Goal: Task Accomplishment & Management: Complete application form

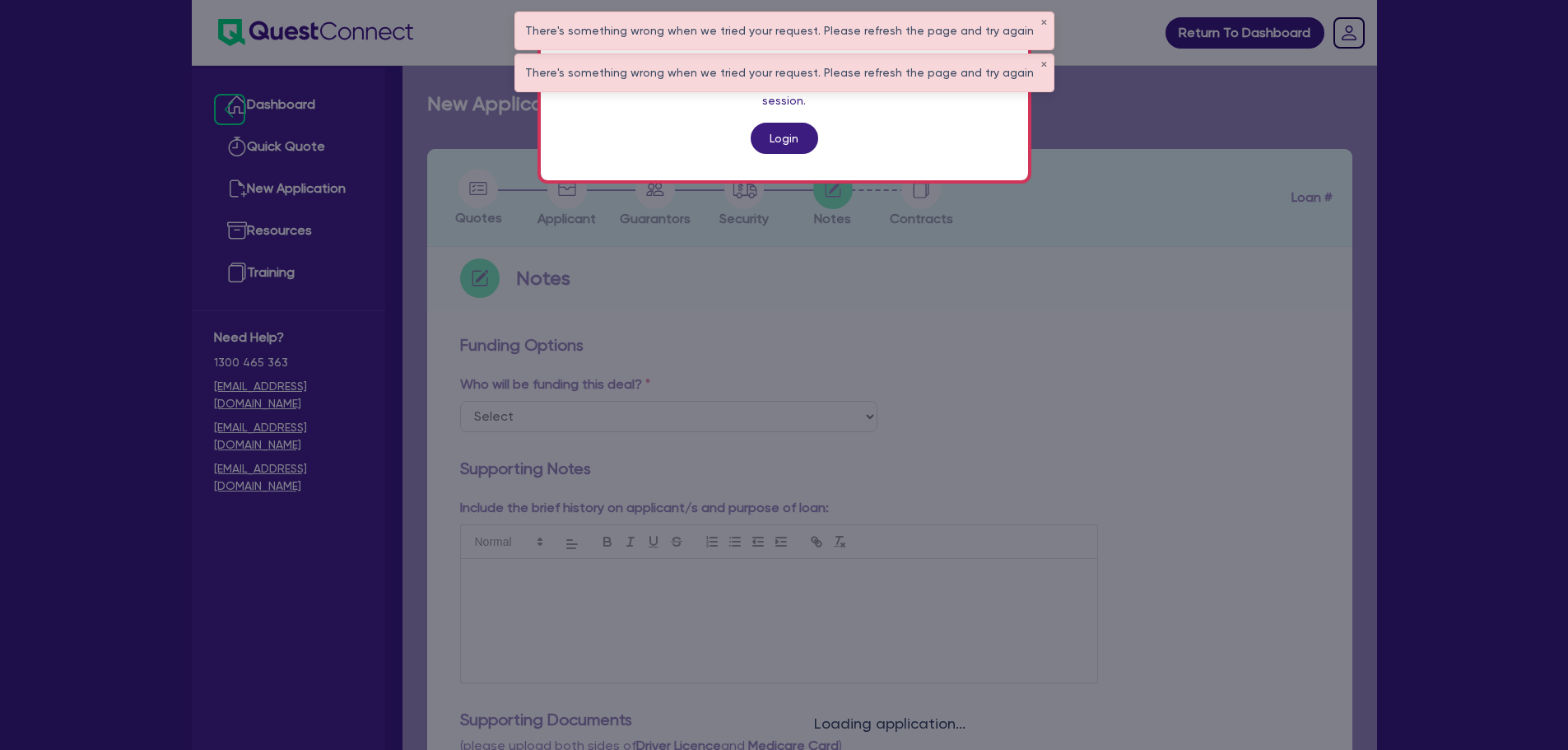
click at [577, 299] on div "Attention Your session has been expired. Click the button below to renew your s…" at bounding box center [784, 375] width 1568 height 750
click at [775, 122] on link "Login" at bounding box center [785, 138] width 68 height 31
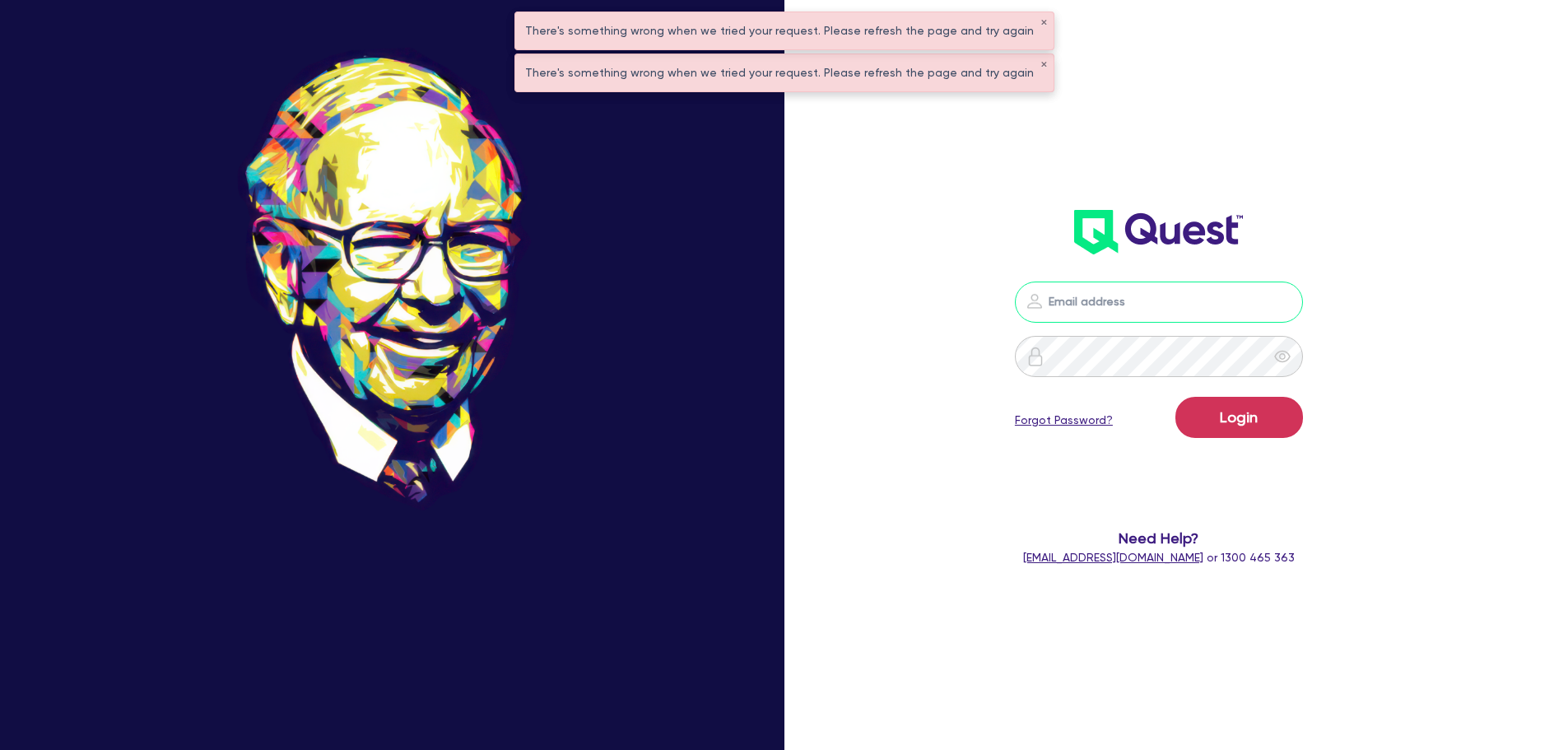
type input "[PERSON_NAME][EMAIL_ADDRESS][PERSON_NAME][DOMAIN_NAME]"
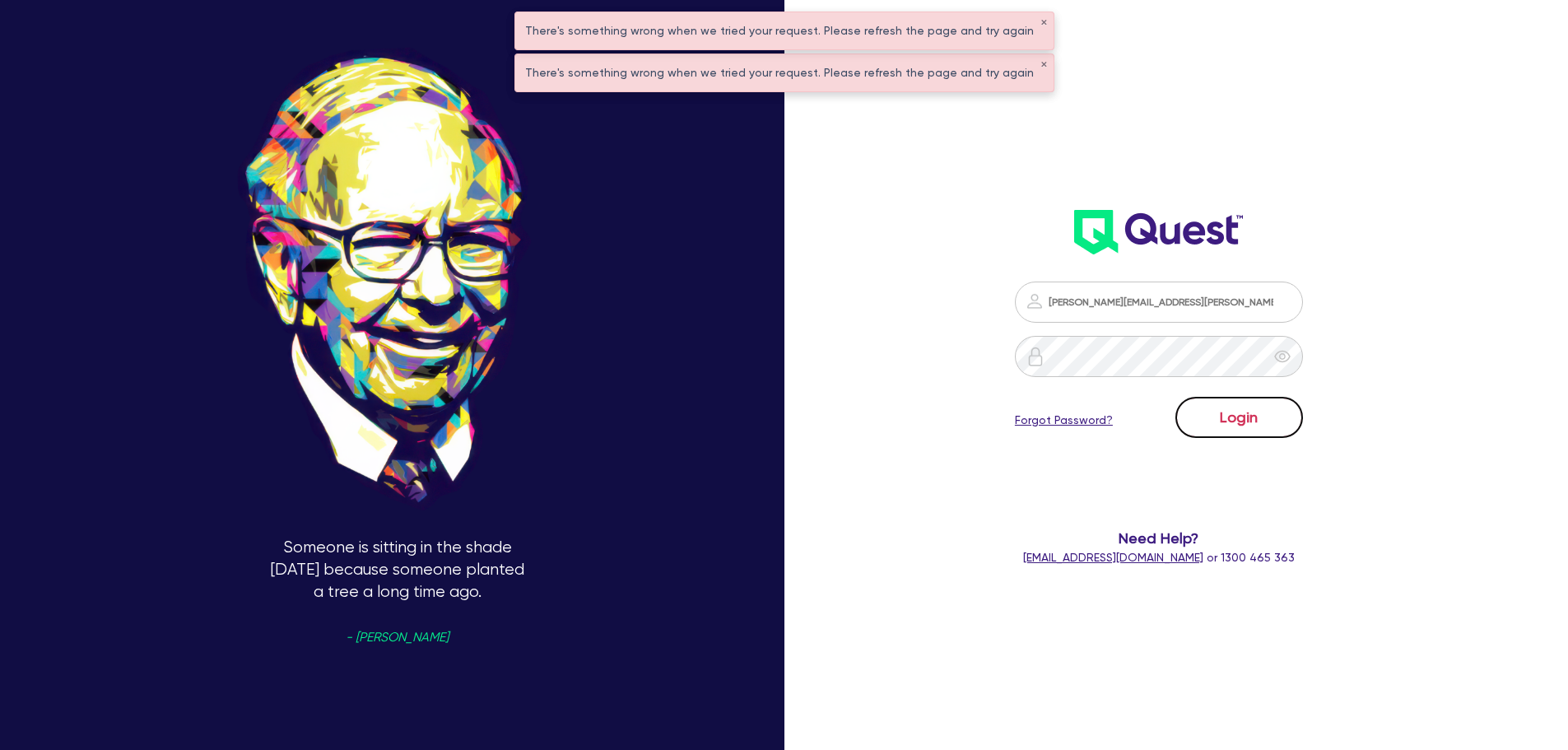
click at [1234, 427] on button "Login" at bounding box center [1239, 417] width 128 height 41
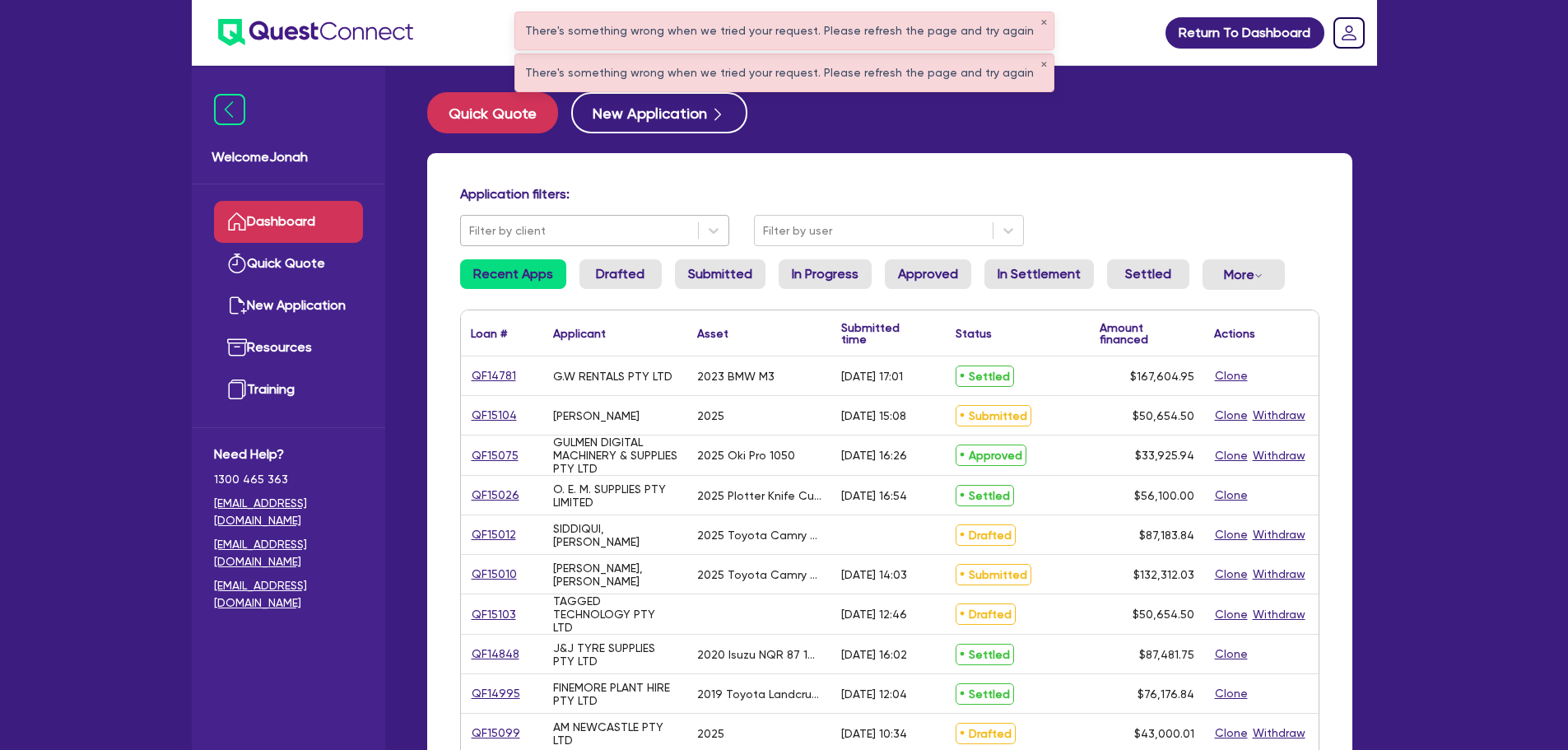
click at [612, 228] on div at bounding box center [579, 230] width 221 height 21
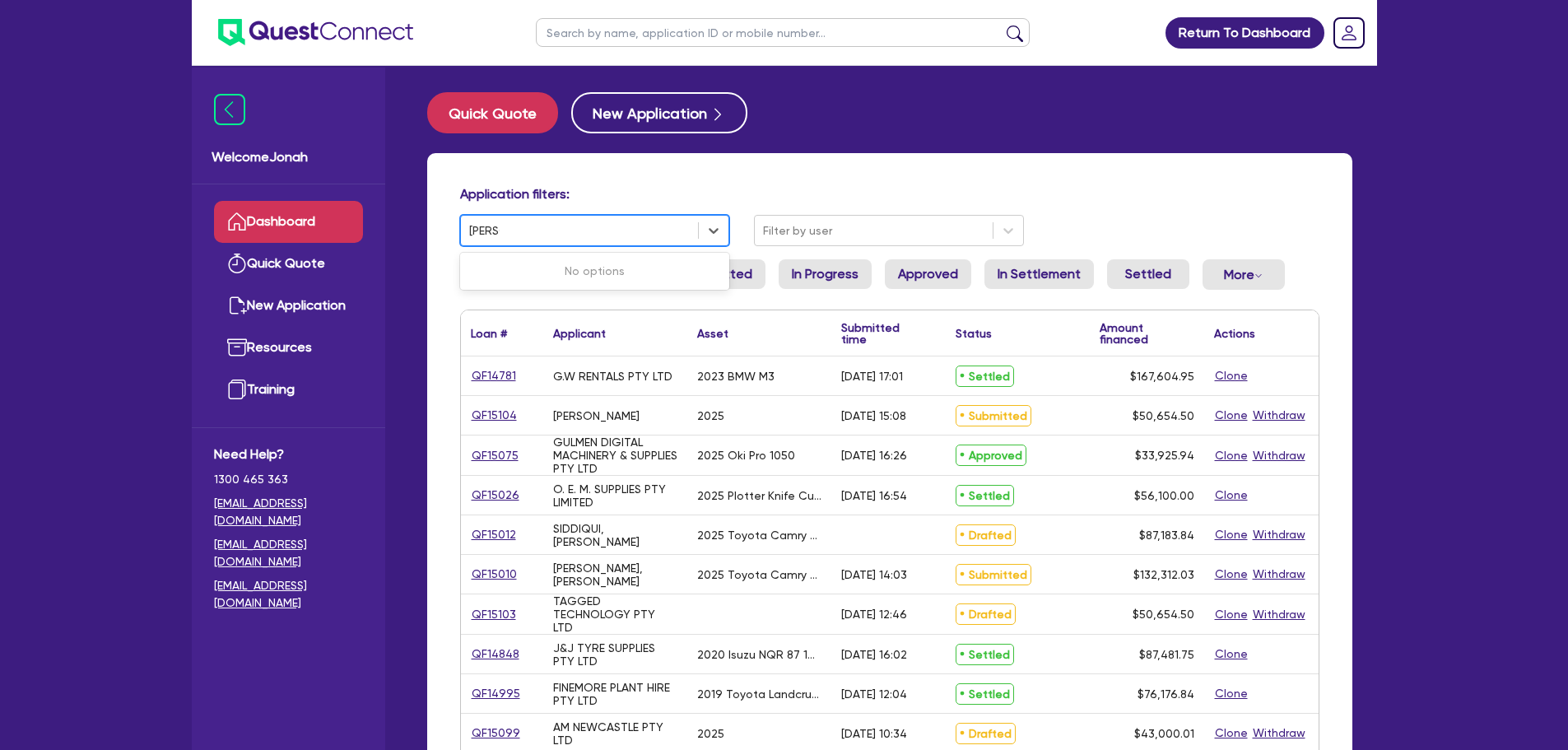
type input "[PERSON_NAME]"
click at [585, 37] on input "text" at bounding box center [782, 33] width 493 height 29
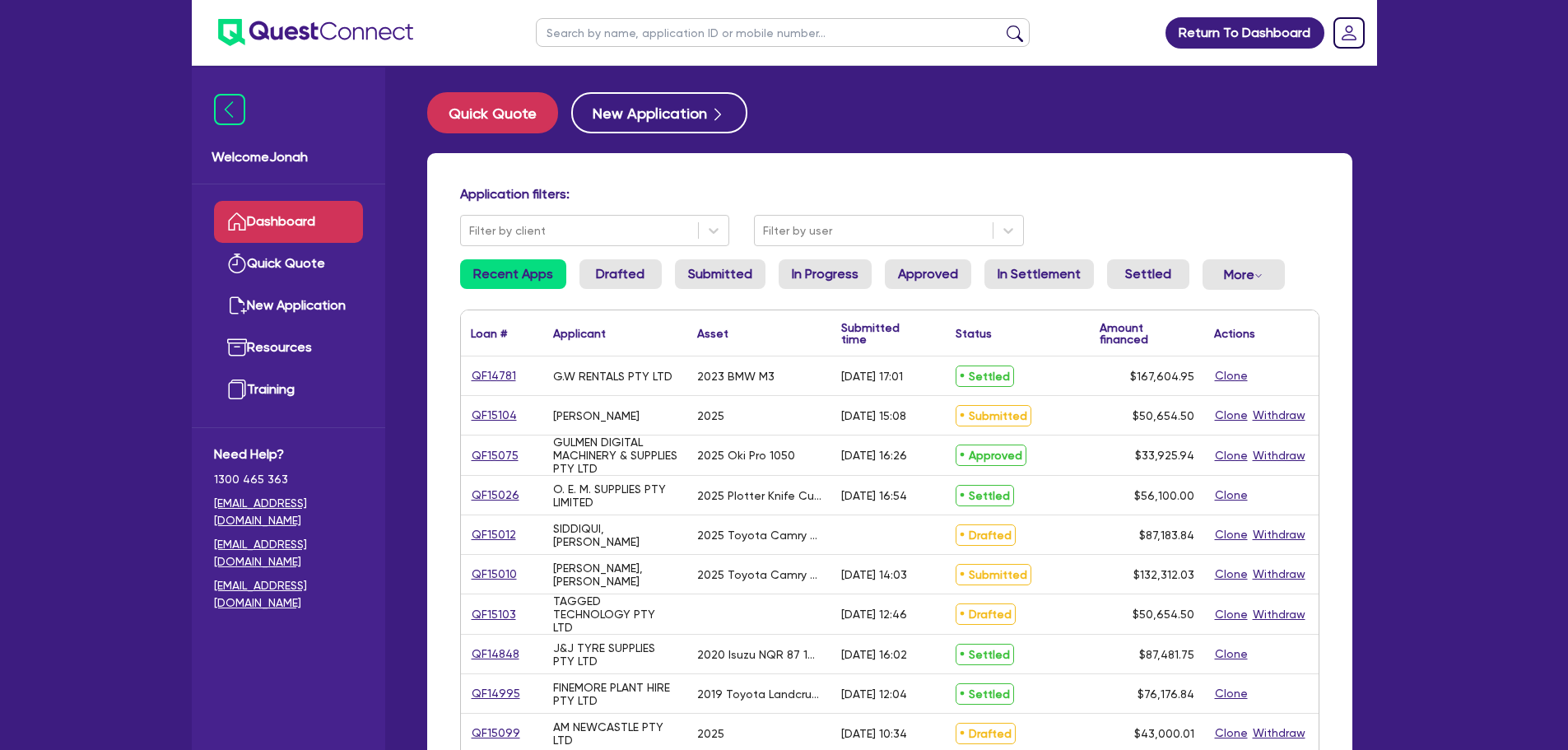
type input "[PERSON_NAME]"
click at [1011, 37] on button "submit" at bounding box center [1014, 36] width 26 height 23
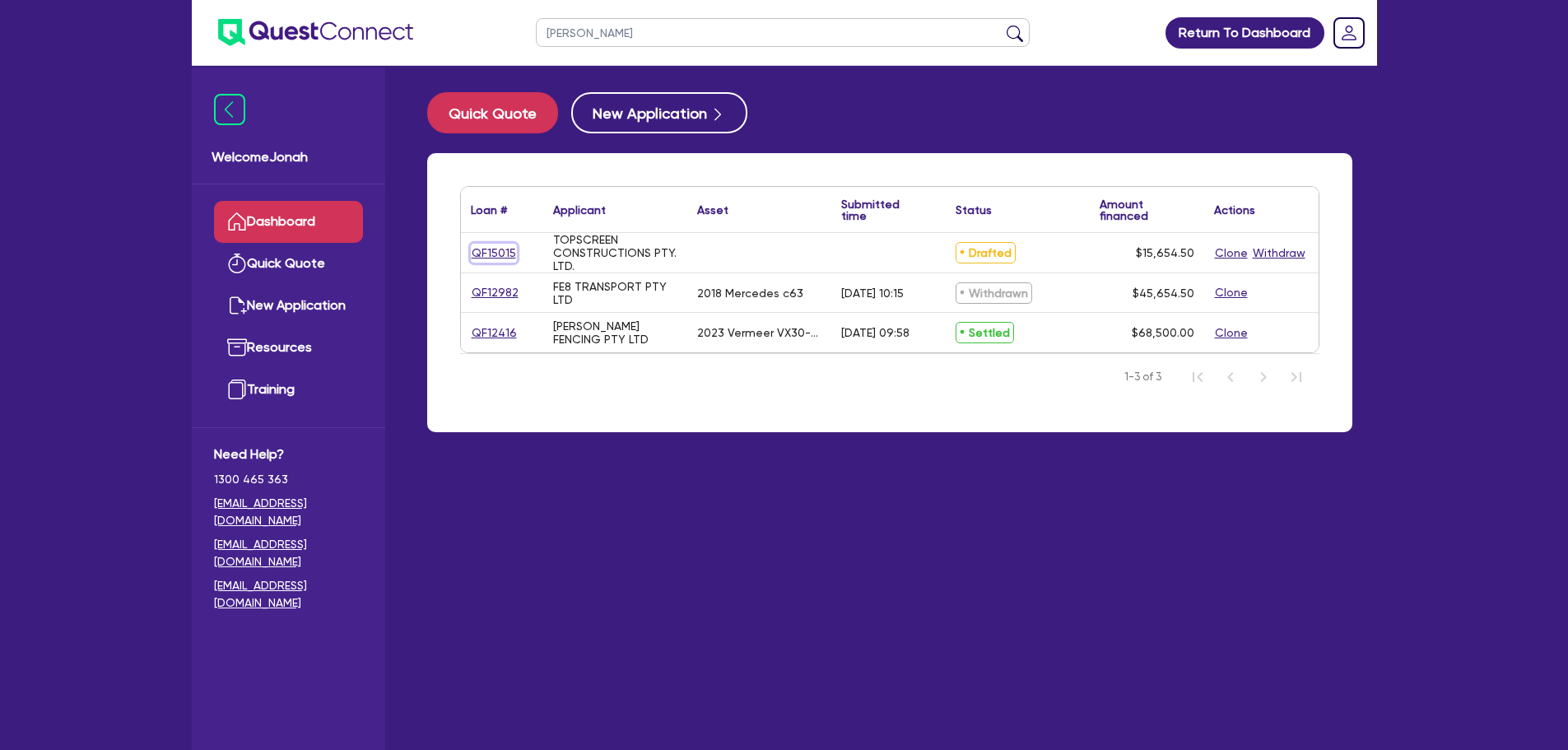
click at [503, 248] on link "QF15015" at bounding box center [493, 253] width 46 height 19
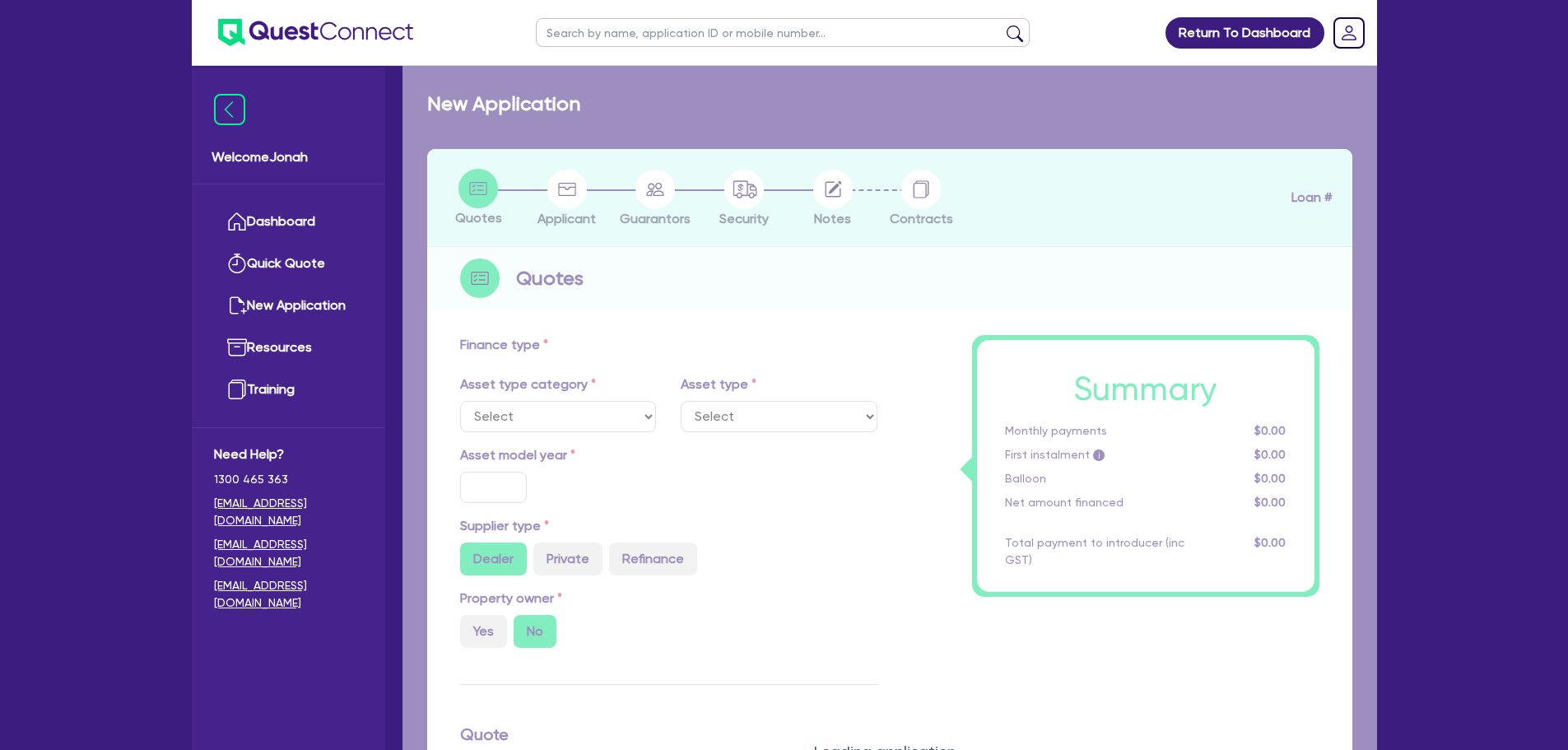
radio input "true"
type input "15,000"
type input "4"
type input "626.18"
type input "10"
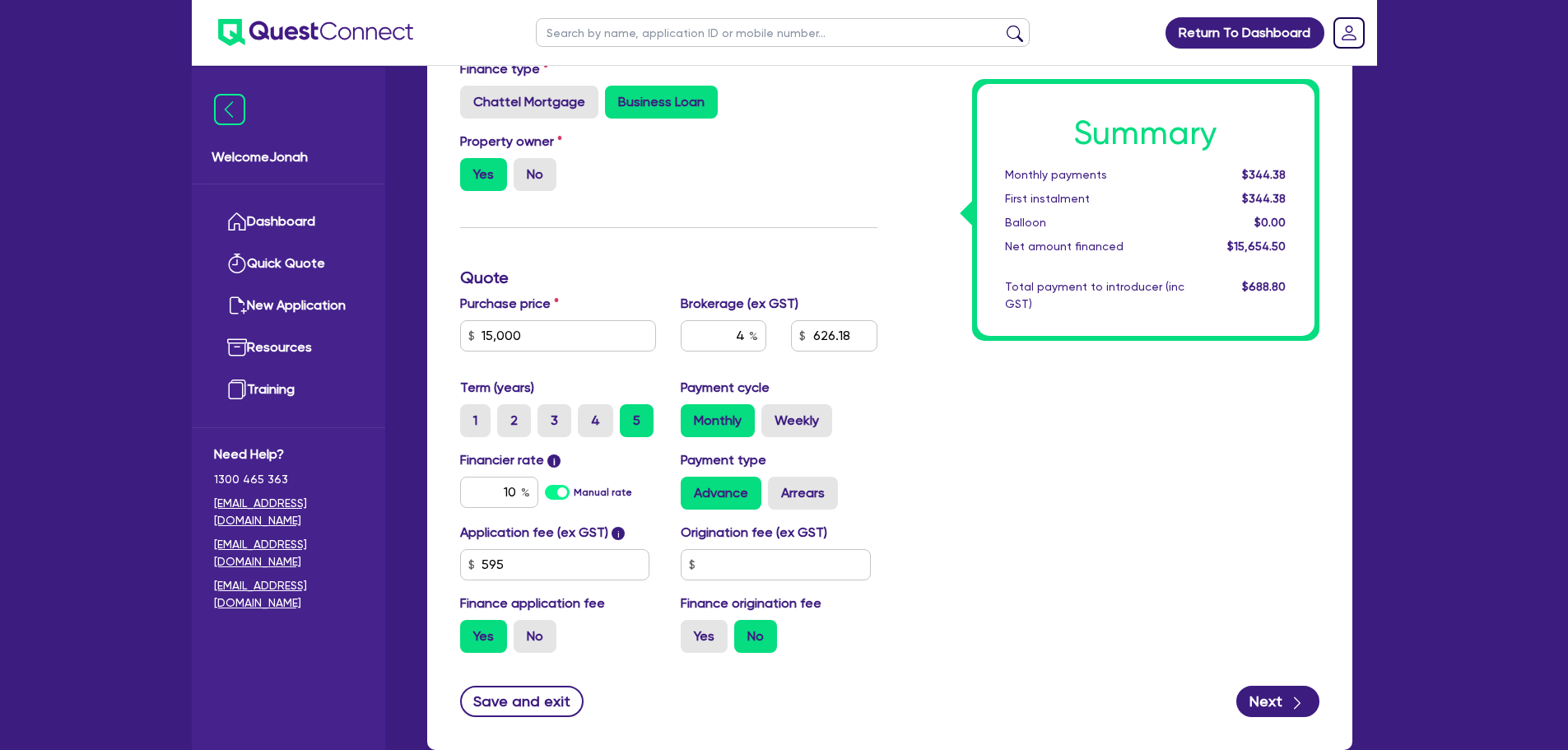
scroll to position [329, 0]
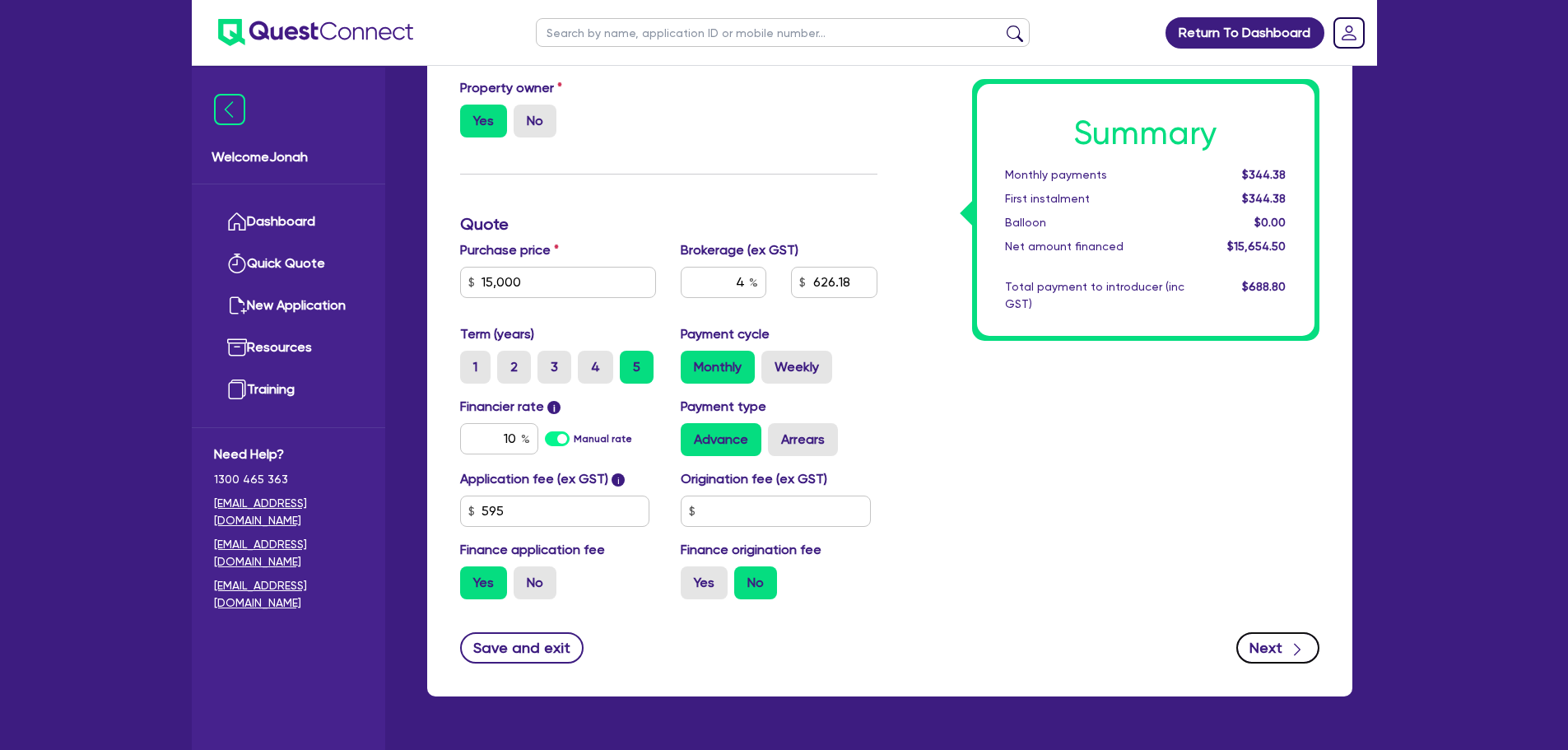
click at [1251, 635] on button "Next" at bounding box center [1277, 648] width 83 height 31
type input "15,000"
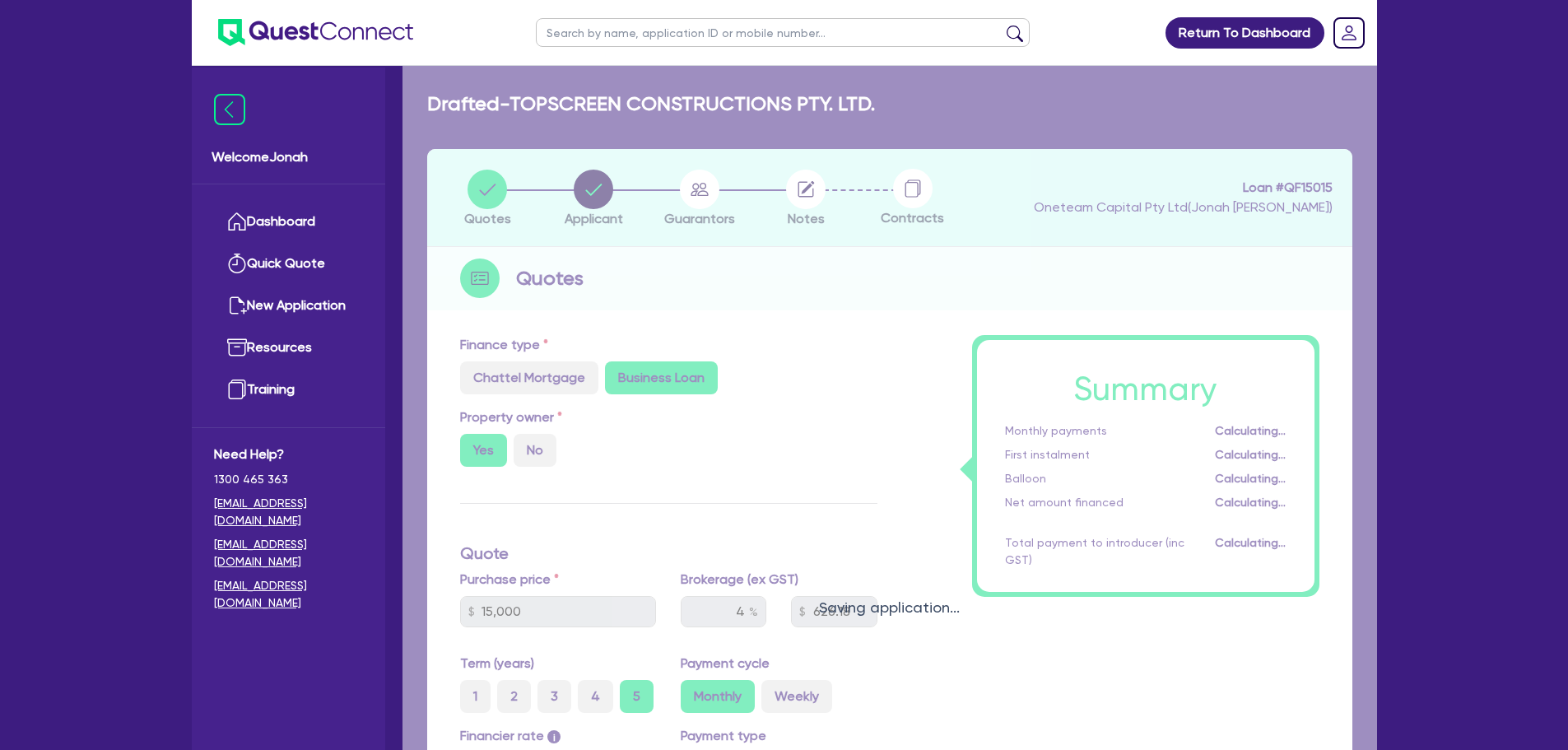
select select "COMPANY"
select select "BUILDING_CONSTRUCTION"
select select "TRADES_SERVICES_BUSINESSES_GOVERNMENT"
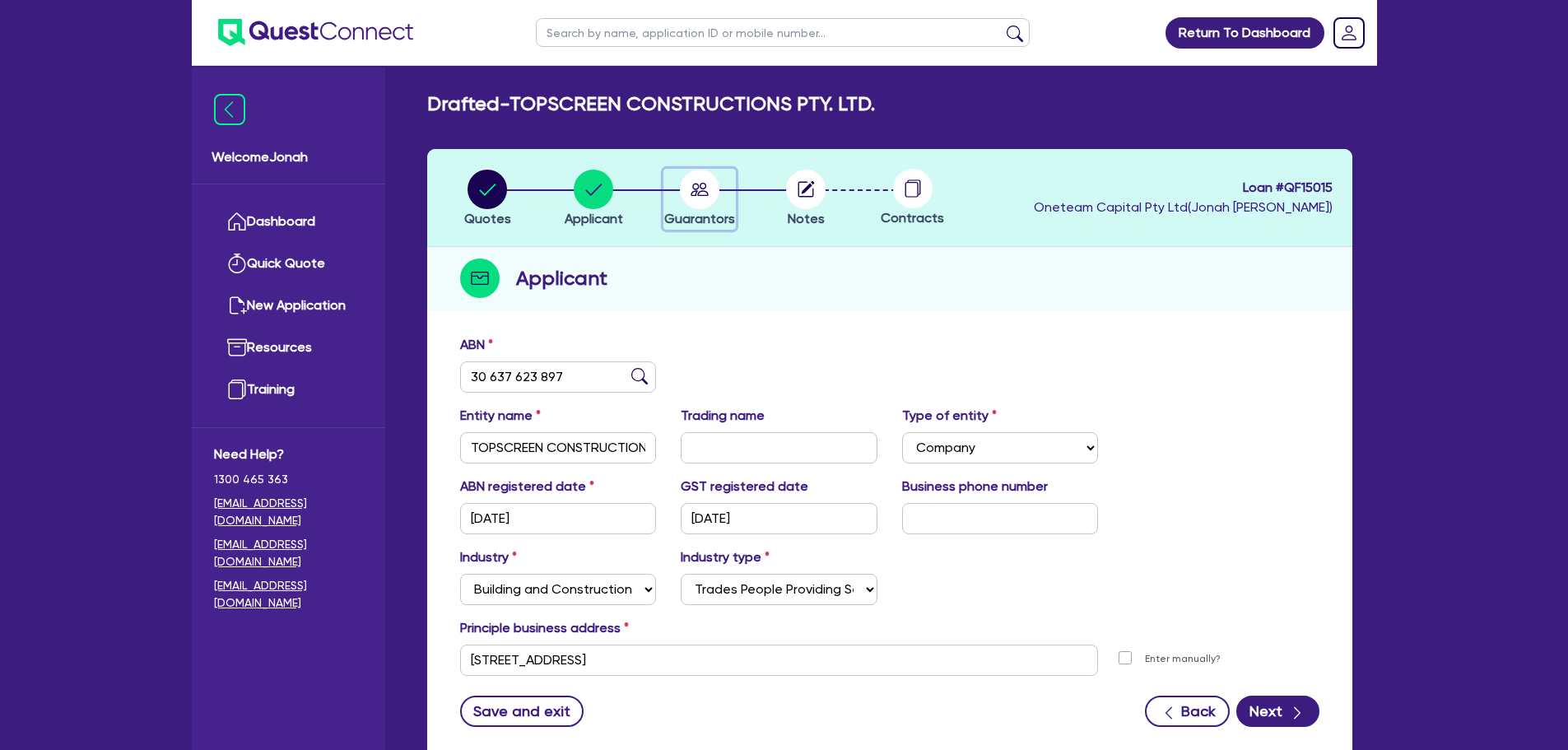
click at [706, 193] on circle "button" at bounding box center [699, 189] width 39 height 39
select select "MR"
select select "VIC"
select select "MORTGAGE"
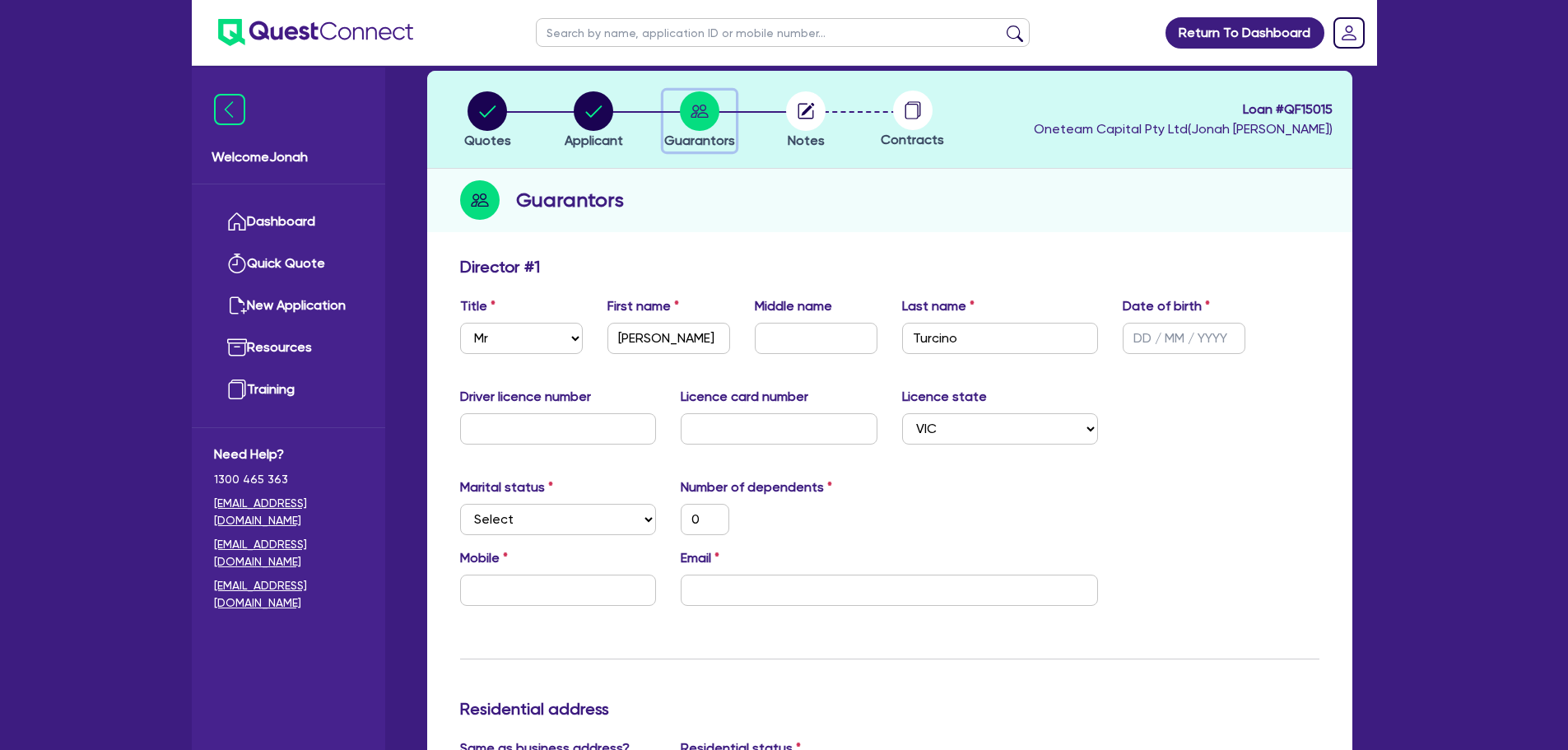
scroll to position [82, 0]
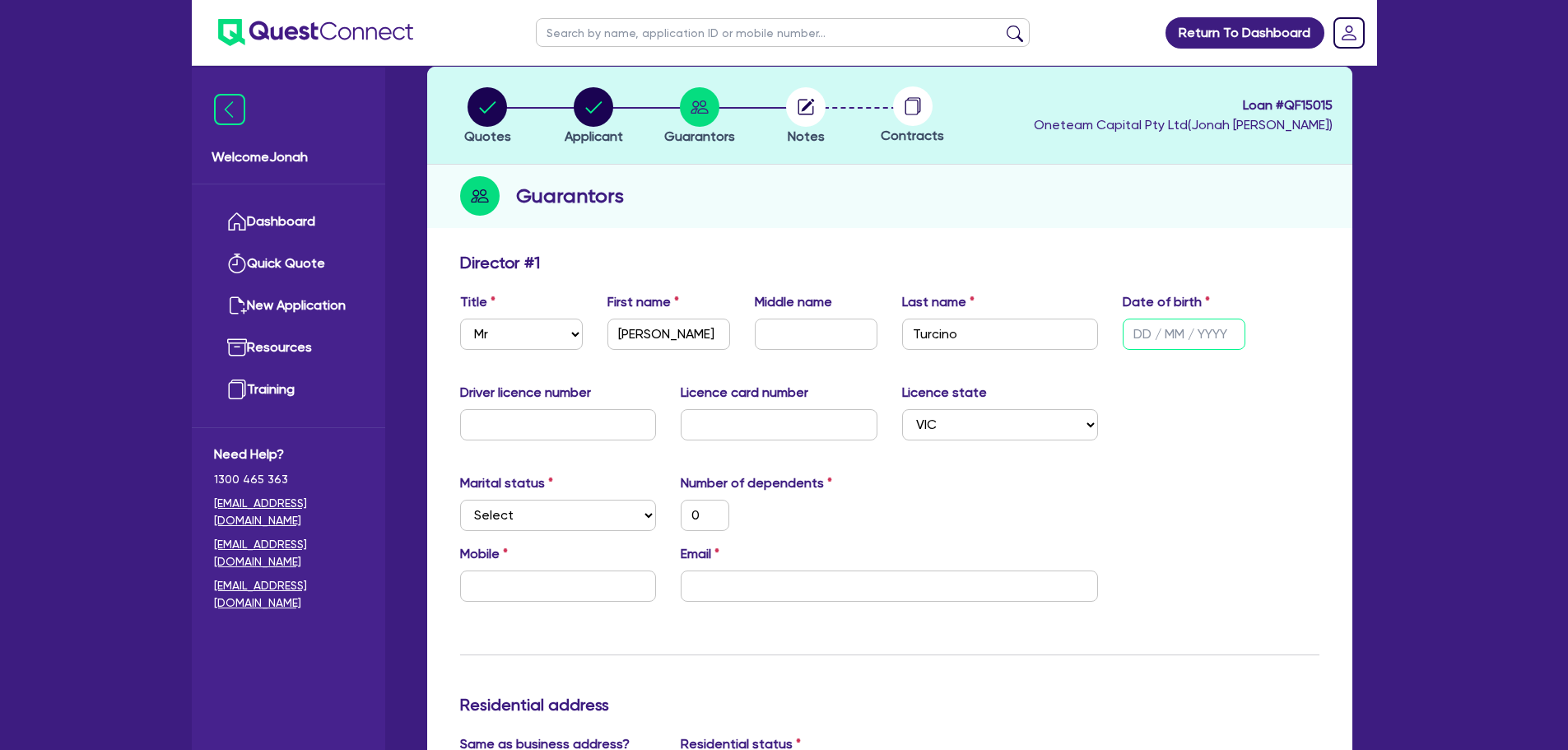
click at [1150, 325] on input "text" at bounding box center [1184, 334] width 122 height 31
type input "1 / /"
type input "0"
type input "420,000"
type input "10/ /"
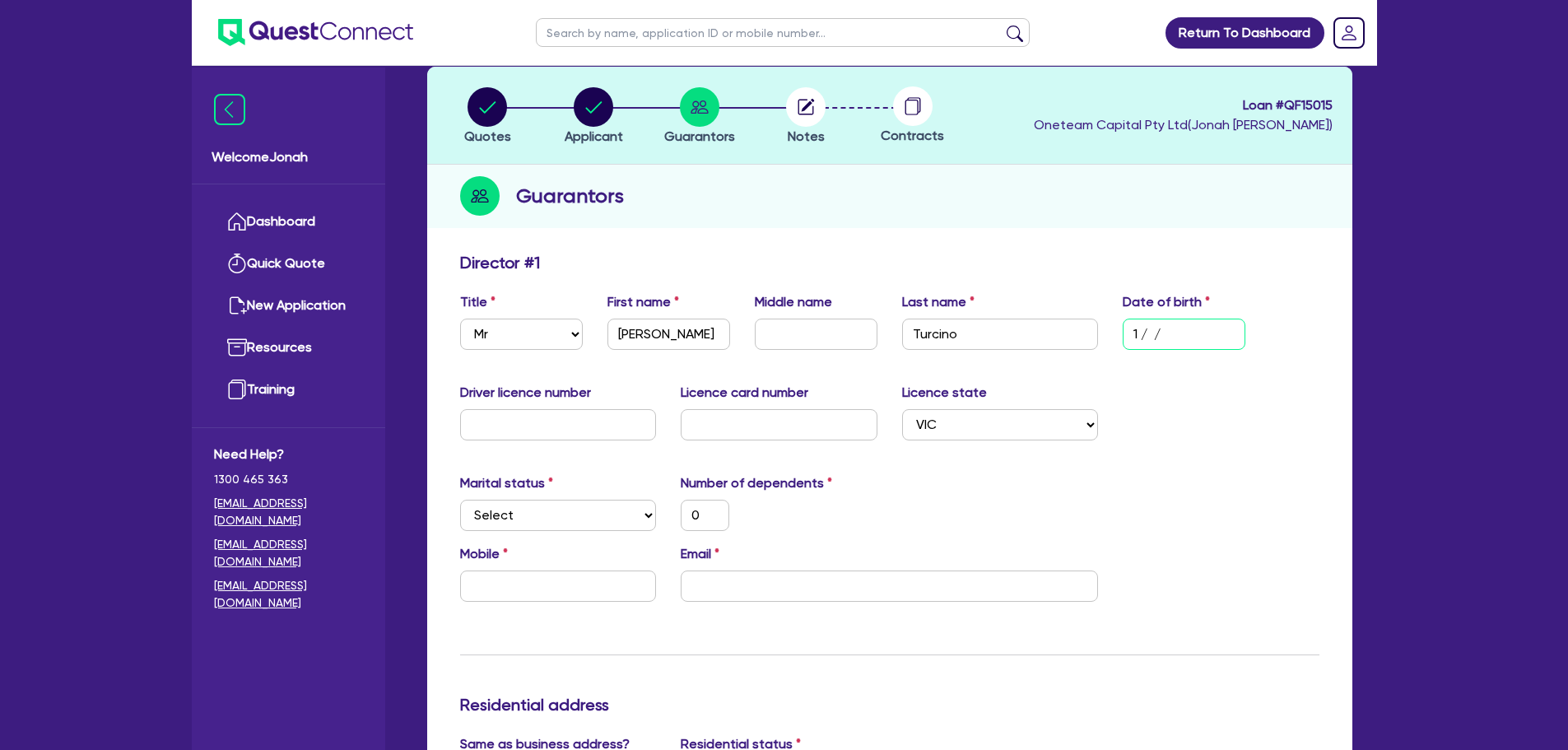
type input "0"
type input "420,000"
type input "10/1 /"
type input "0"
type input "420,000"
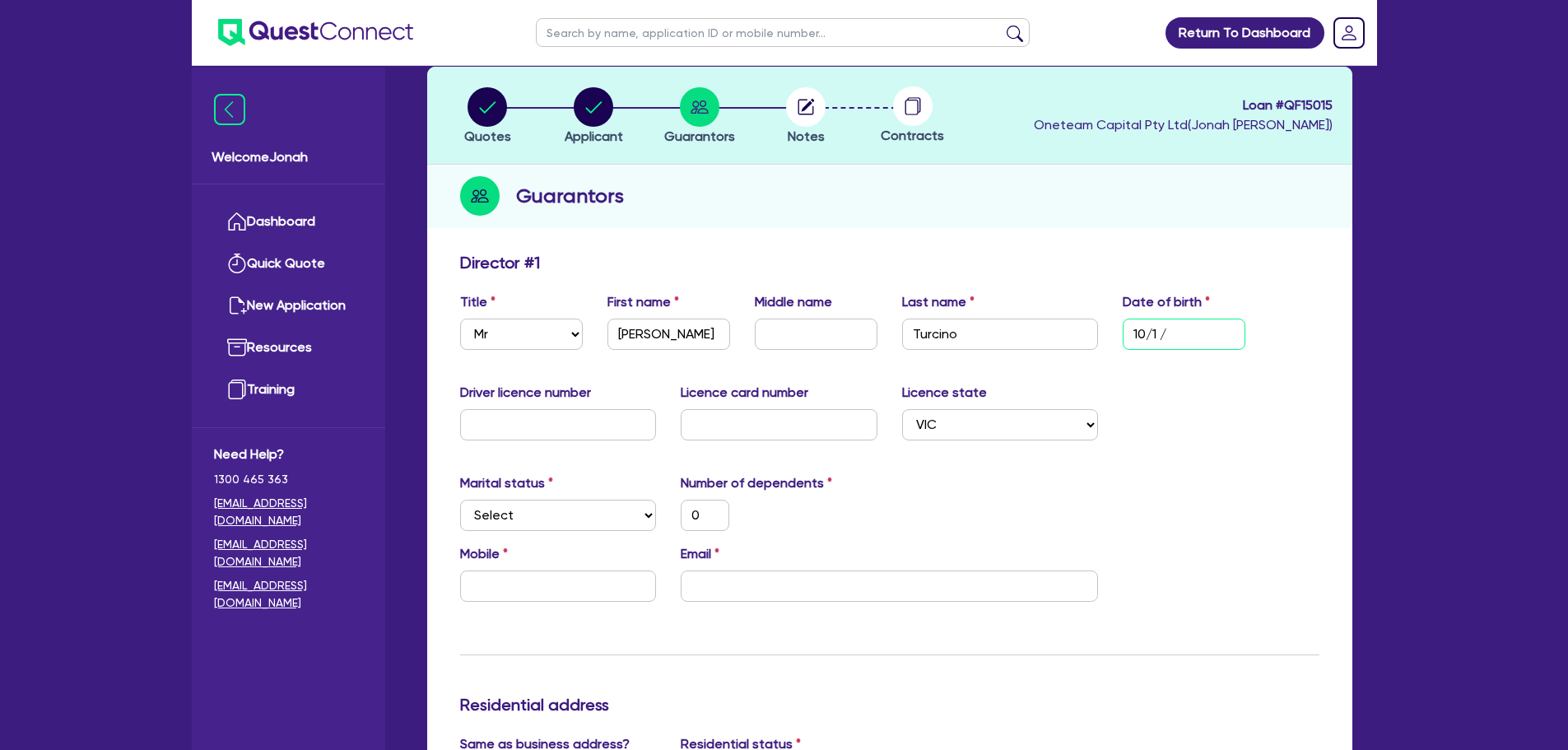
type input "10/12/"
type input "0"
type input "420,000"
type input "10/12/1"
type input "0"
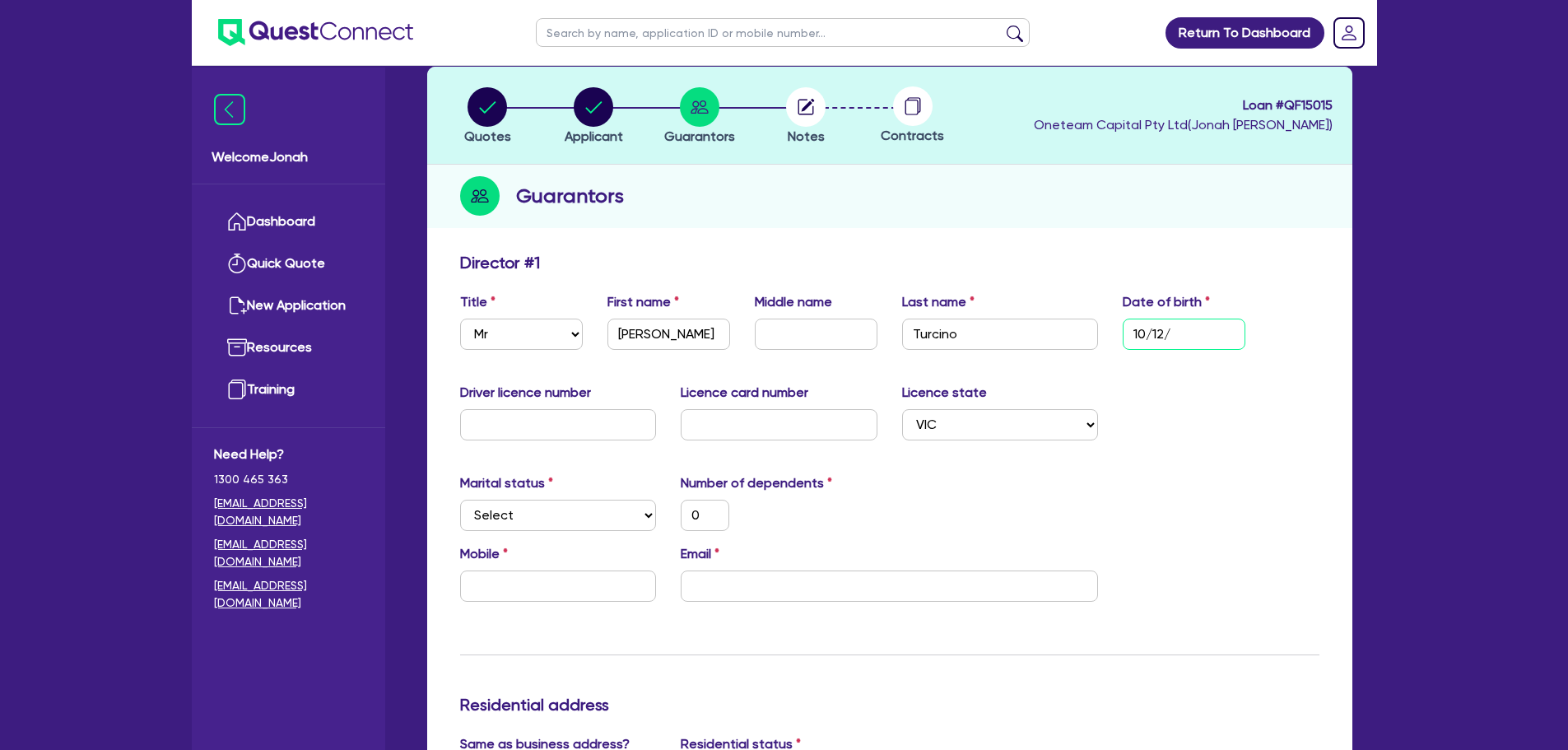
type input "420,000"
type input "[DATE]"
type input "0"
type input "420,000"
type input "10/12/196"
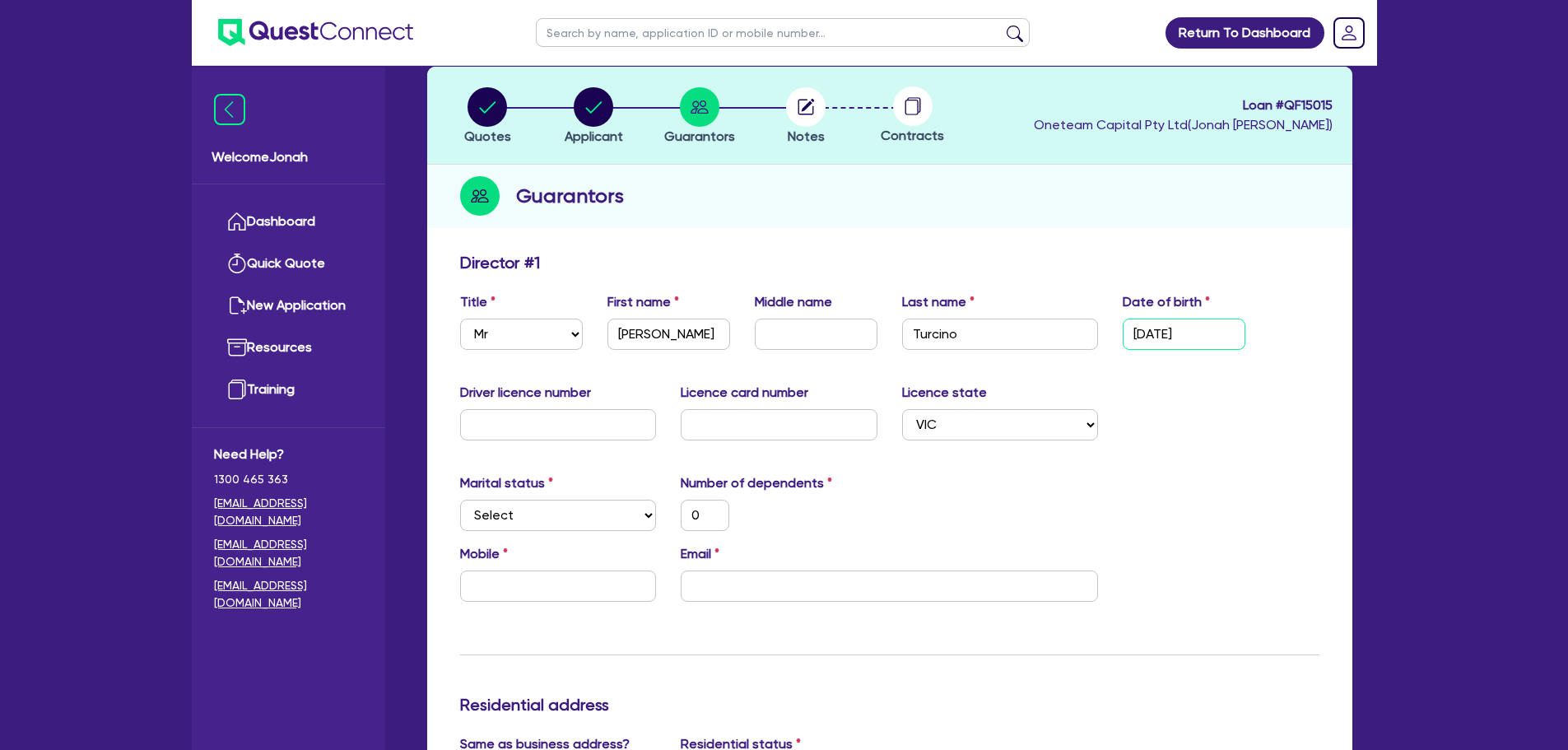
type input "0"
type input "420,000"
type input "[DATE]"
type input "0"
type input "420,000"
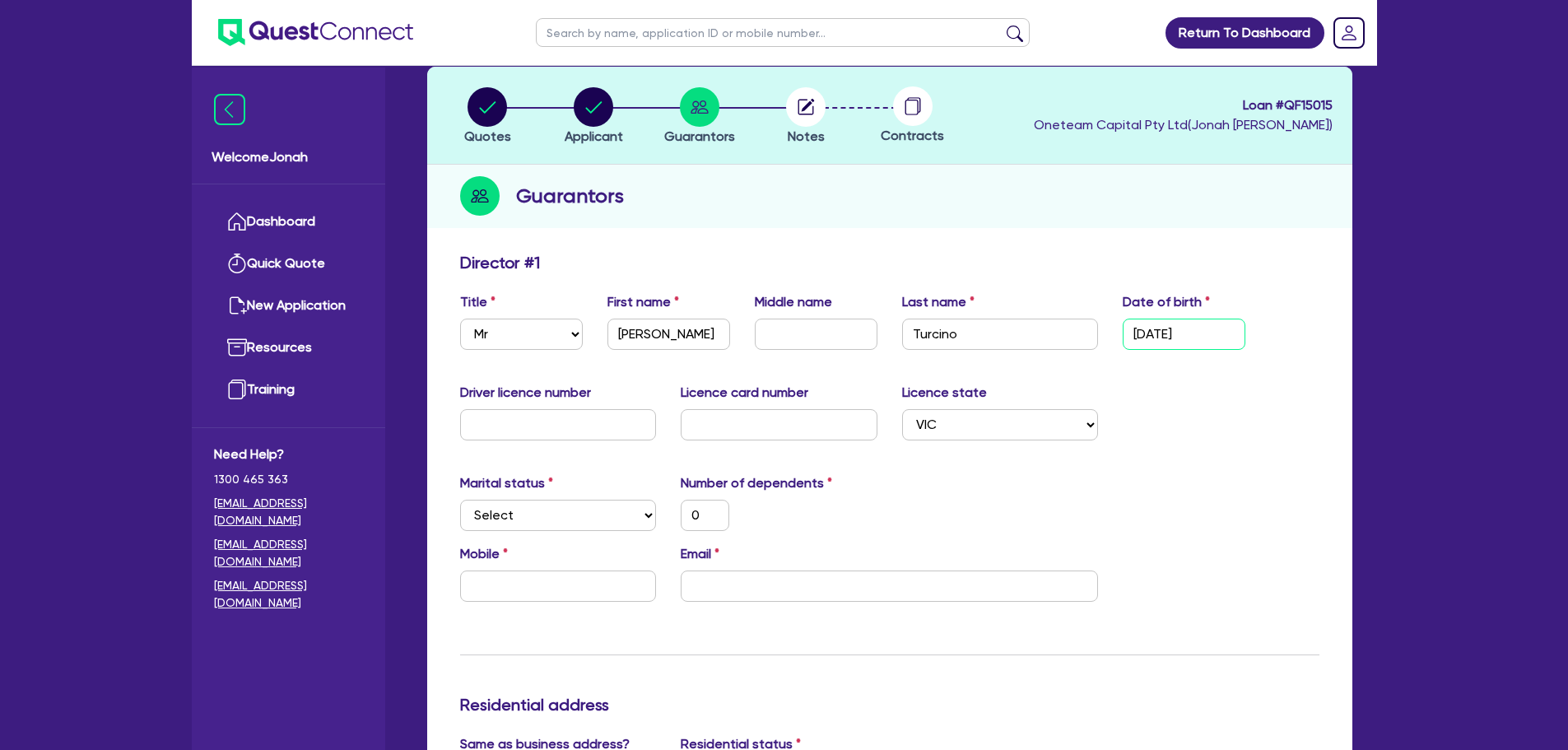
type input "[DATE]"
click at [559, 433] on input "text" at bounding box center [558, 425] width 196 height 31
type input "0"
type input "420,000"
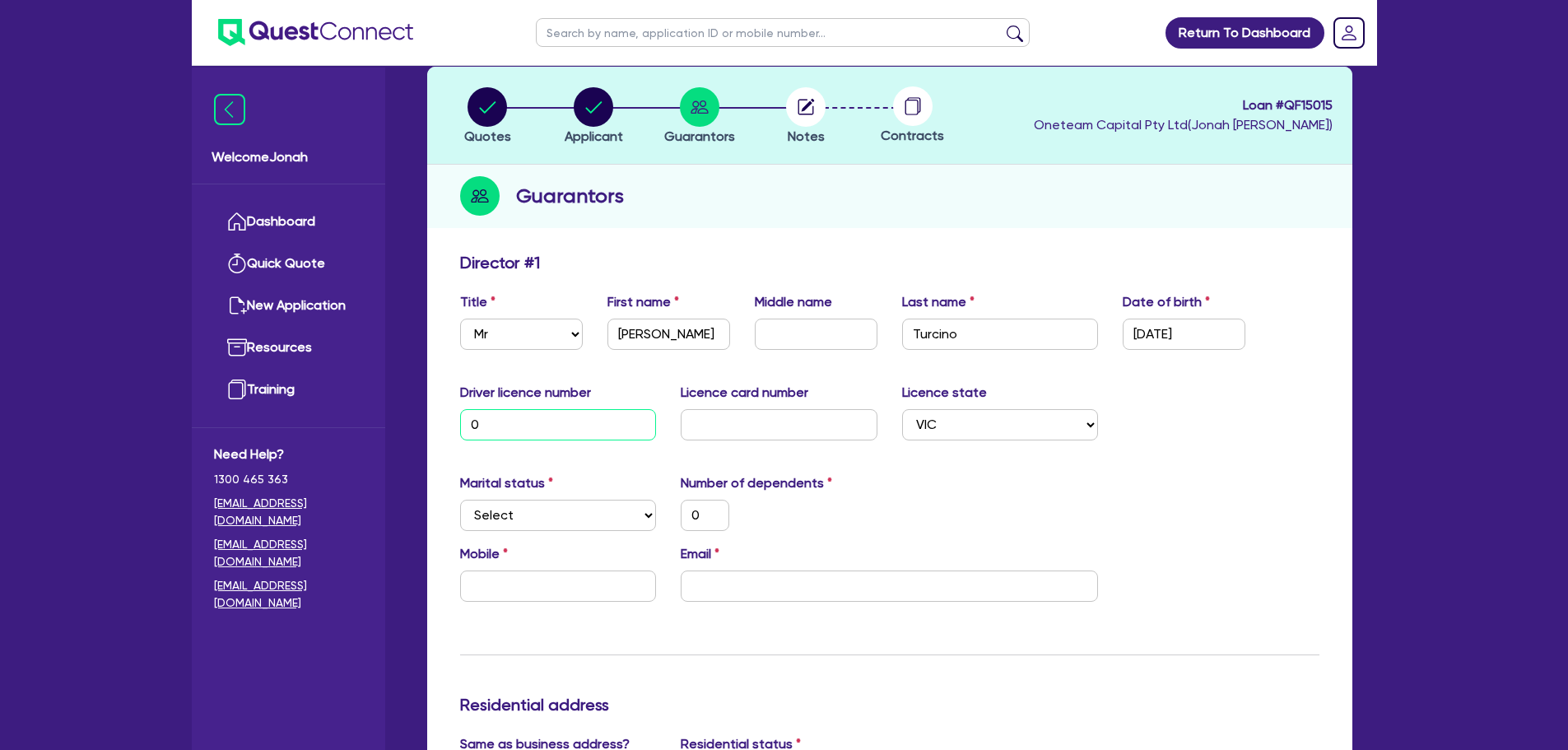
type input "03"
type input "0"
type input "420,000"
type input "033"
type input "0"
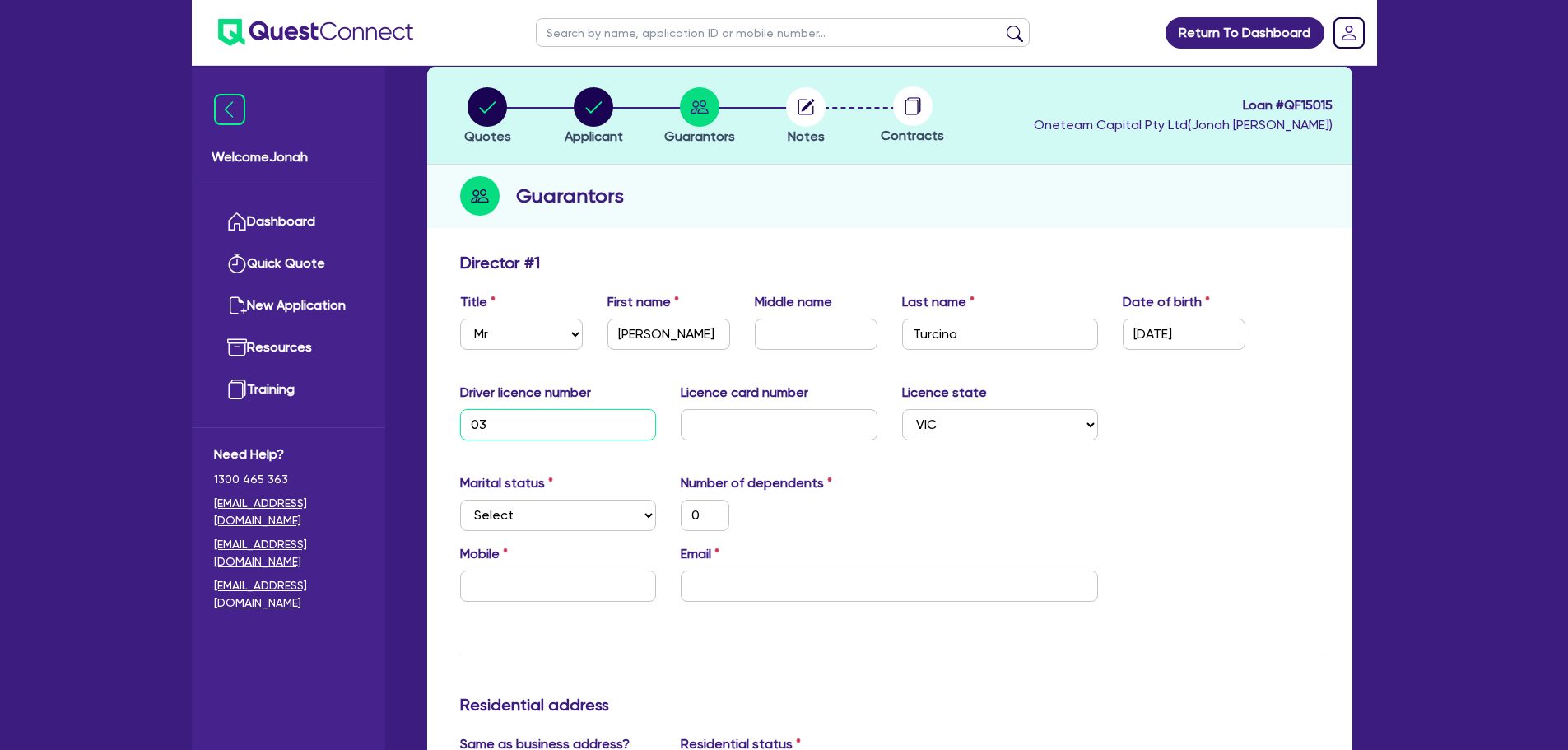
type input "420,000"
type input "0331"
type input "0"
type input "420,000"
type input "03319"
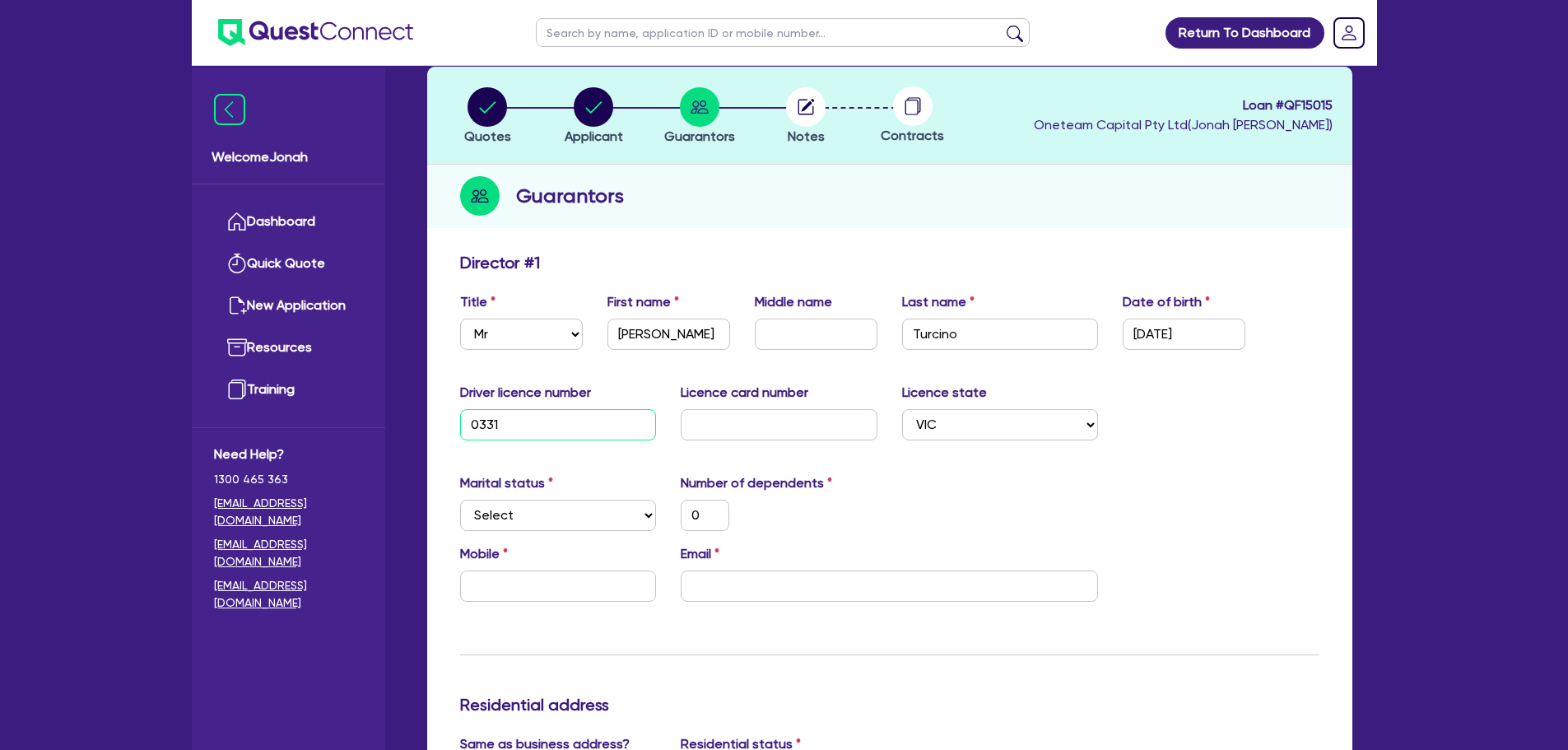
type input "0"
type input "420,000"
type input "033192"
type input "0"
type input "420,000"
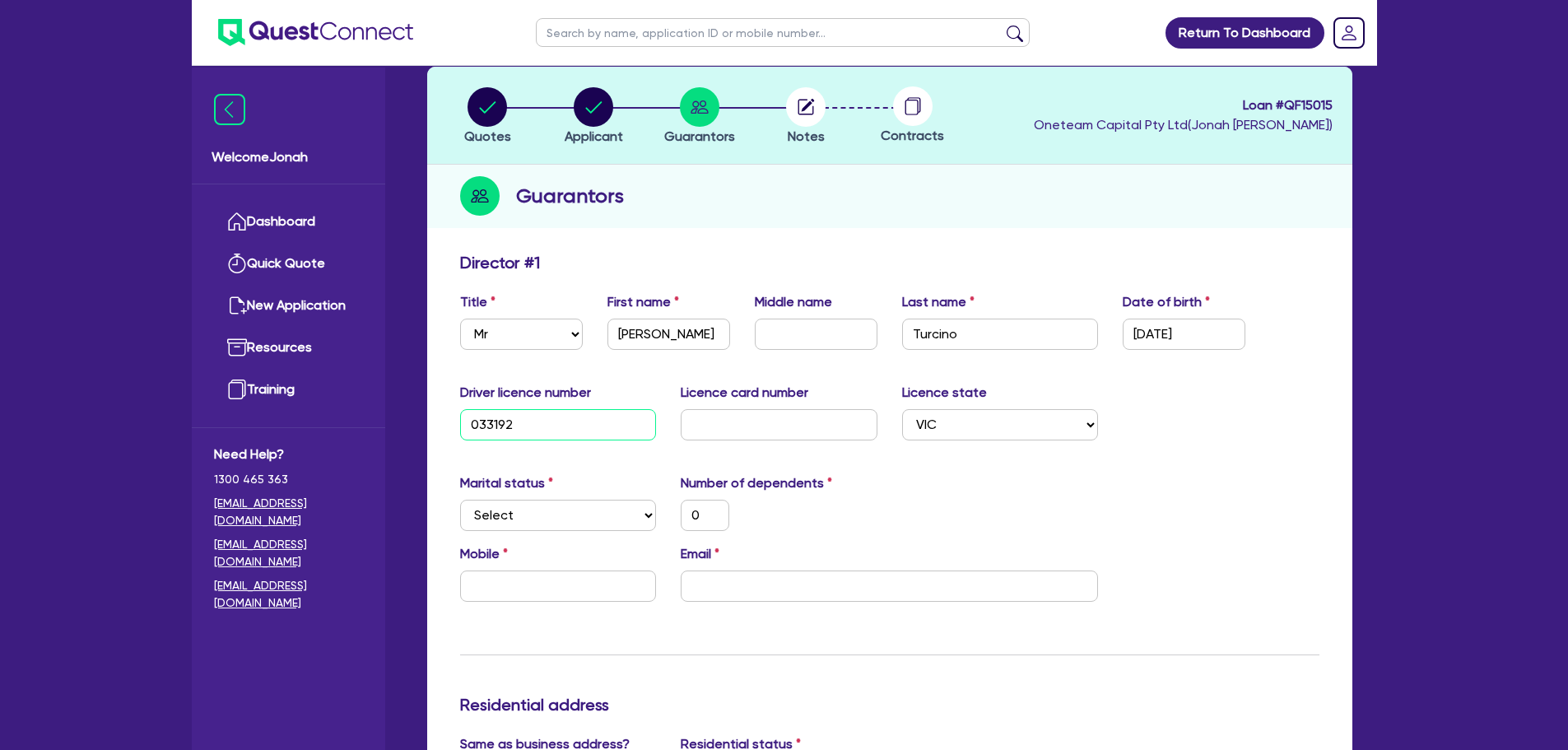
type input "0331922"
type input "0"
type input "420,000"
type input "03319229"
type input "0"
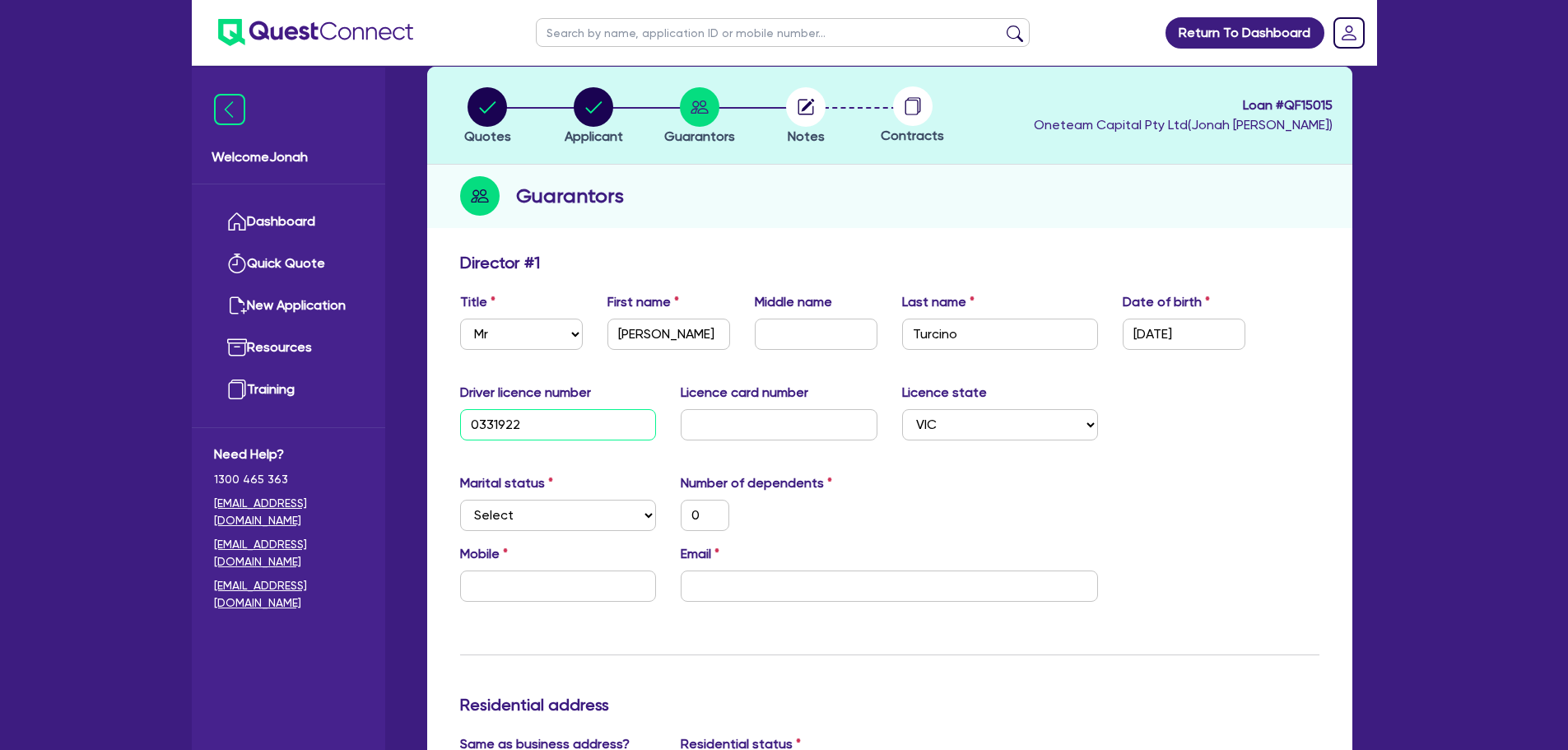
type input "420,000"
type input "033192291"
type input "0"
type input "420,000"
type input "033192291"
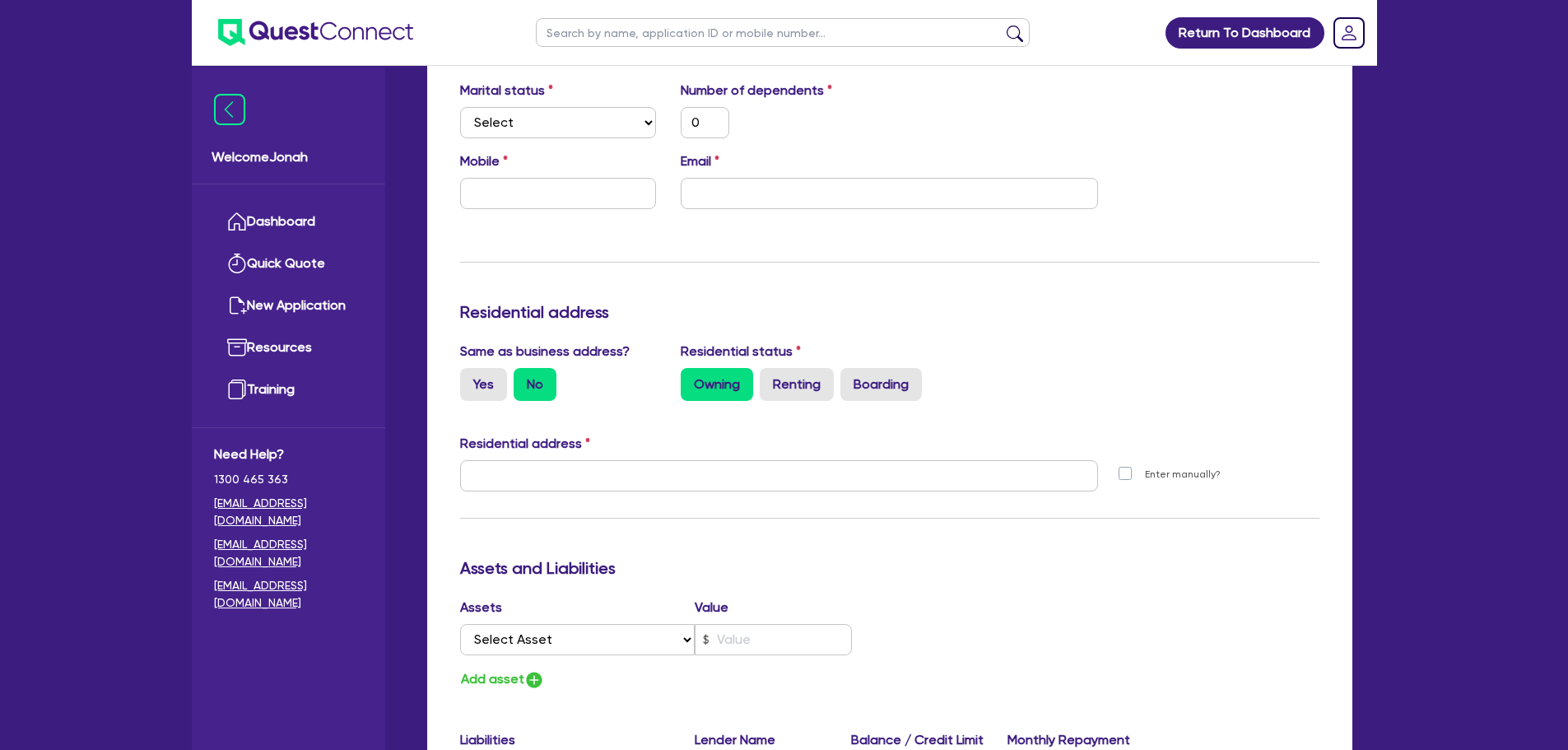
scroll to position [493, 0]
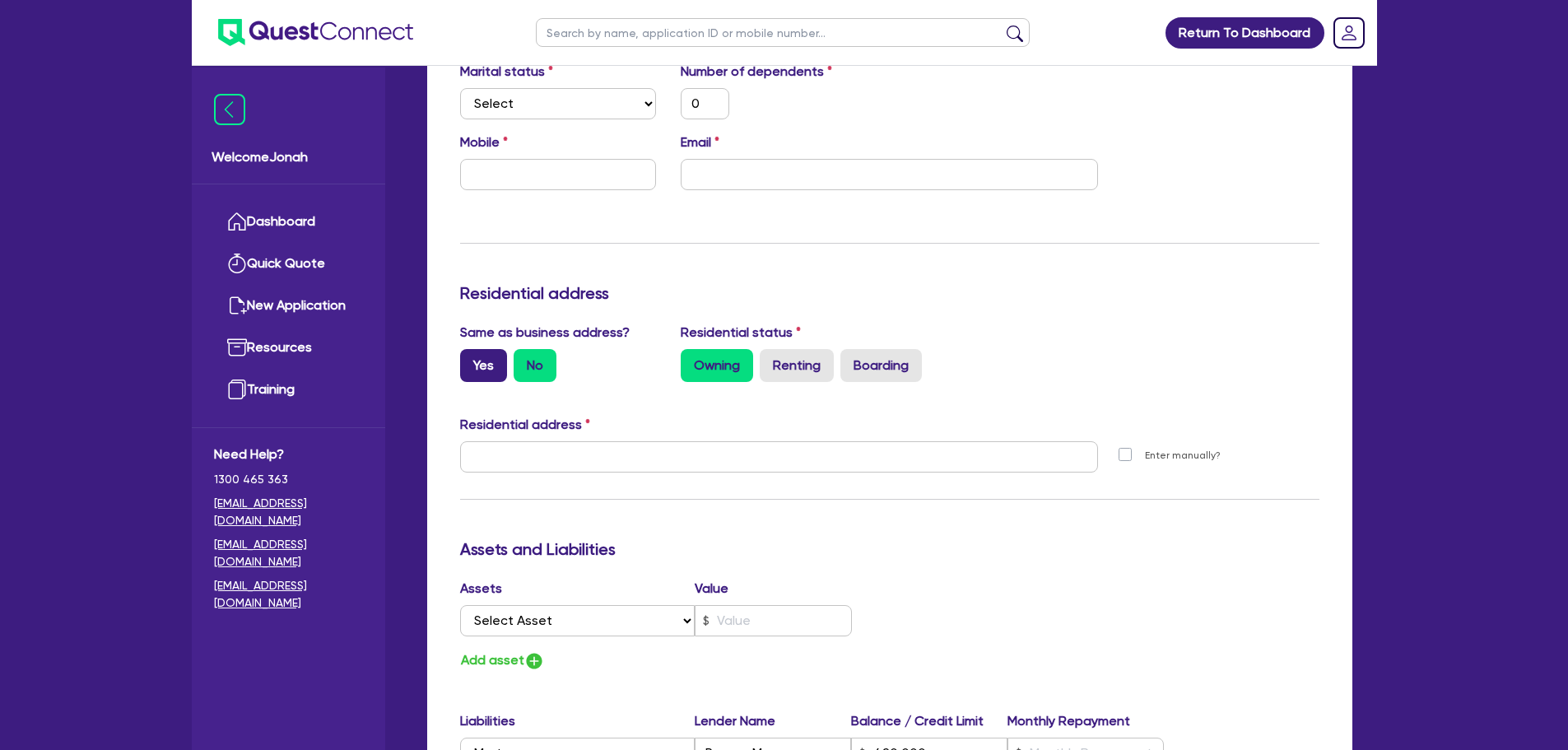
click at [483, 369] on label "Yes" at bounding box center [483, 365] width 47 height 33
click at [471, 360] on input "Yes" at bounding box center [466, 354] width 11 height 11
radio input "true"
type input "0"
type input "[STREET_ADDRESS]"
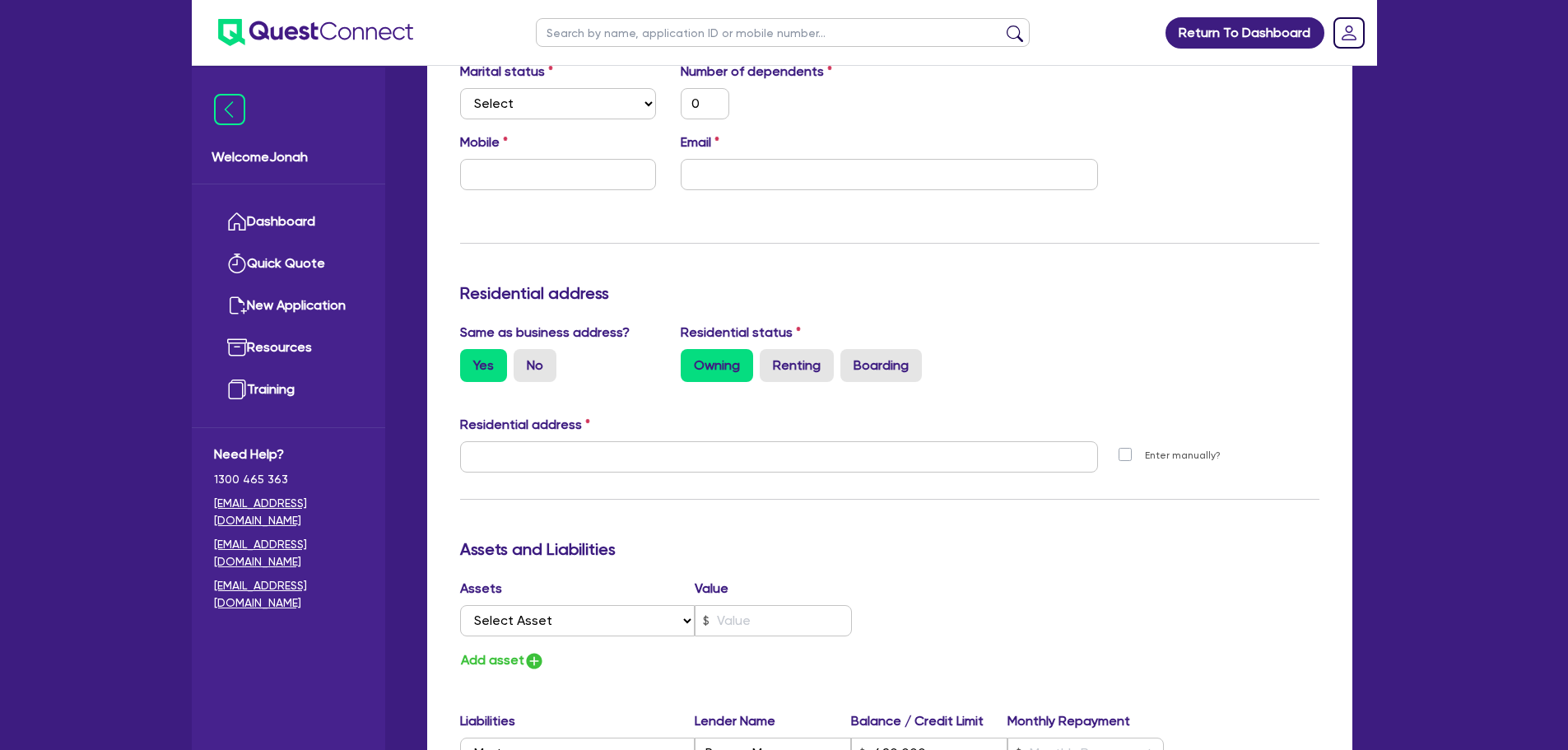
type input "420,000"
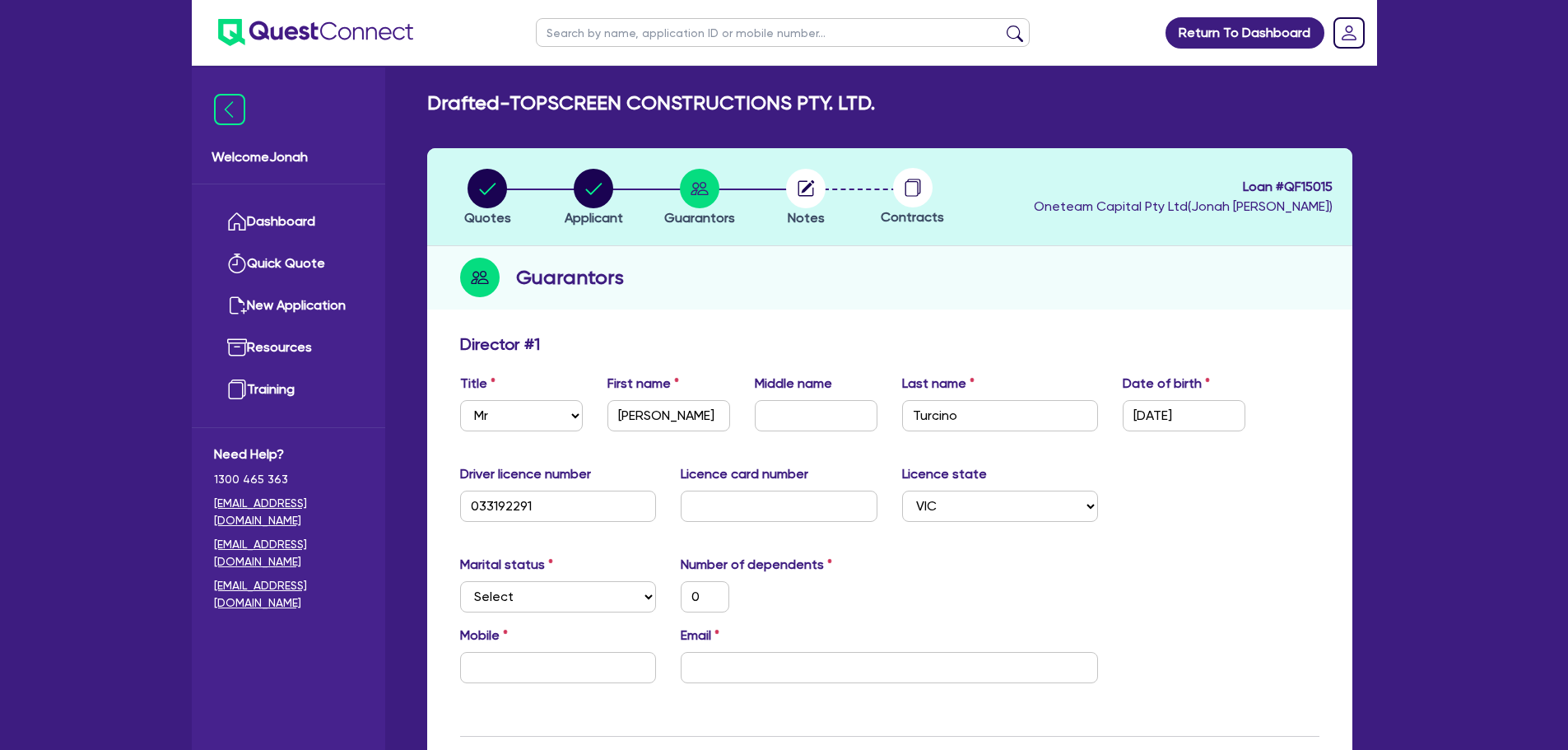
scroll to position [0, 0]
click at [576, 189] on circle "button" at bounding box center [593, 189] width 39 height 39
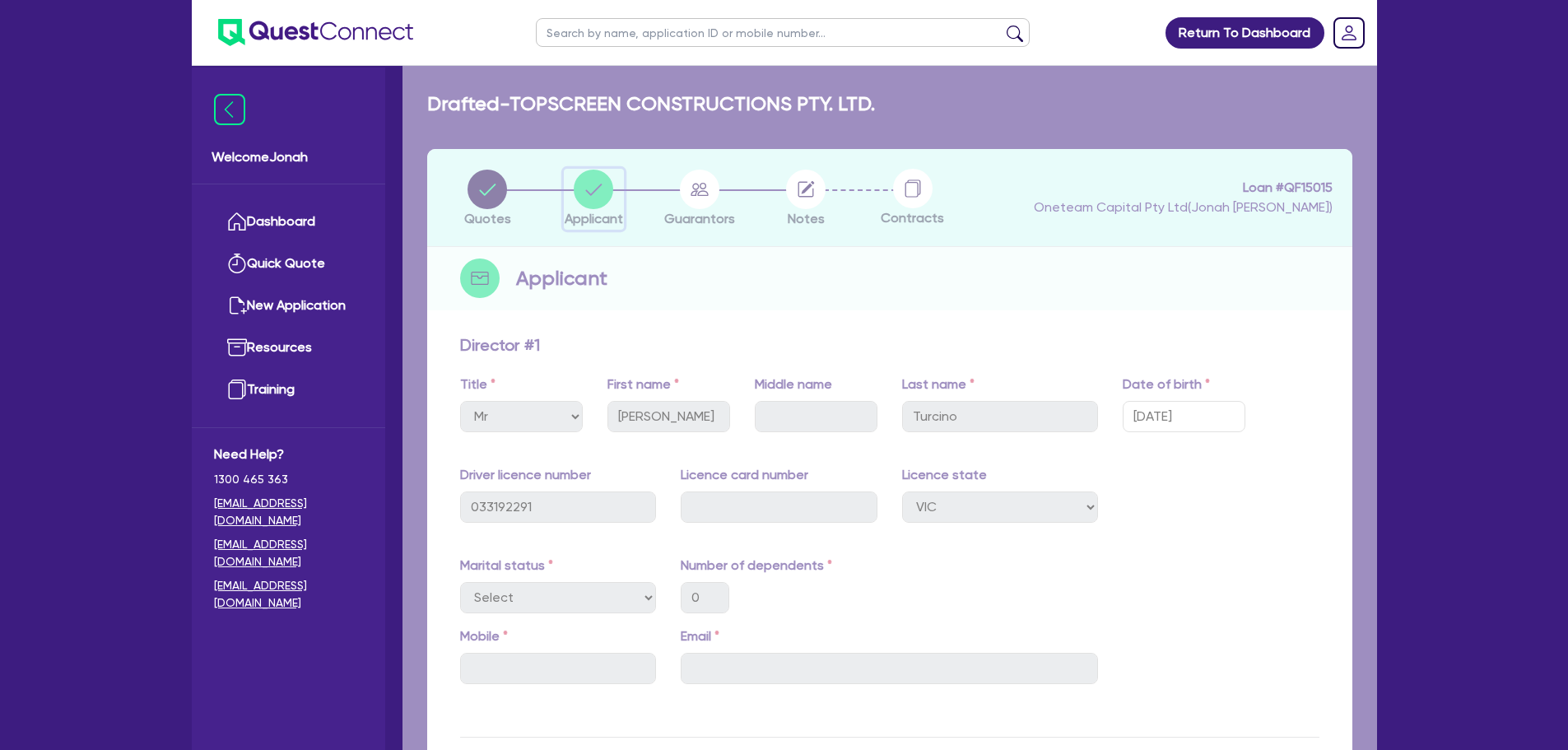
select select "COMPANY"
select select "BUILDING_CONSTRUCTION"
select select "TRADES_SERVICES_BUSINESSES_GOVERNMENT"
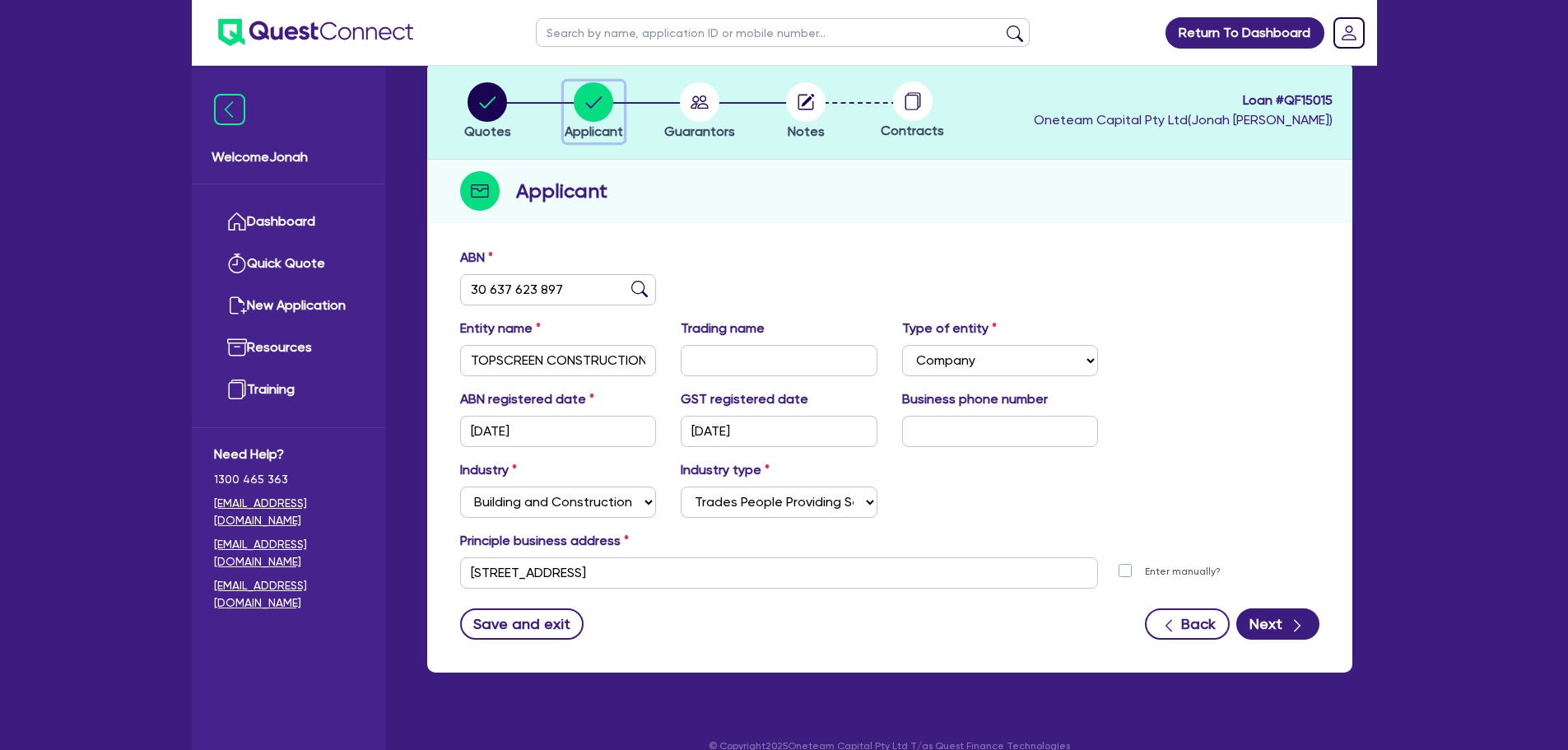
scroll to position [111, 0]
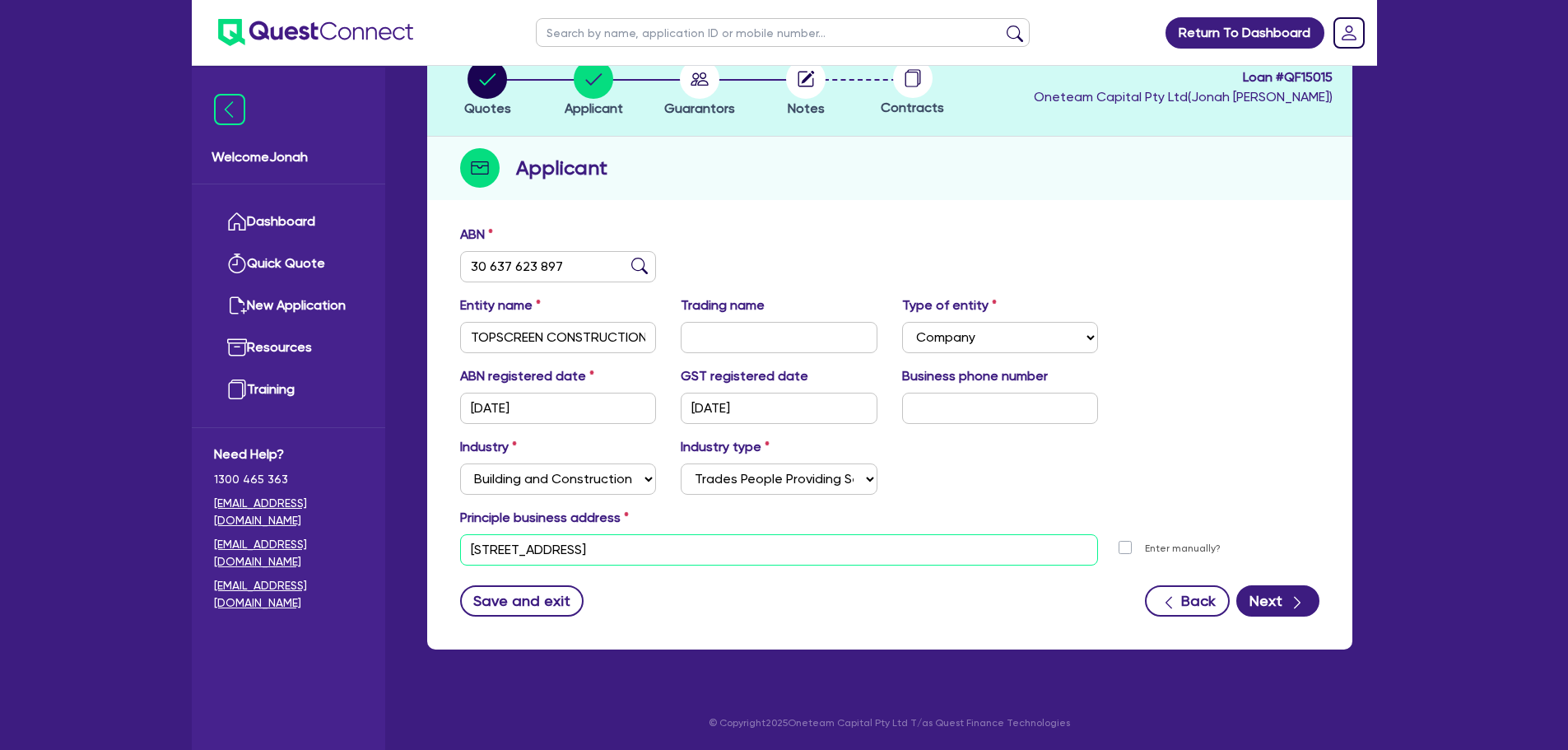
click at [619, 549] on input "[STREET_ADDRESS]" at bounding box center [779, 550] width 639 height 31
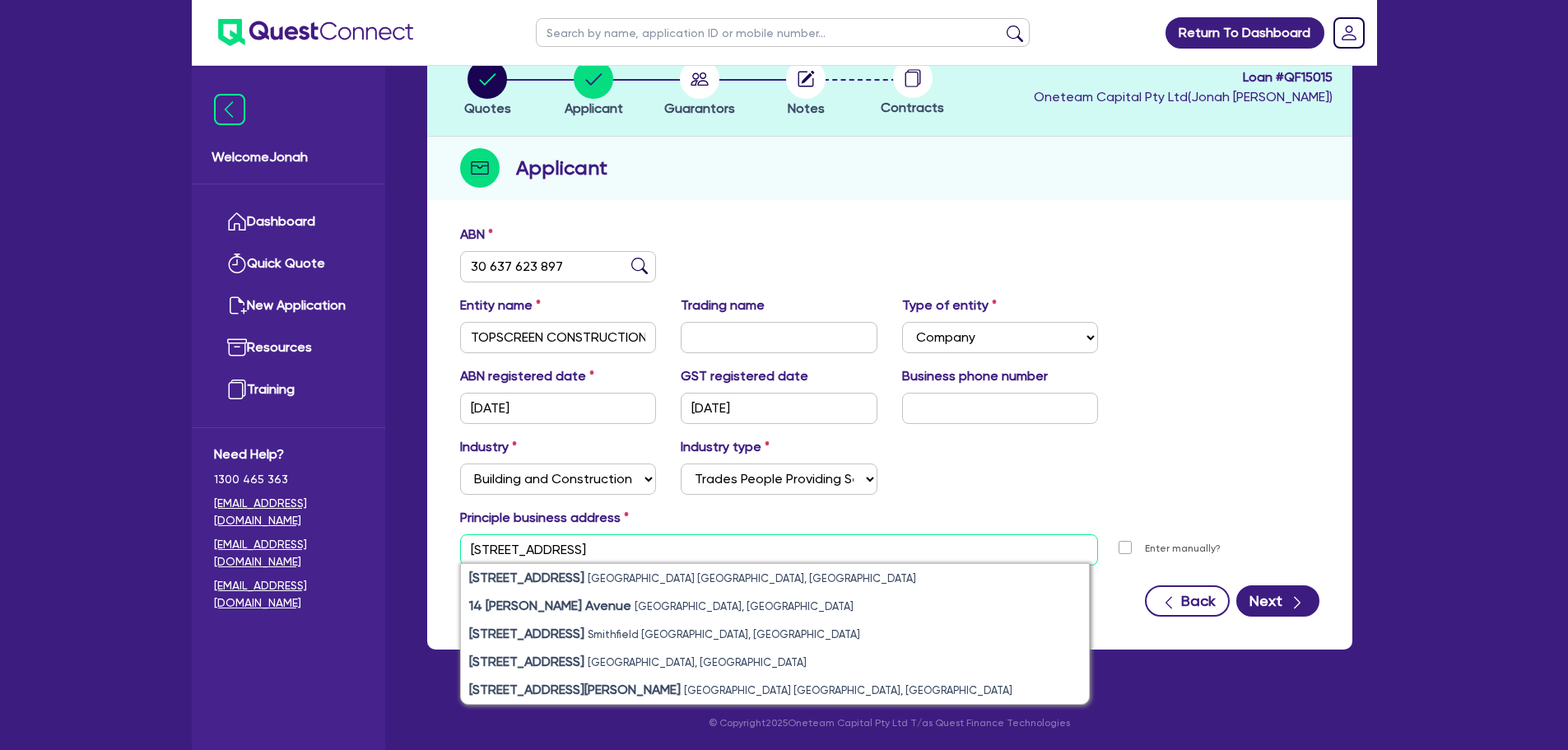
click at [610, 554] on input "[STREET_ADDRESS]" at bounding box center [779, 550] width 639 height 31
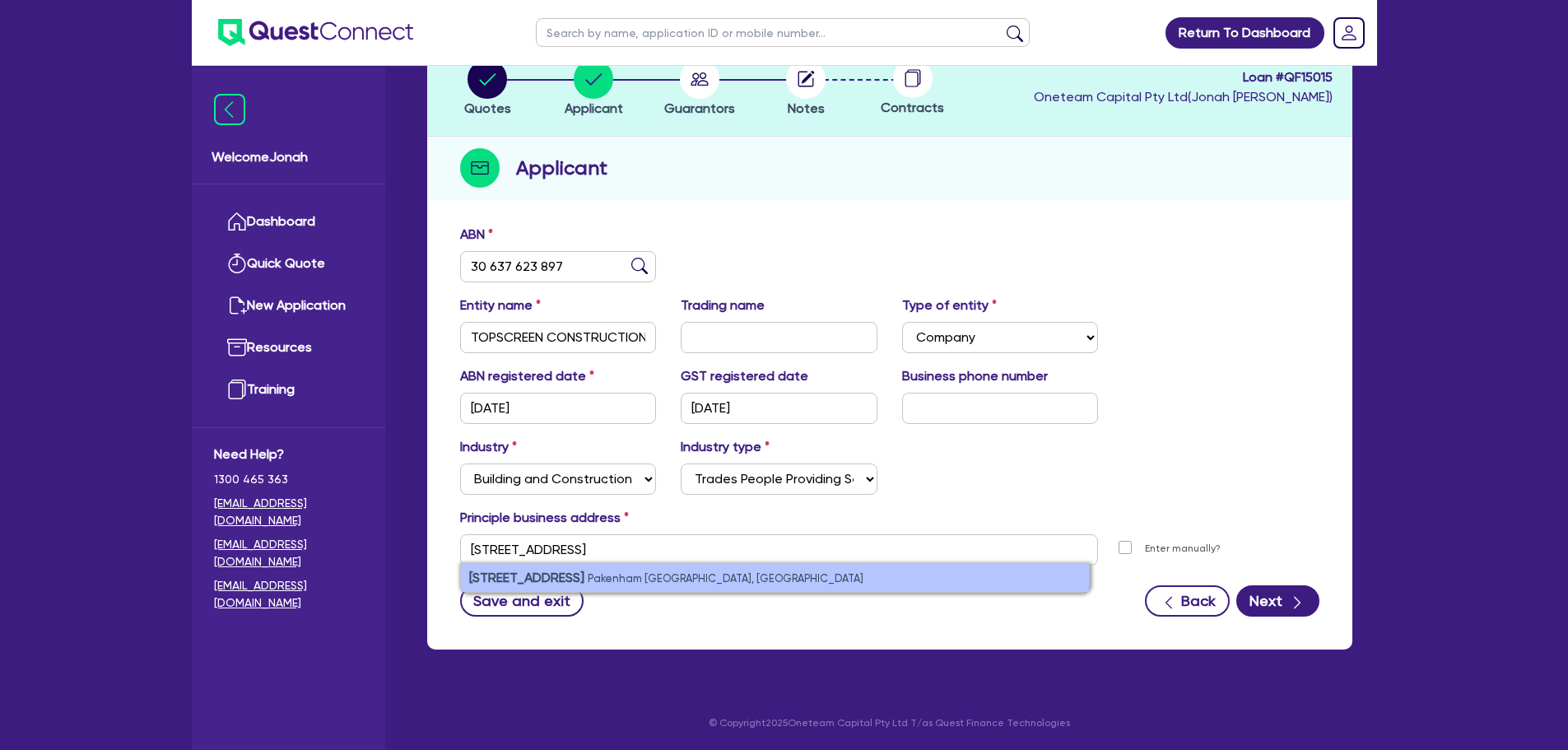
click at [585, 585] on strong "[STREET_ADDRESS]" at bounding box center [526, 576] width 115 height 16
type input "[STREET_ADDRESS]"
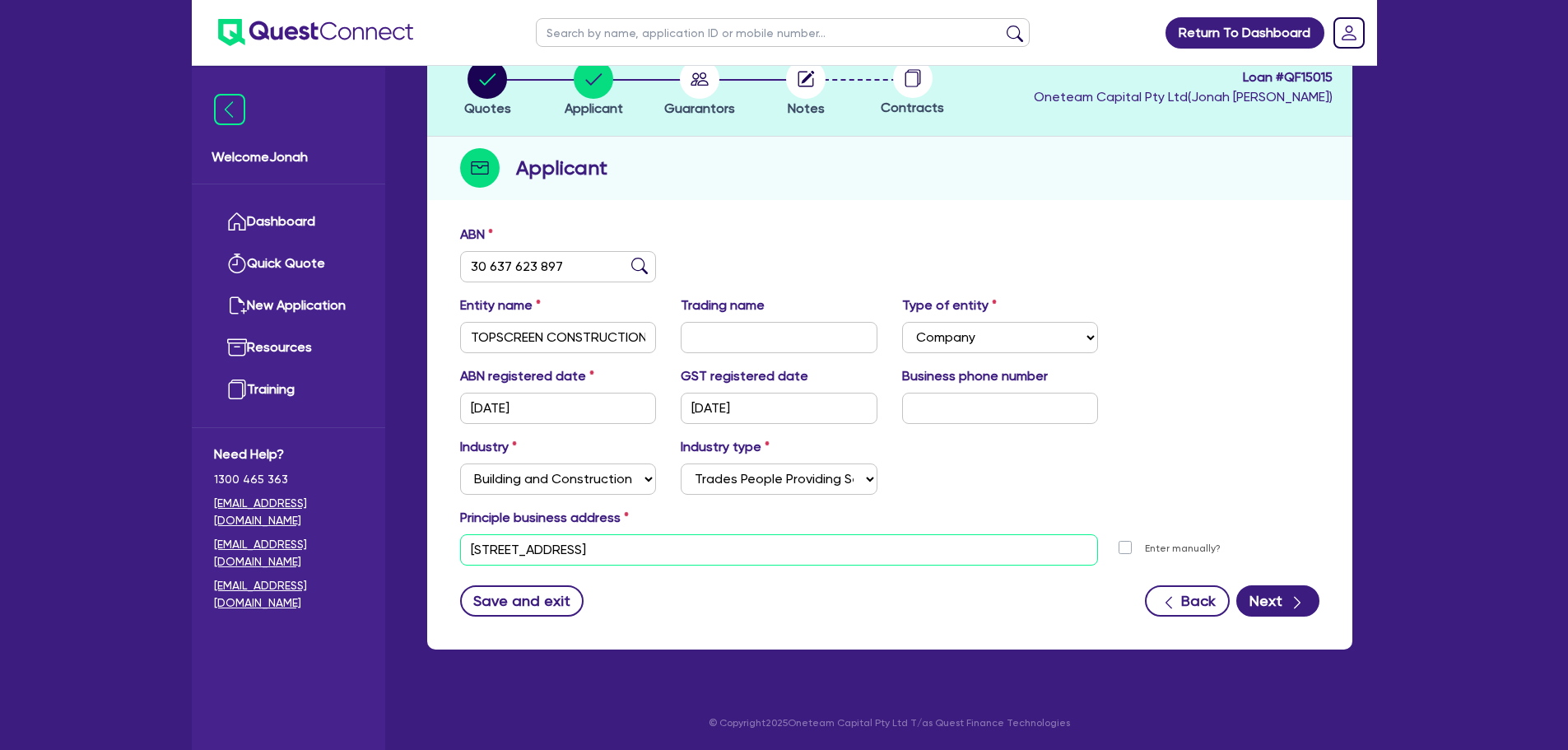
click at [648, 547] on input "[STREET_ADDRESS]" at bounding box center [779, 550] width 639 height 31
click at [1256, 606] on button "Next" at bounding box center [1277, 600] width 83 height 31
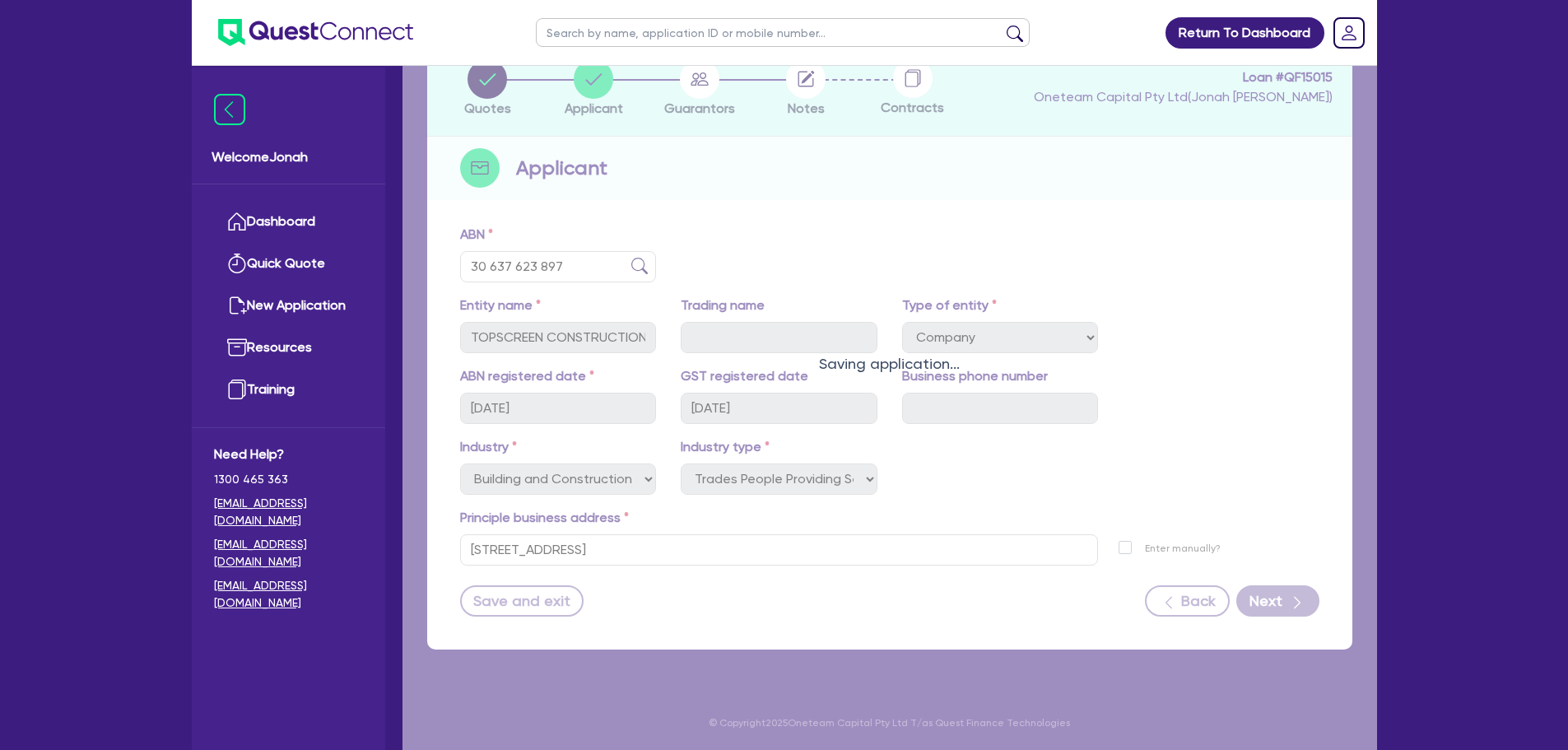
select select "MR"
select select "VIC"
select select "MORTGAGE"
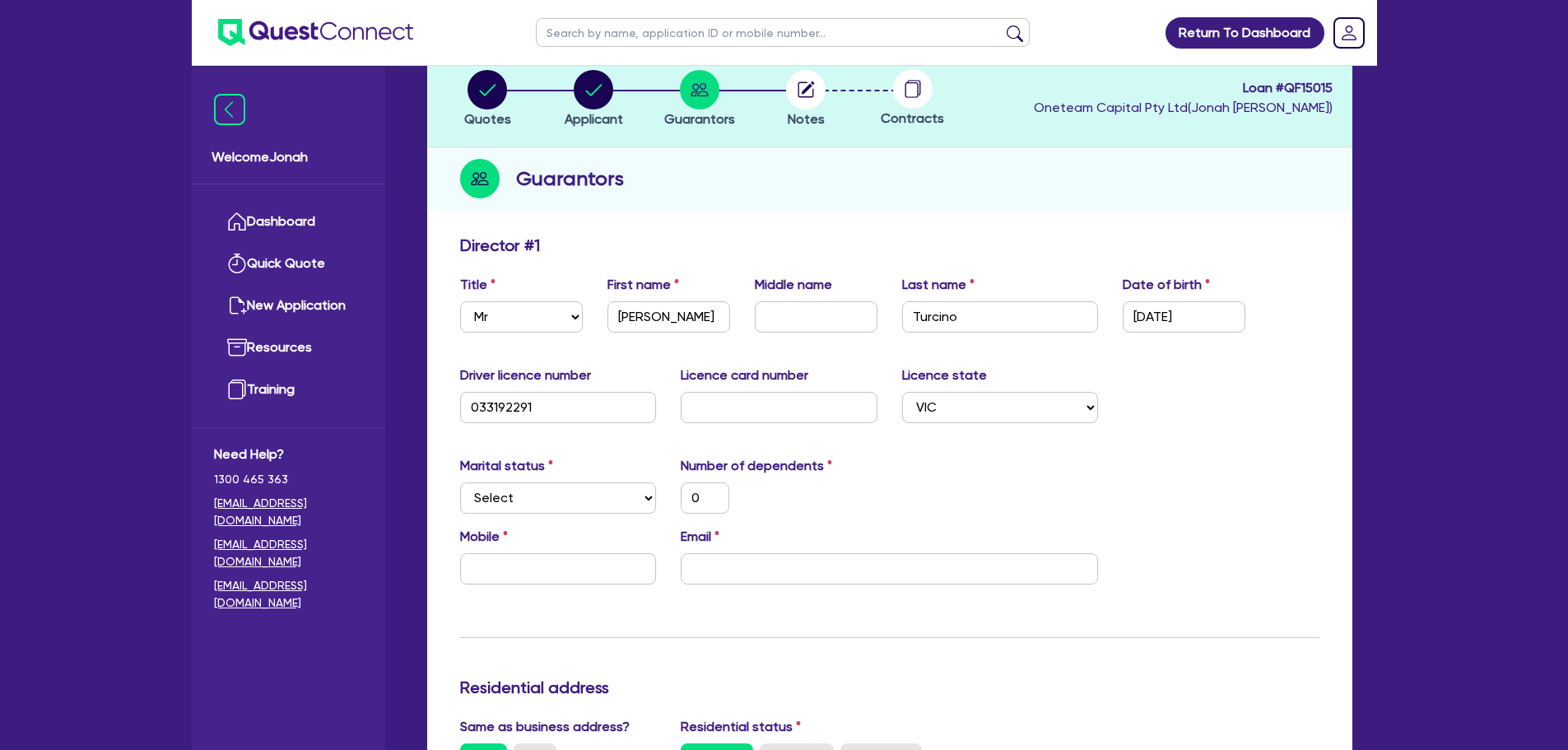
scroll to position [82, 0]
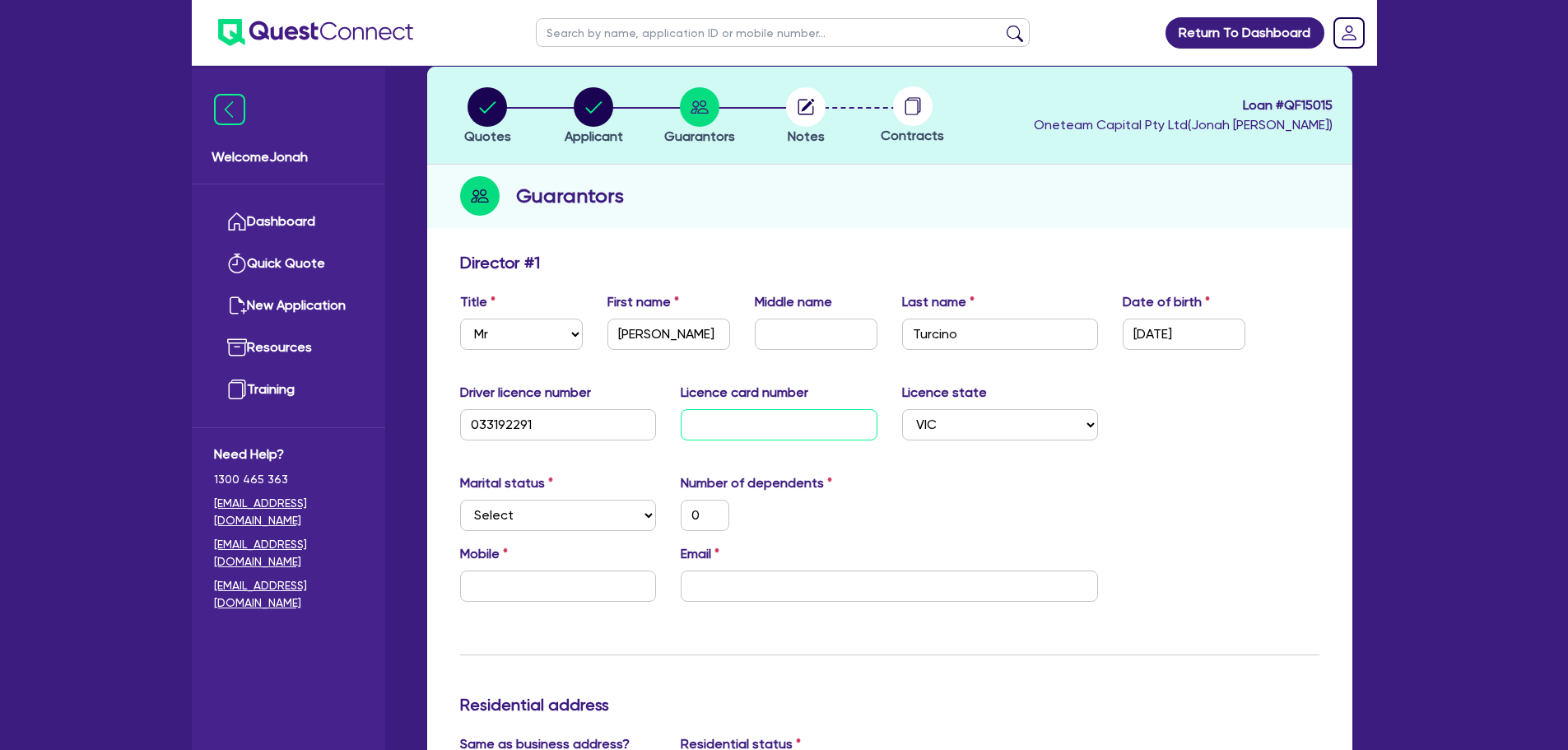
click at [780, 422] on input "text" at bounding box center [779, 425] width 196 height 31
type input "1"
type input "0"
type input "420,000"
type input "10"
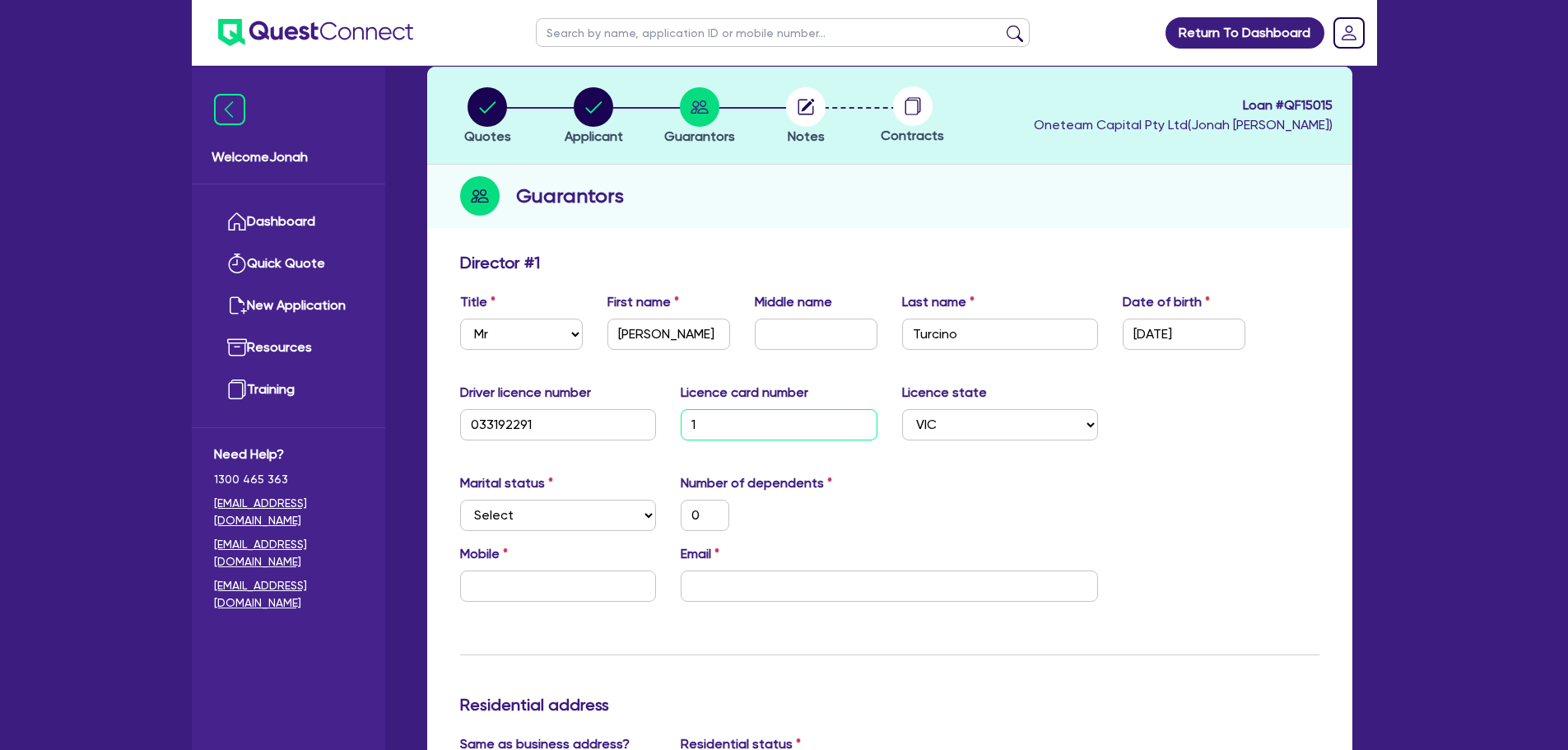
type input "0"
type input "420,000"
type input "101"
type input "0"
type input "420,000"
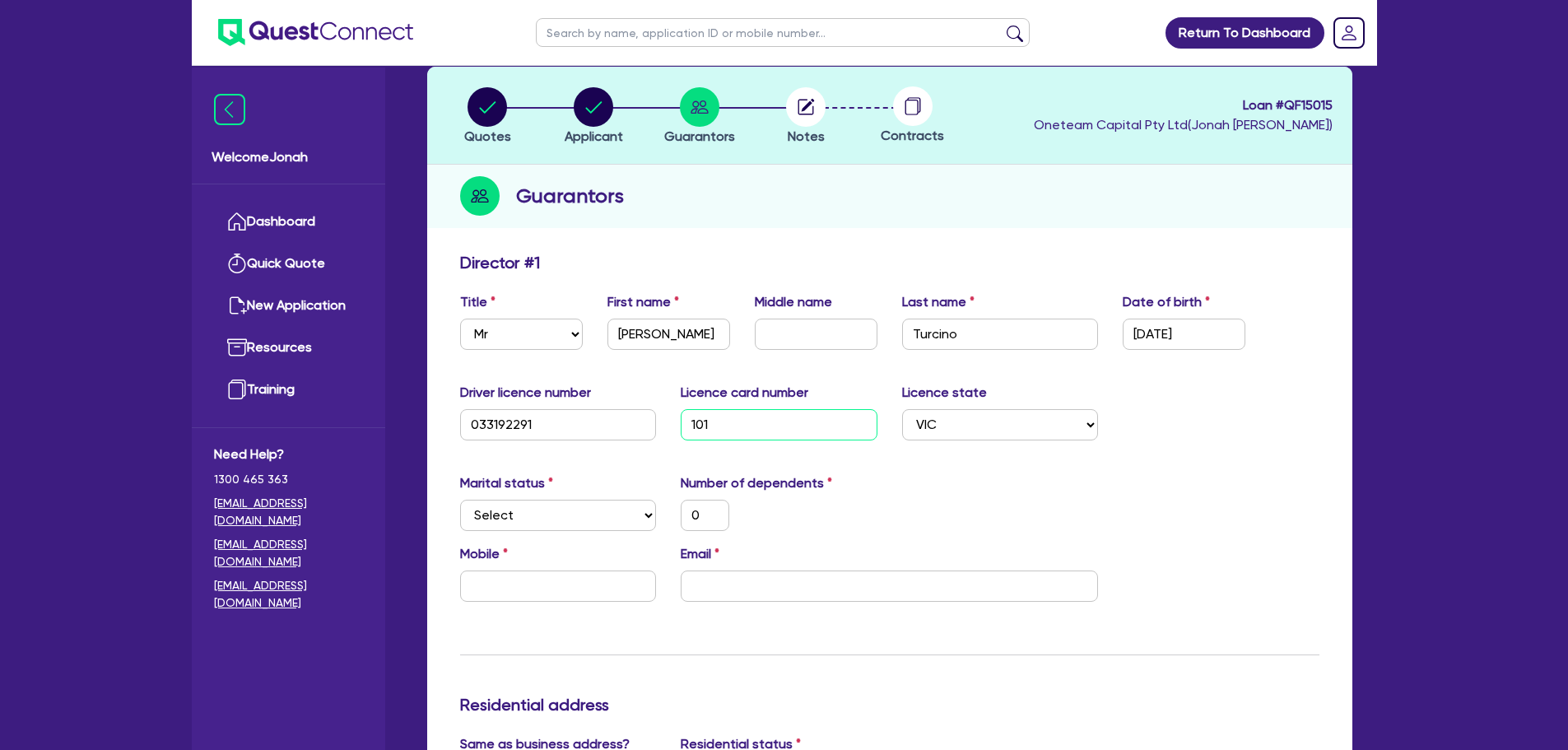
type input "1012"
type input "0"
type input "420,000"
type input "10121"
type input "0"
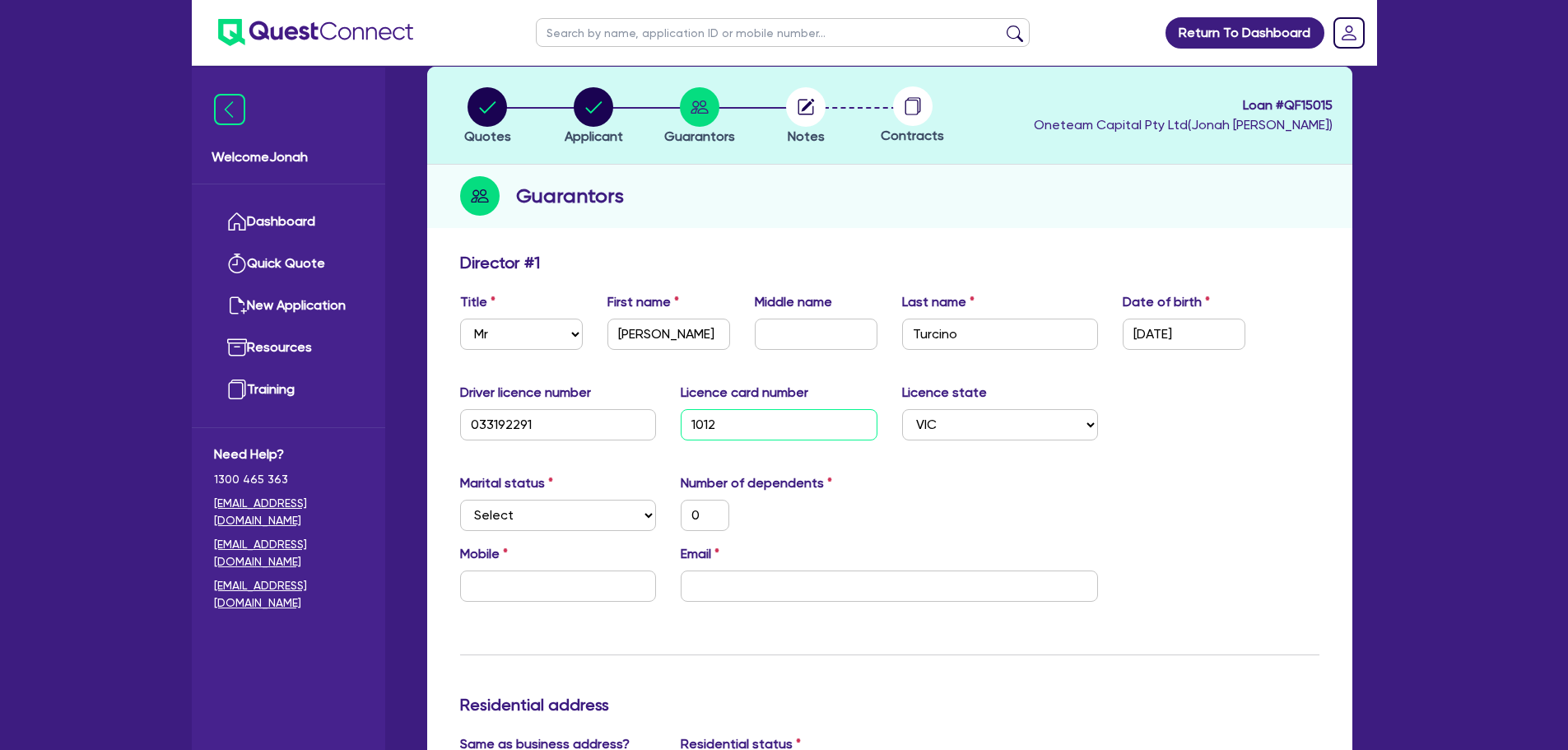
type input "420,000"
type input "101219"
type input "0"
type input "420,000"
type input "1012196"
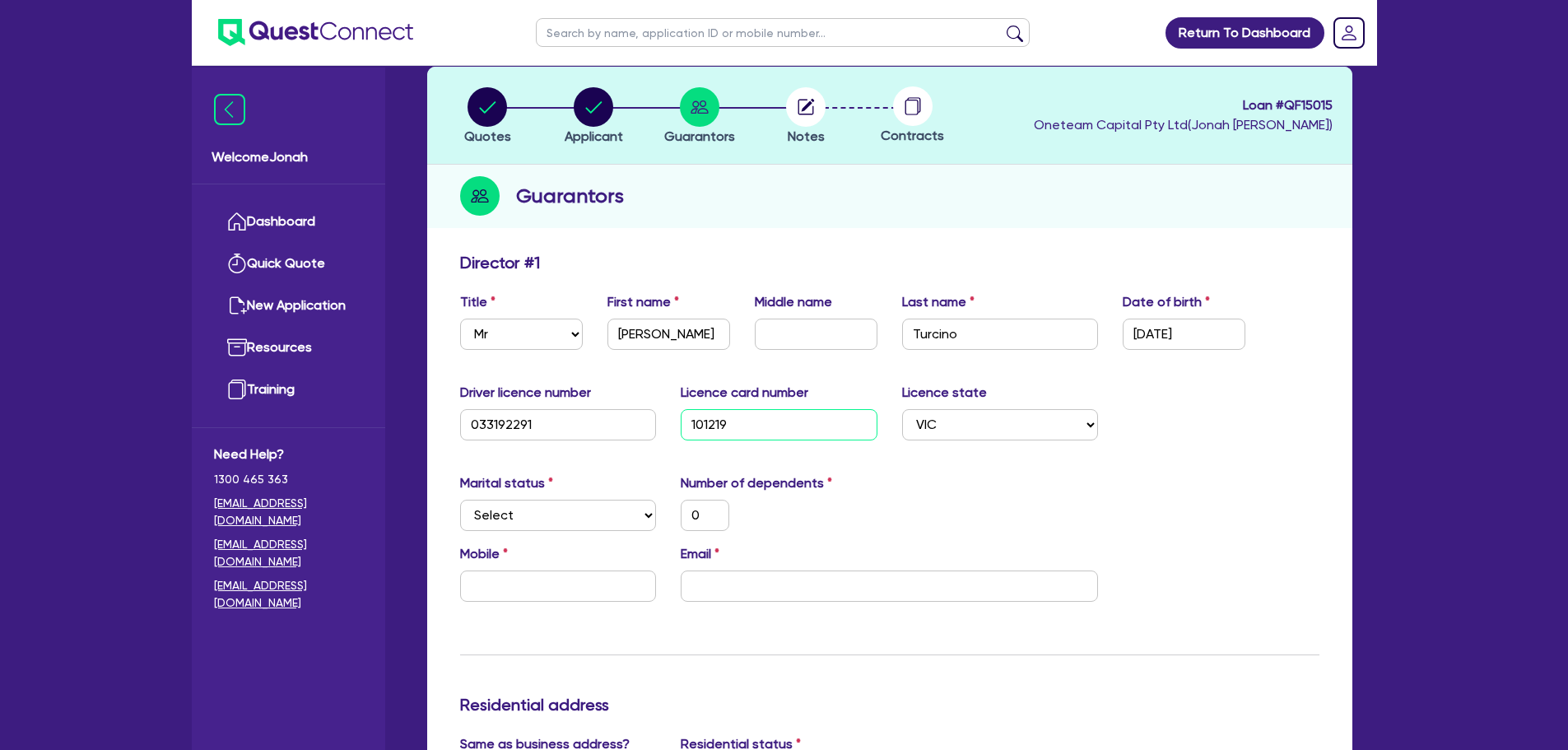
type input "0"
type input "420,000"
type input "10121964"
type input "0"
type input "420,000"
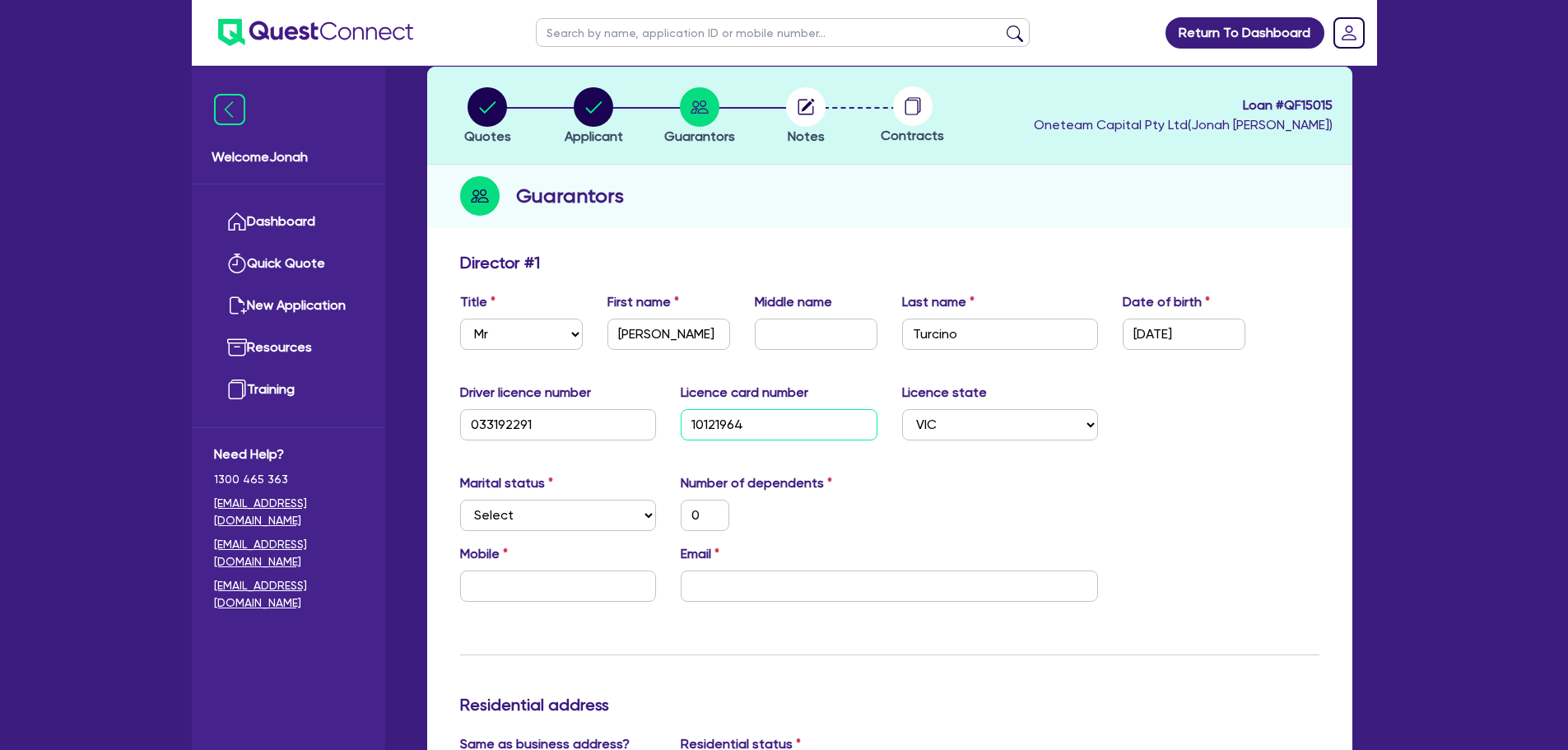
type input "10121964"
click at [599, 520] on select "Select Single Married De Facto / Partner" at bounding box center [558, 515] width 196 height 31
click at [942, 535] on div "Marital status Select [DEMOGRAPHIC_DATA] Married De Facto / Partner Number of d…" at bounding box center [889, 508] width 884 height 70
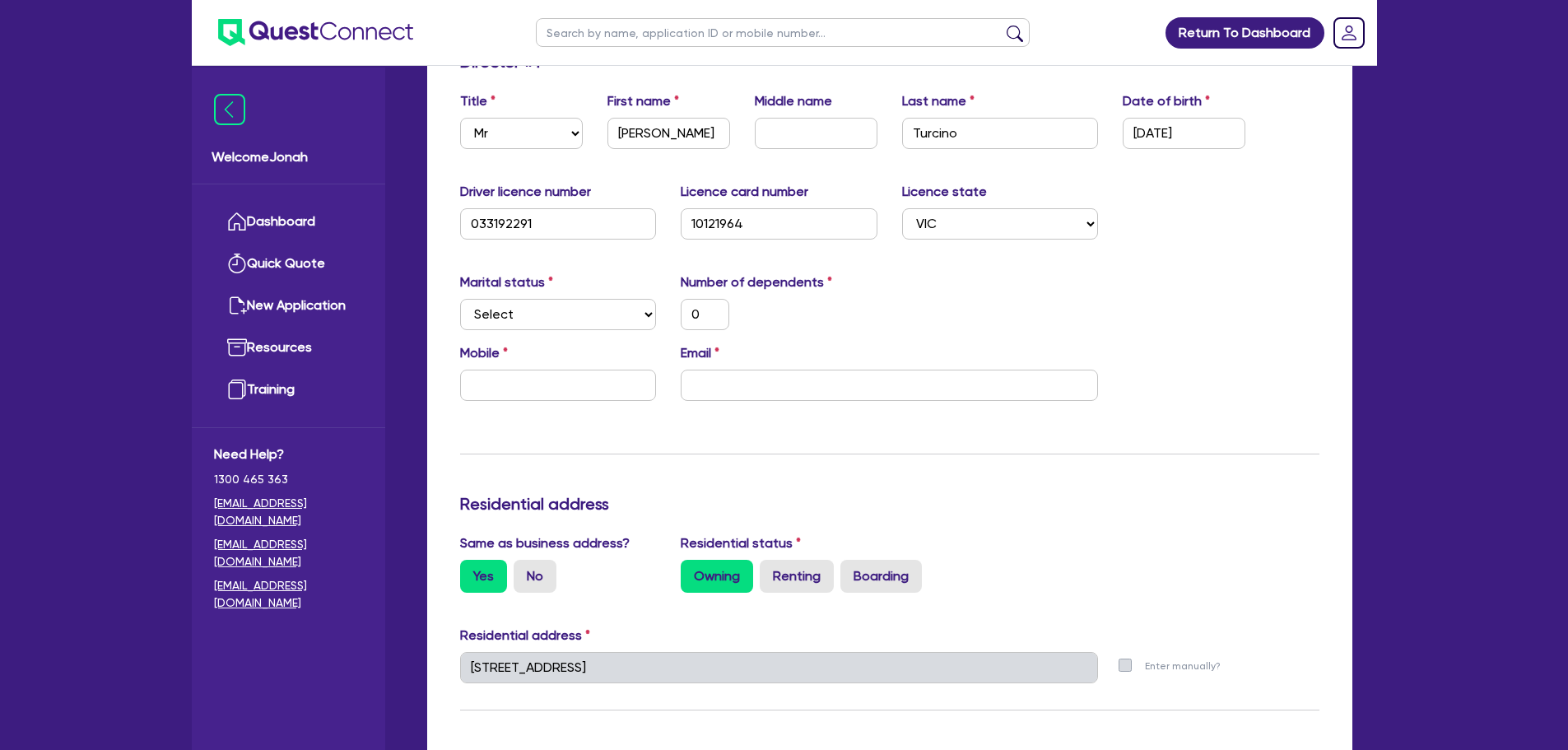
scroll to position [164, 0]
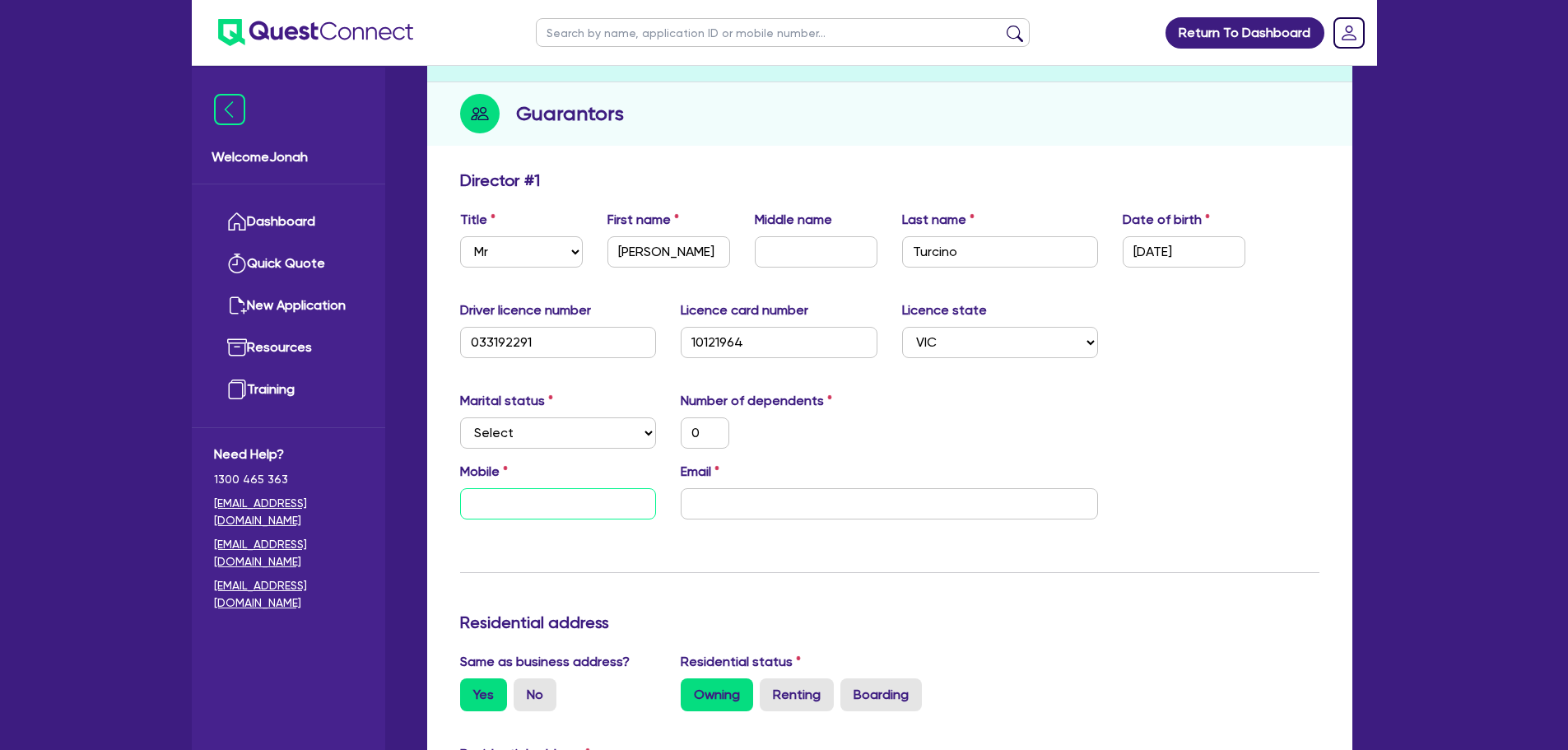
click at [493, 502] on input "text" at bounding box center [558, 503] width 196 height 31
type input "0"
type input "420,000"
type input "0"
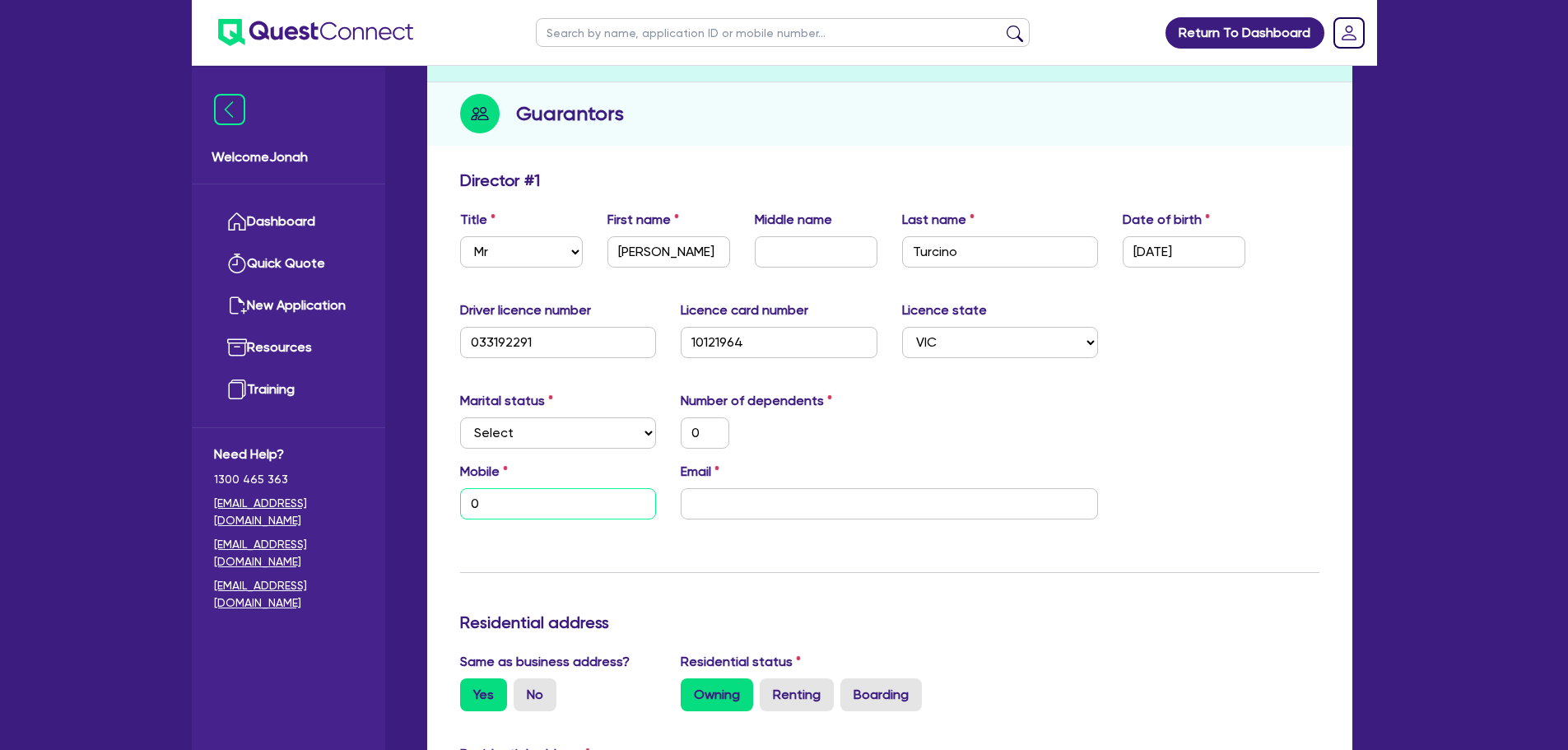
type input "04"
type input "420,000"
type input "0"
type input "043"
type input "420,000"
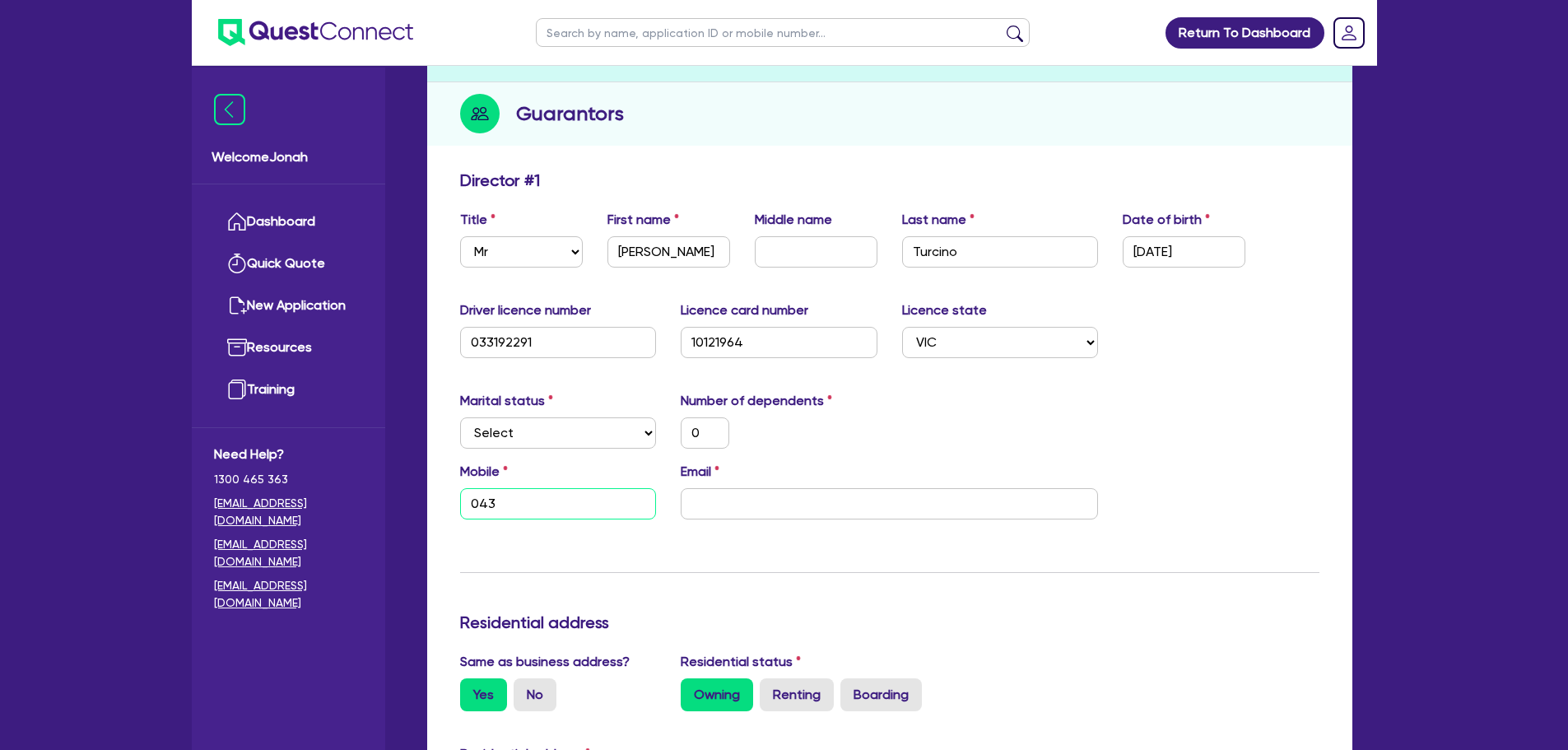
type input "0"
type input "0435"
type input "420,000"
type input "0"
type input "0435 0"
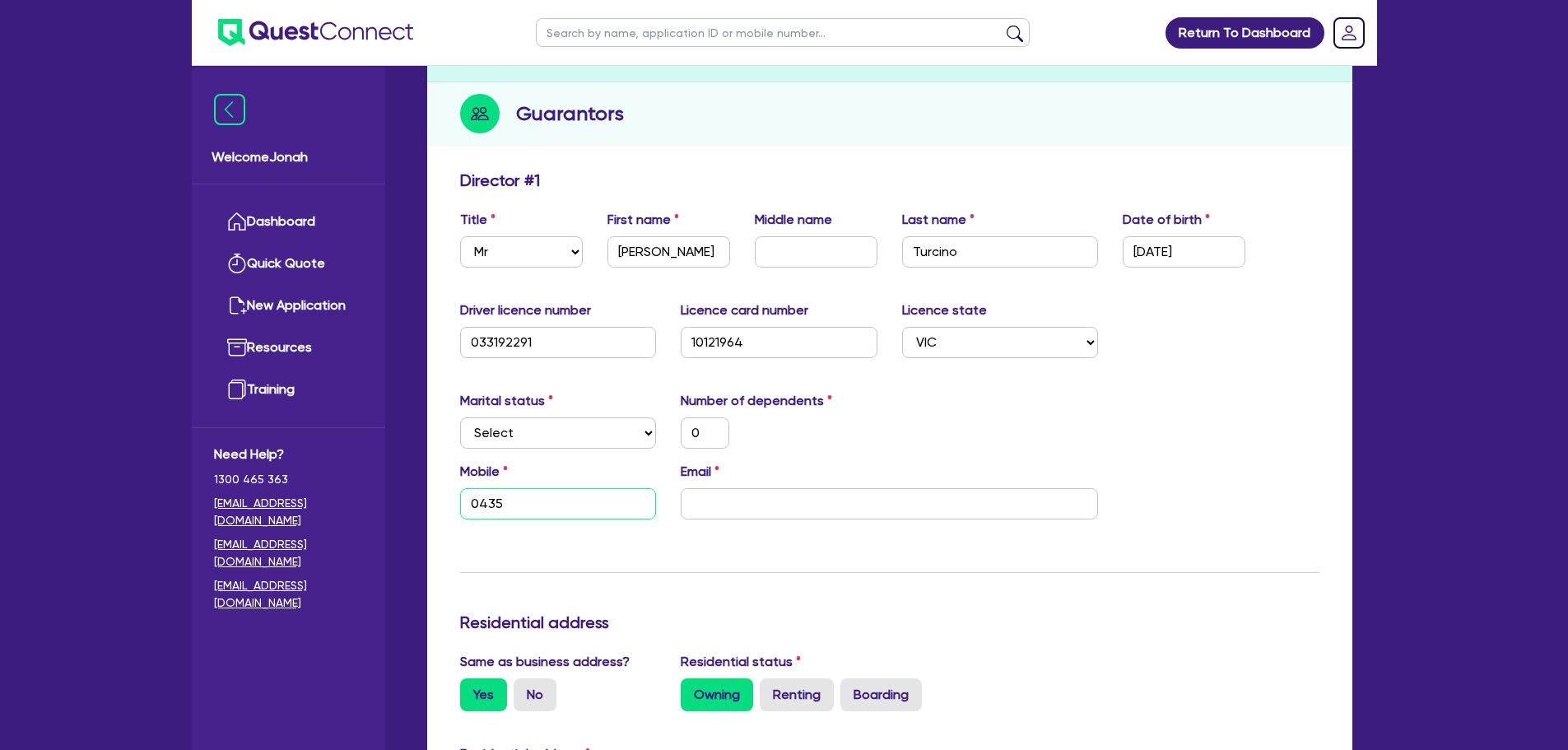
type input "420,000"
type input "0"
type input "0435 05"
type input "420,000"
type input "0"
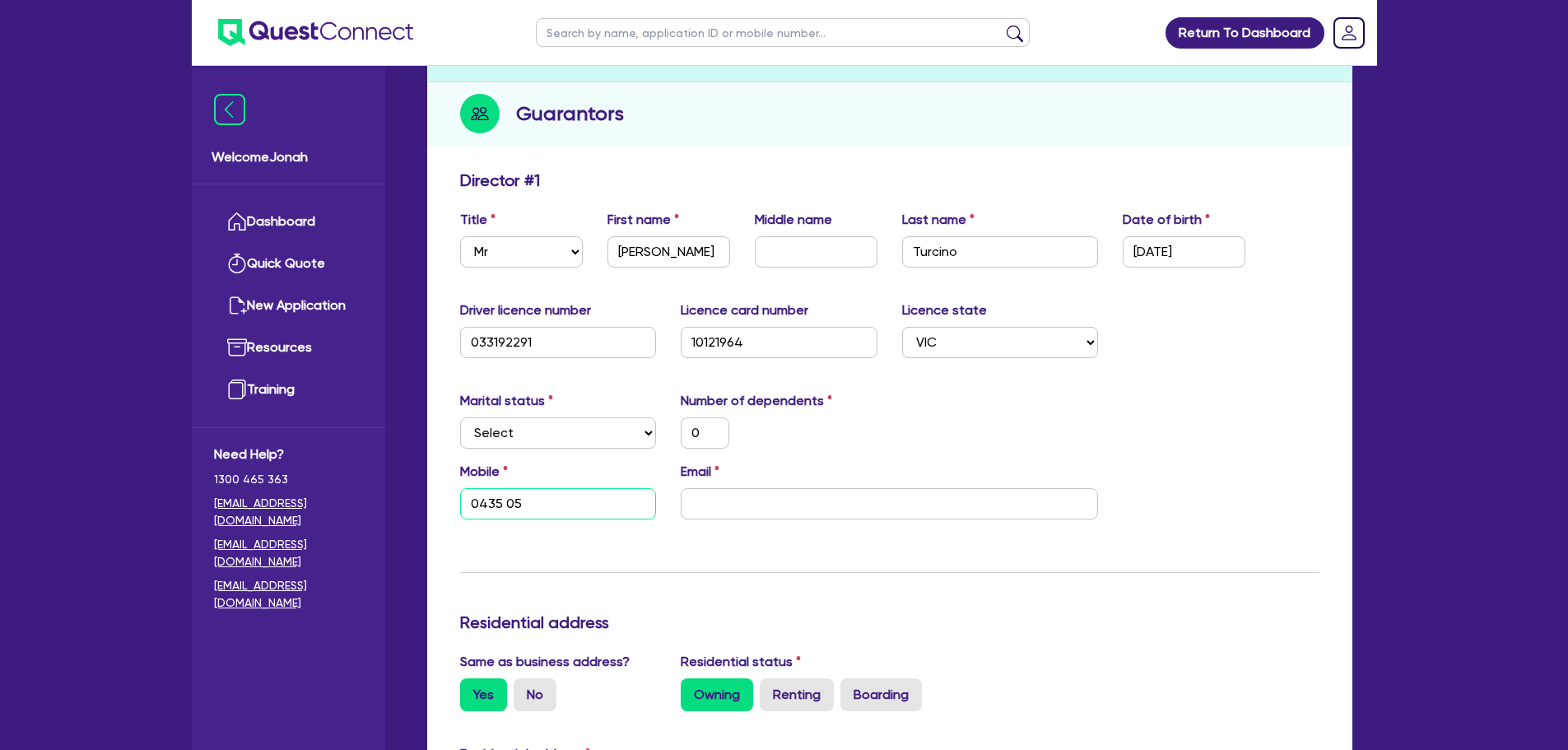
type input "0435 059"
type input "420,000"
type input "0"
type input "0435 059 7"
type input "420,000"
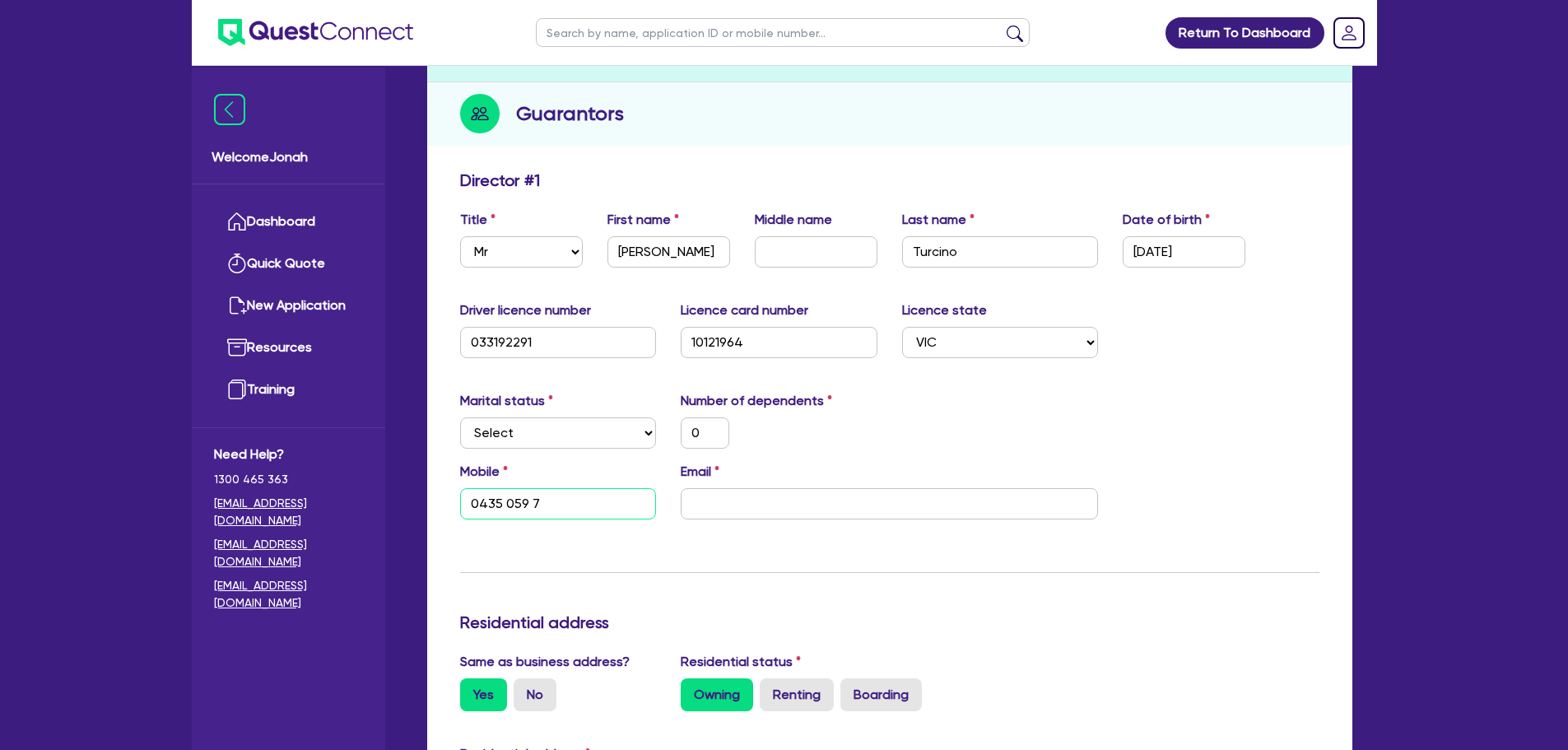
type input "0"
type input "0435 059 76"
type input "420,000"
type input "0"
type input "0435 059 764"
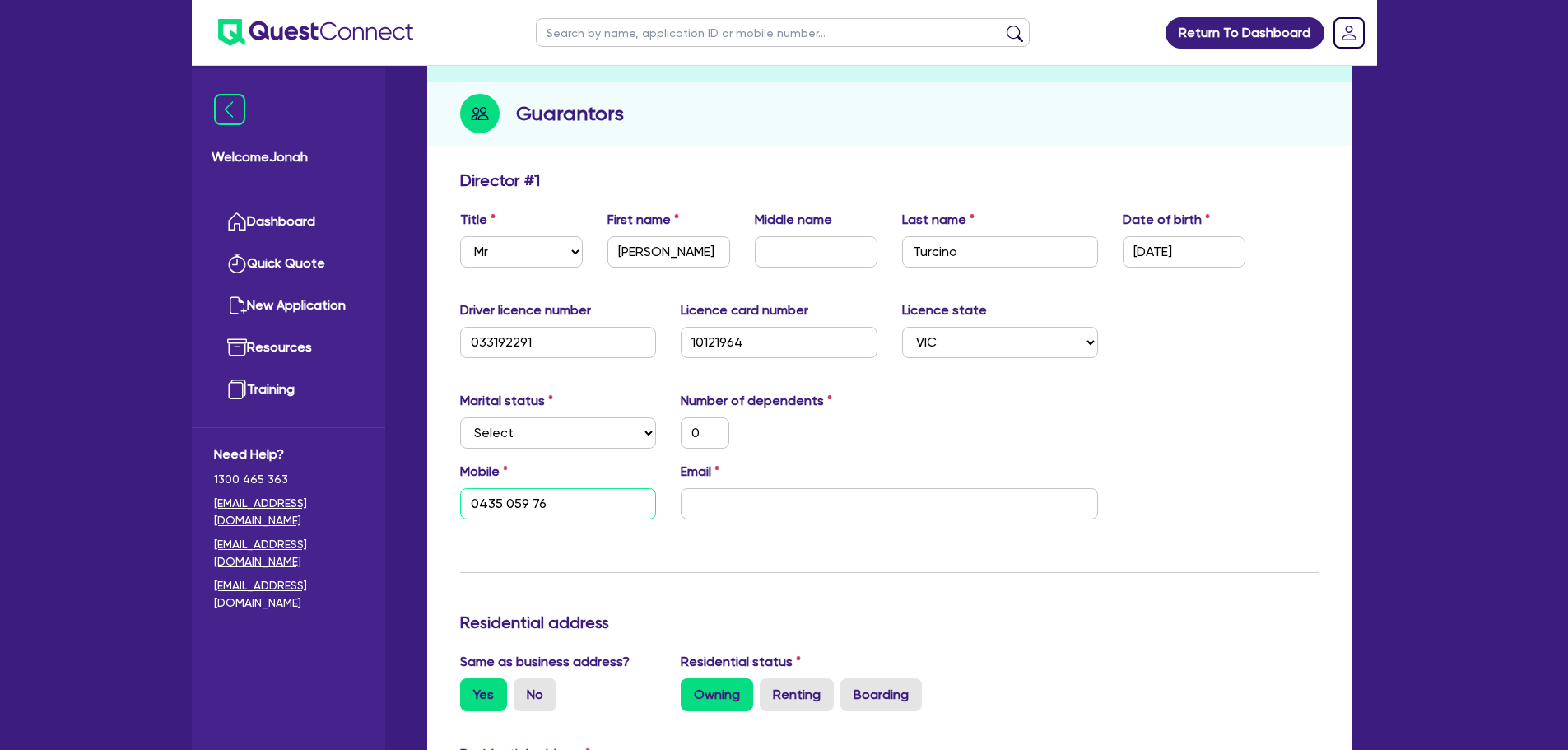
type input "420,000"
type input "0435 059 764"
click at [915, 504] on input "email" at bounding box center [889, 503] width 418 height 31
paste input "[EMAIL_ADDRESS][DOMAIN_NAME]"
type input "0"
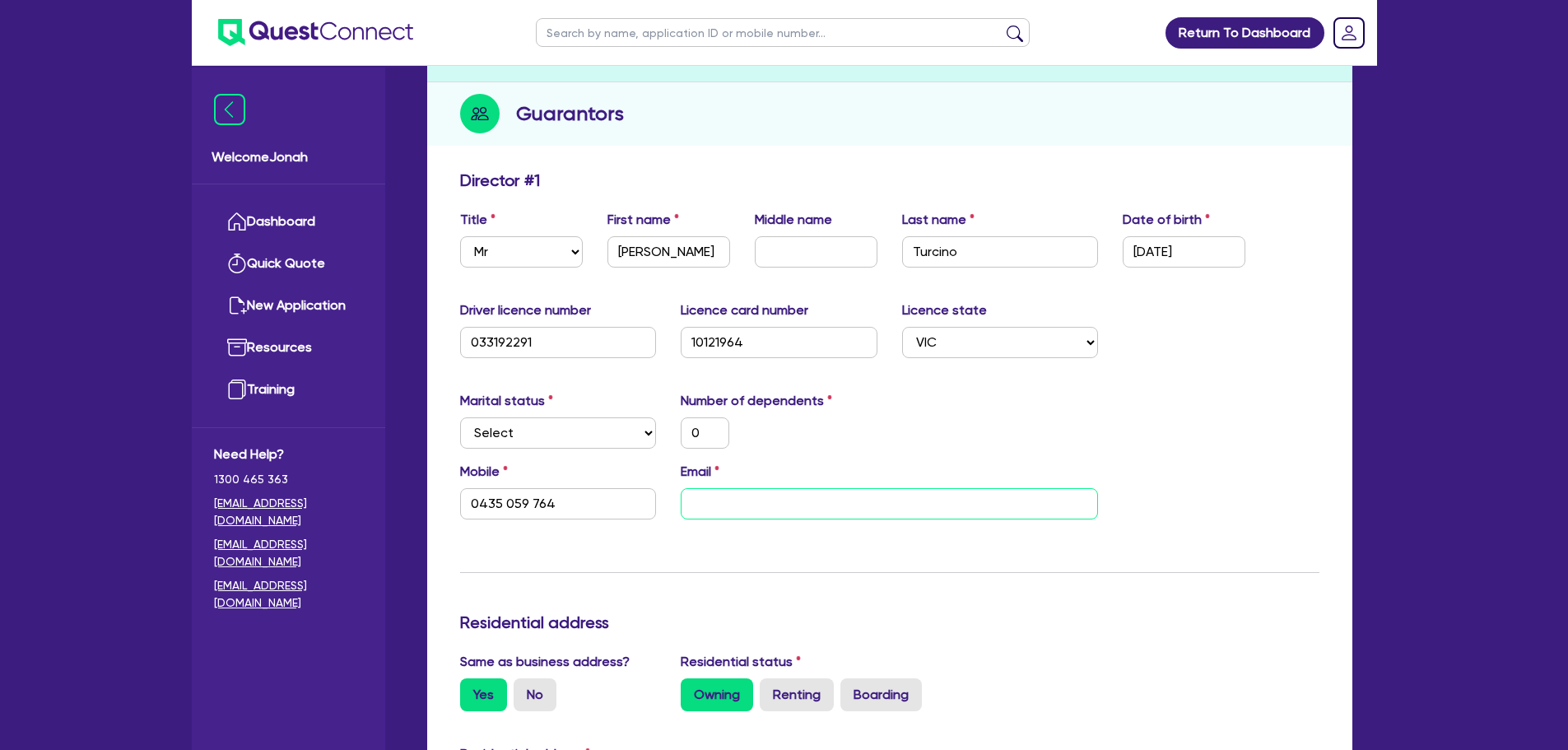
type input "0435 059 764"
type input "[EMAIL_ADDRESS][DOMAIN_NAME]"
type input "420,000"
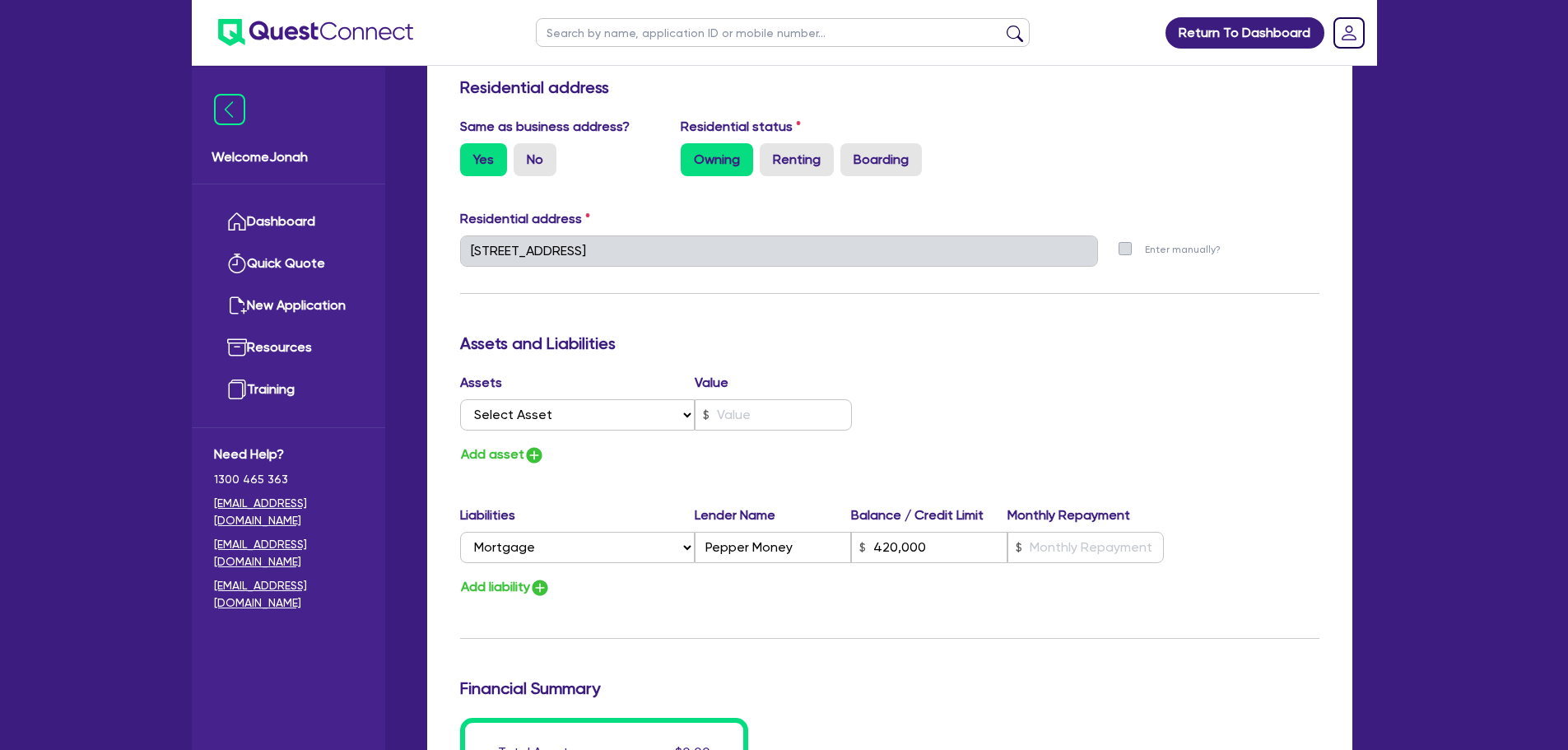
scroll to position [741, 0]
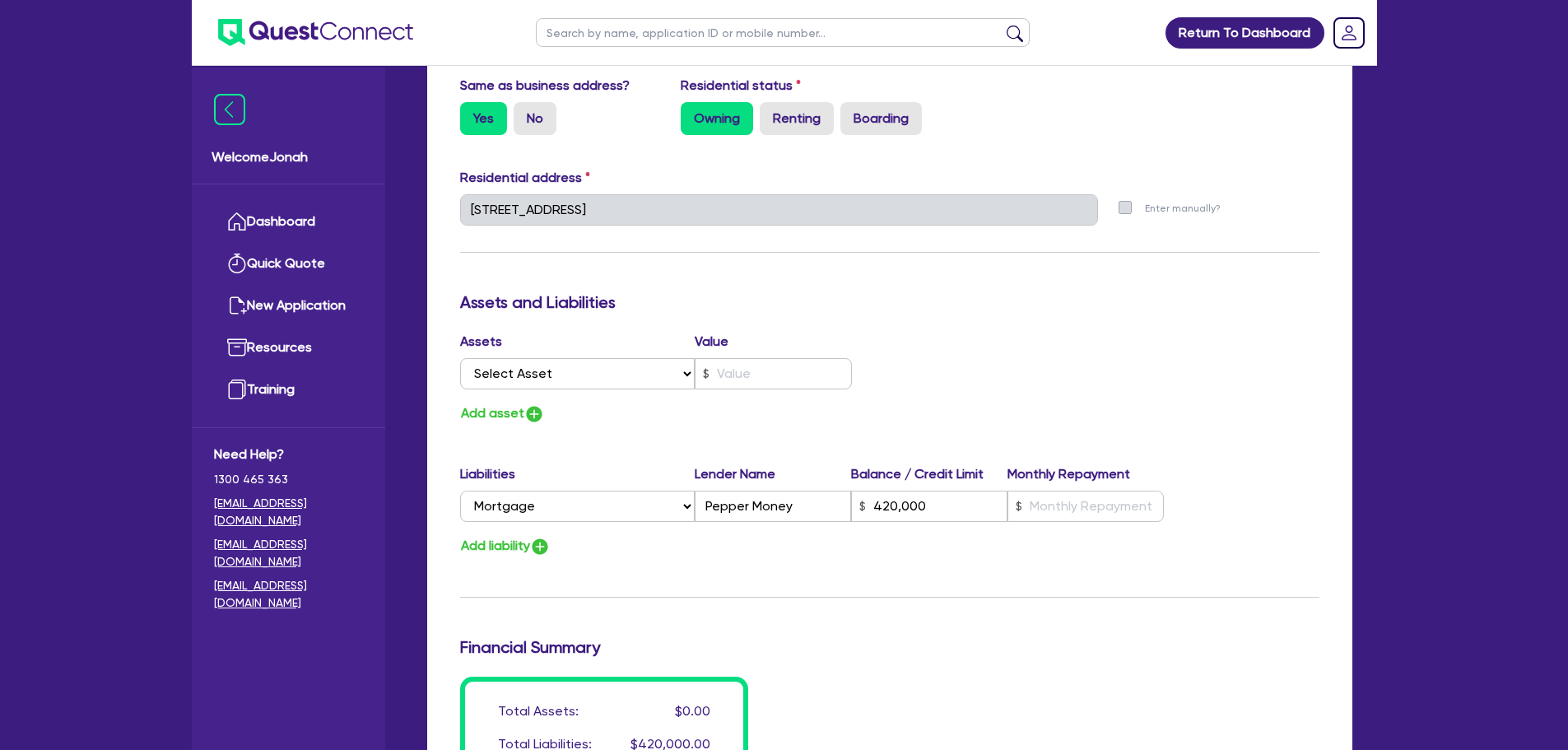
type input "[EMAIL_ADDRESS][DOMAIN_NAME]"
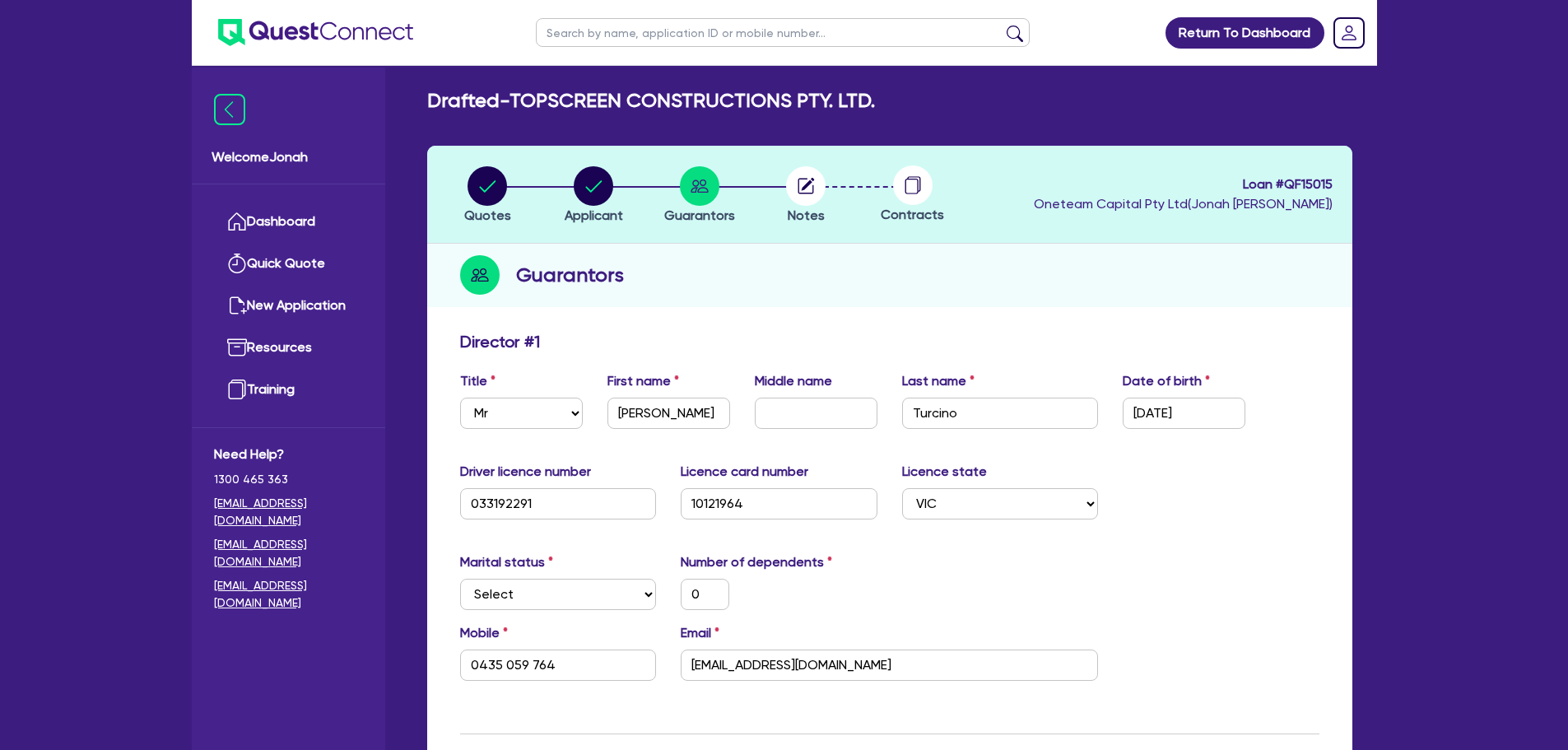
scroll to position [0, 0]
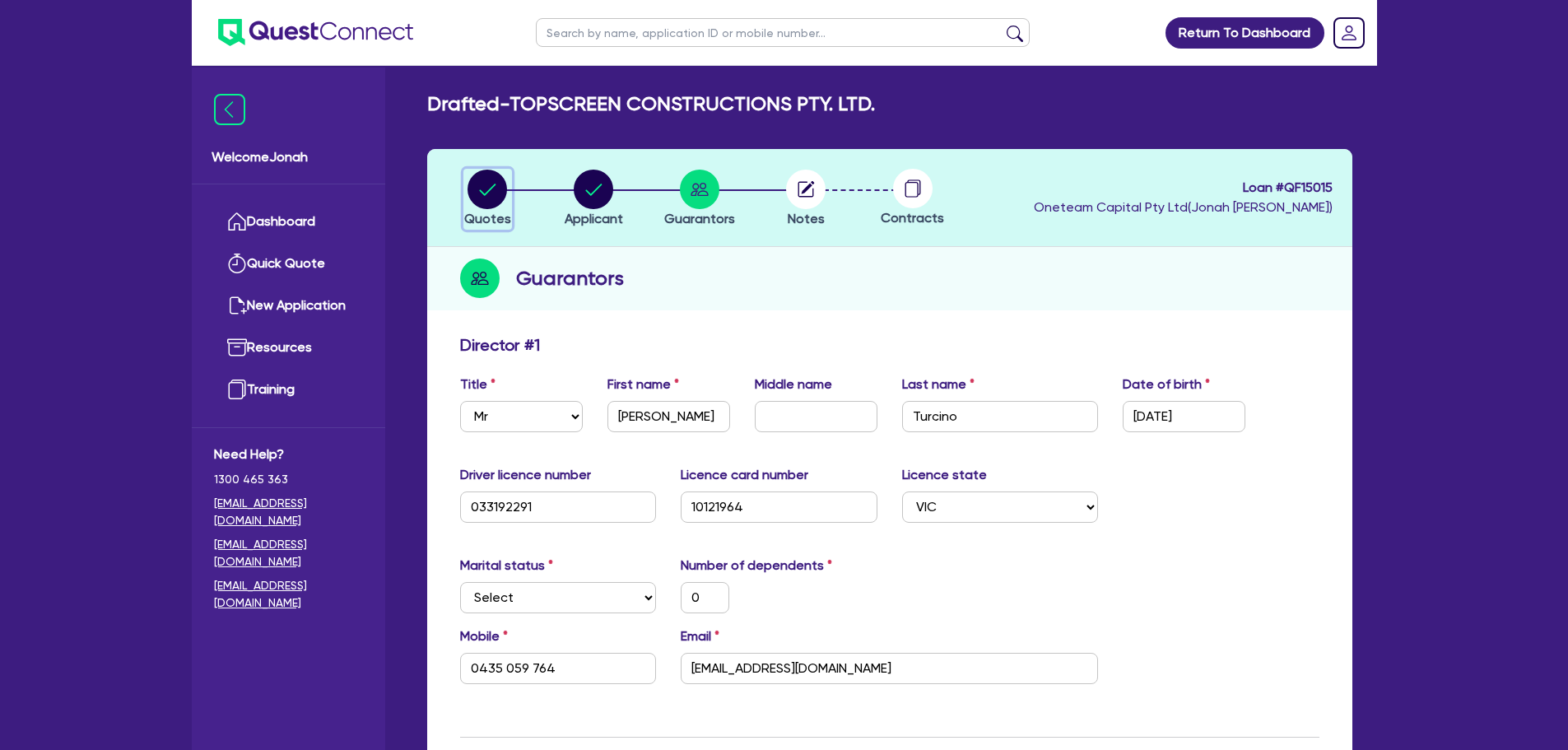
click at [479, 195] on circle "button" at bounding box center [487, 189] width 39 height 39
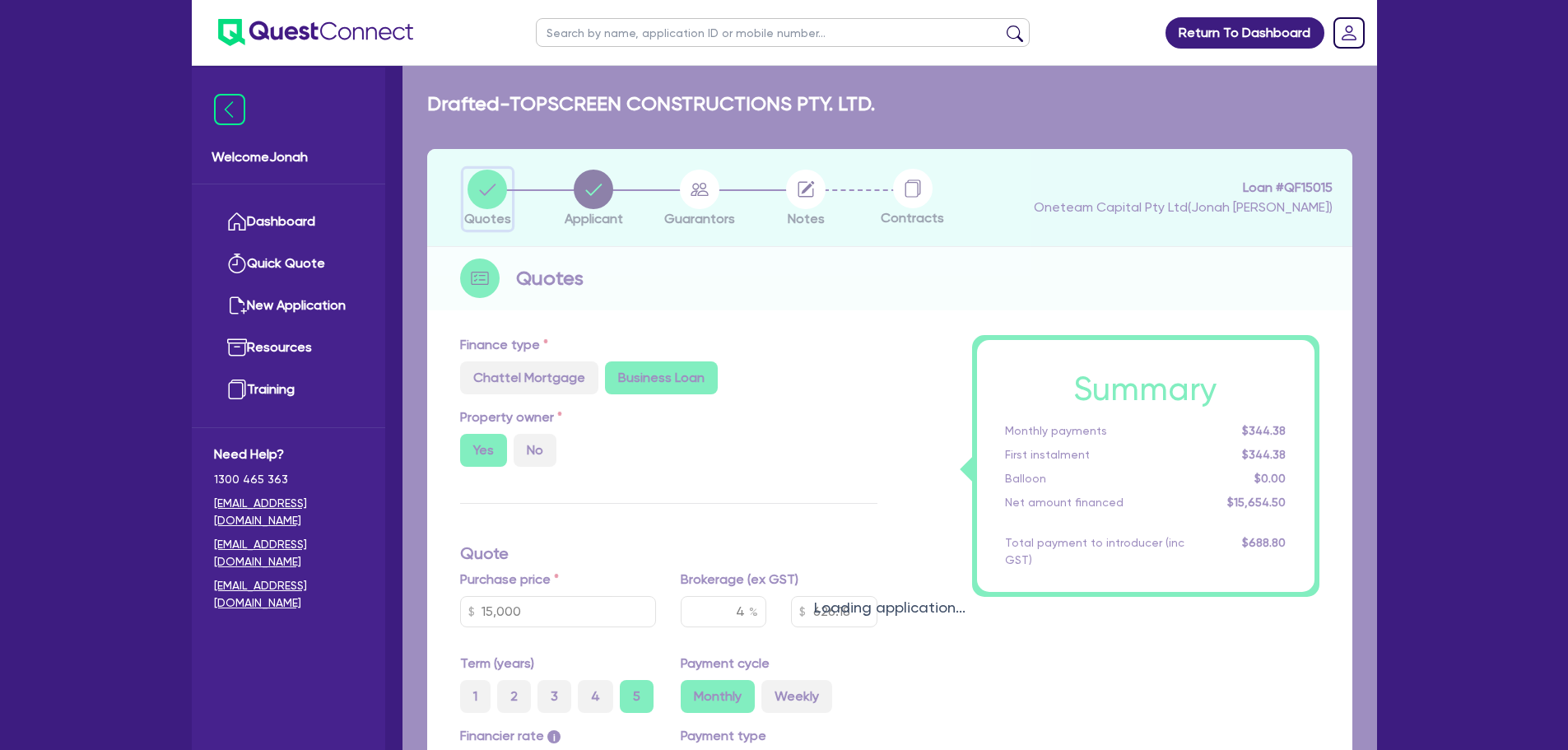
type input "15,000"
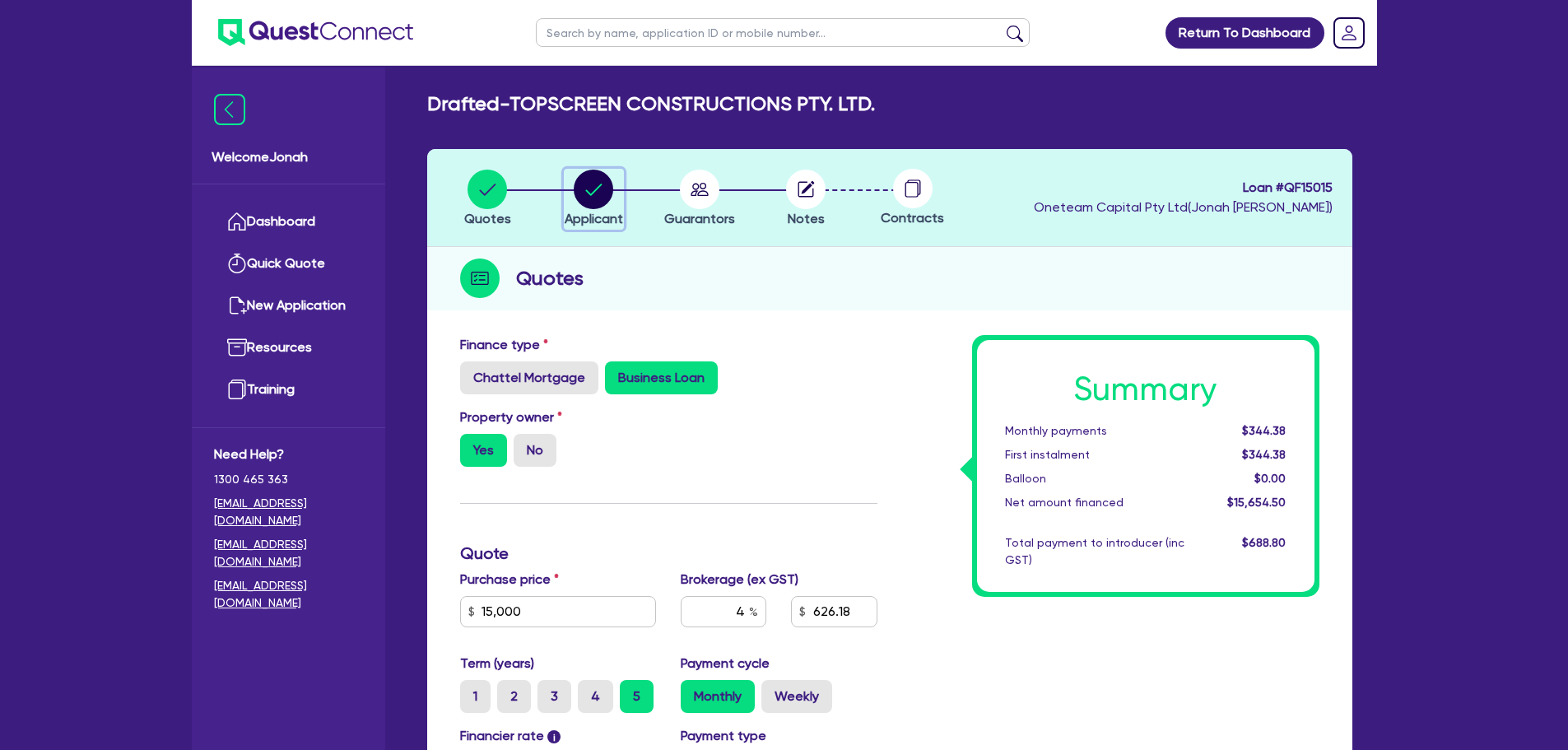
click at [590, 196] on circle "button" at bounding box center [593, 189] width 39 height 39
select select "COMPANY"
select select "BUILDING_CONSTRUCTION"
select select "TRADES_SERVICES_BUSINESSES_GOVERNMENT"
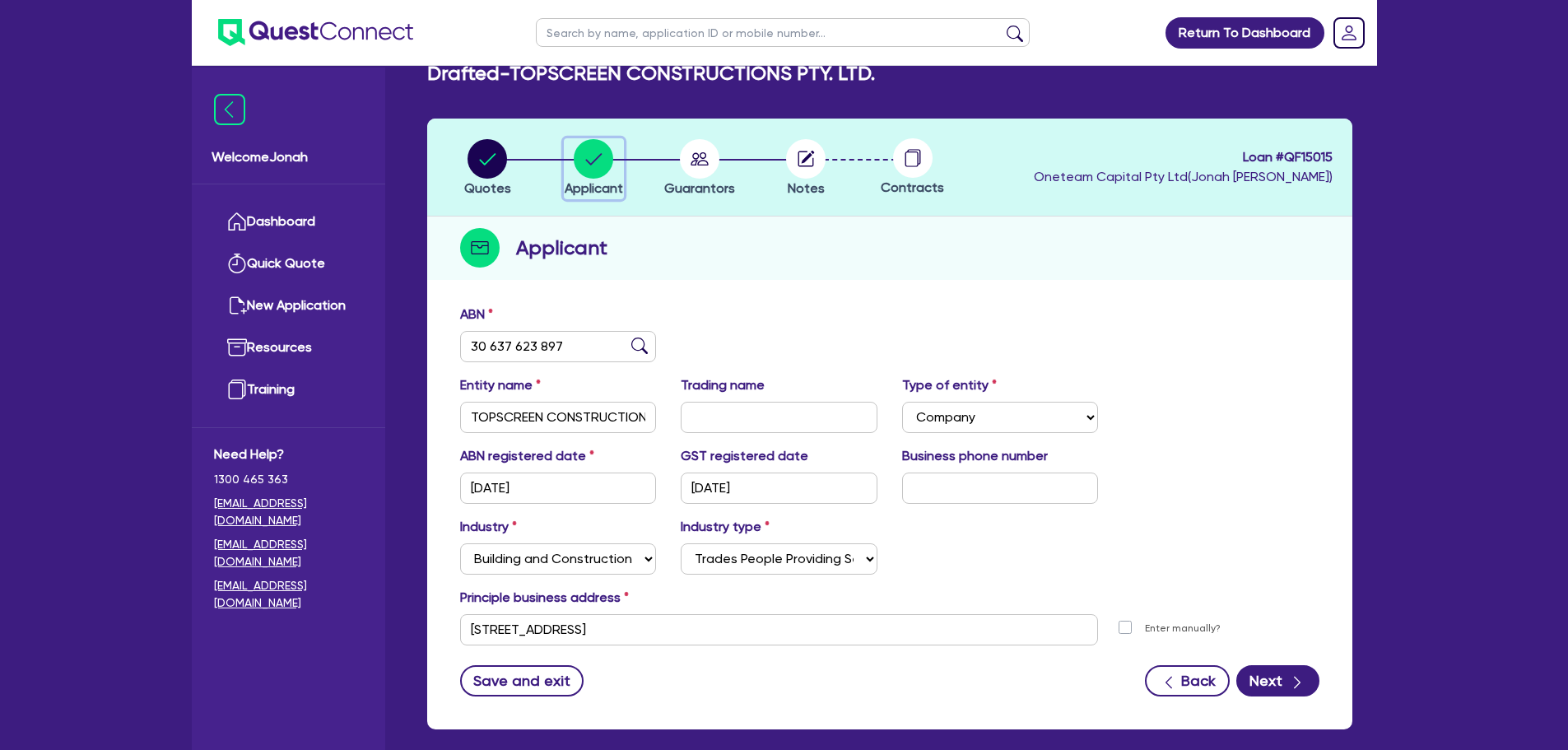
scroll to position [28, 0]
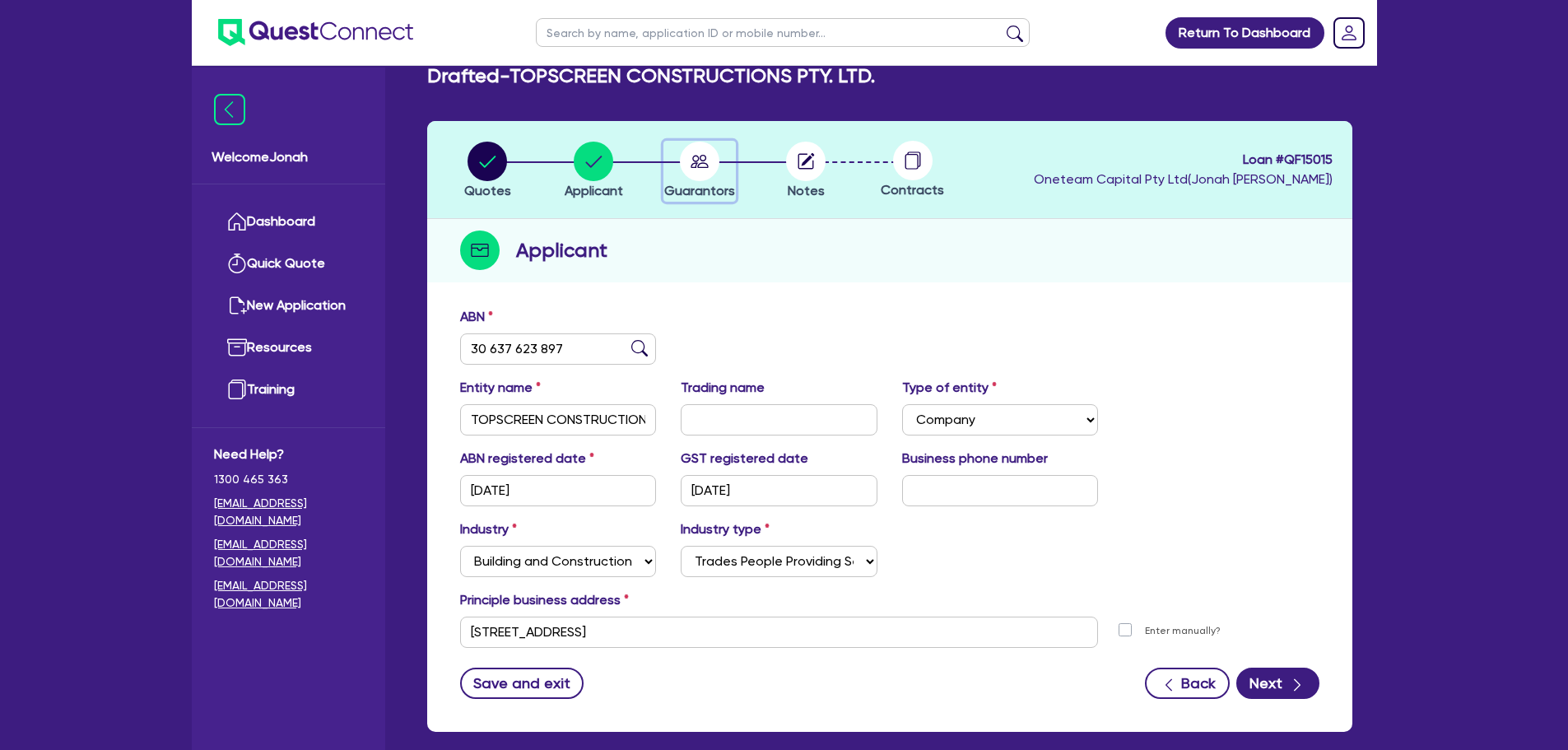
click at [683, 148] on icon "button" at bounding box center [699, 161] width 39 height 39
select select "MR"
select select "VIC"
select select "MORTGAGE"
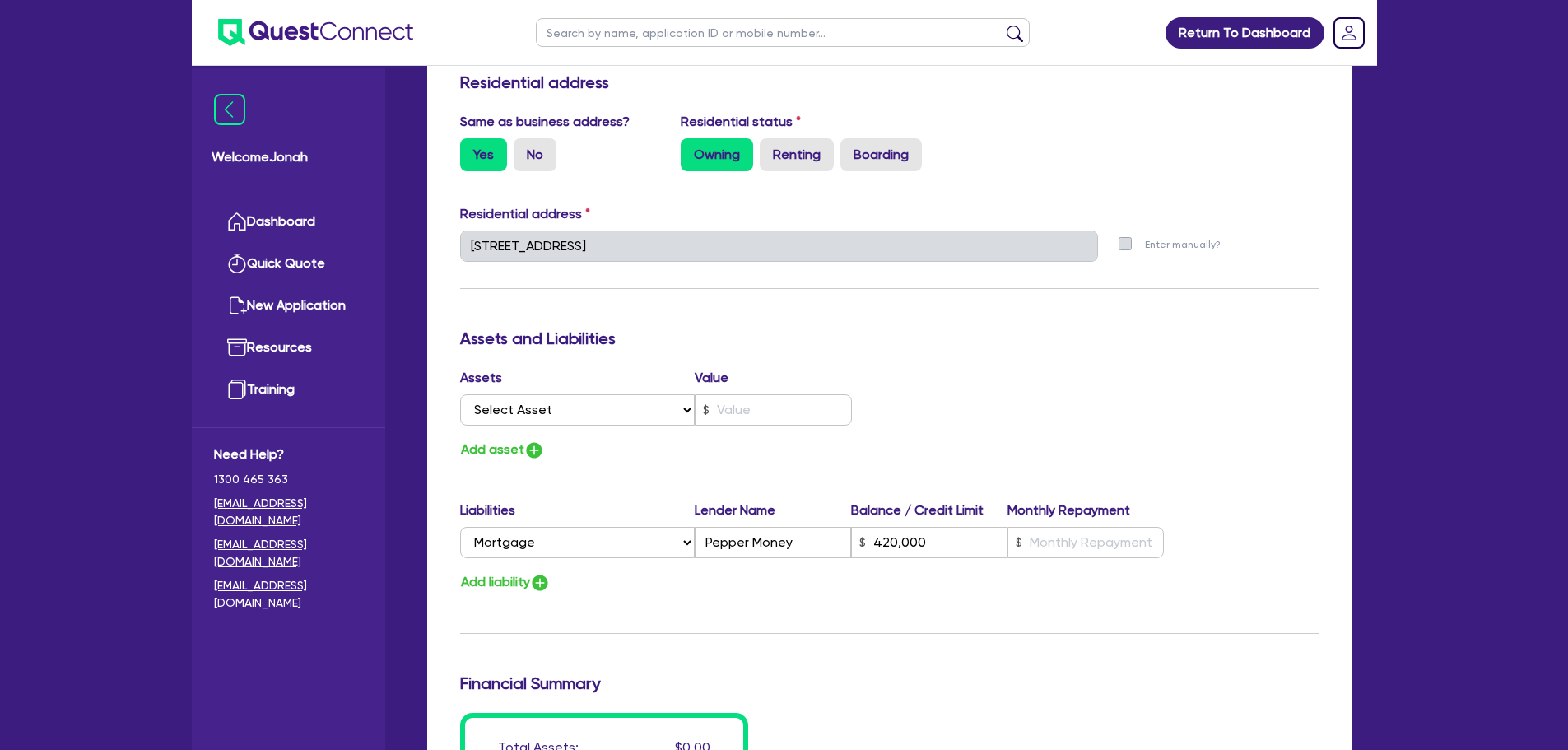
scroll to position [741, 0]
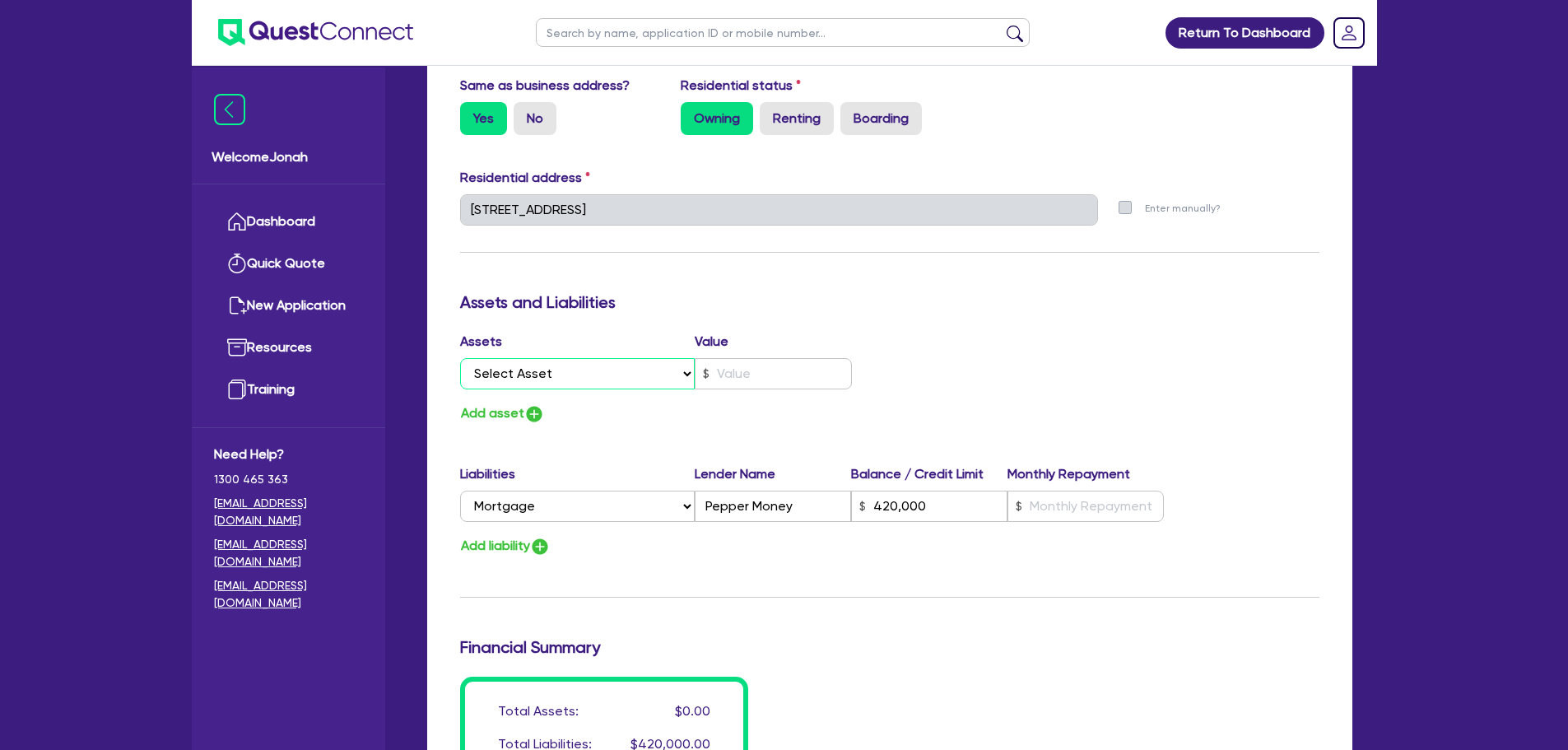
click at [610, 364] on select "Select Asset Cash Property Investment property Vehicle Truck Trailer Equipment …" at bounding box center [578, 374] width 236 height 31
click at [607, 364] on select "Select Asset Cash Property Investment property Vehicle Truck Trailer Equipment …" at bounding box center [578, 374] width 236 height 31
click at [493, 542] on button "Add liability" at bounding box center [505, 546] width 90 height 22
type input "0"
type input "0435 059 764"
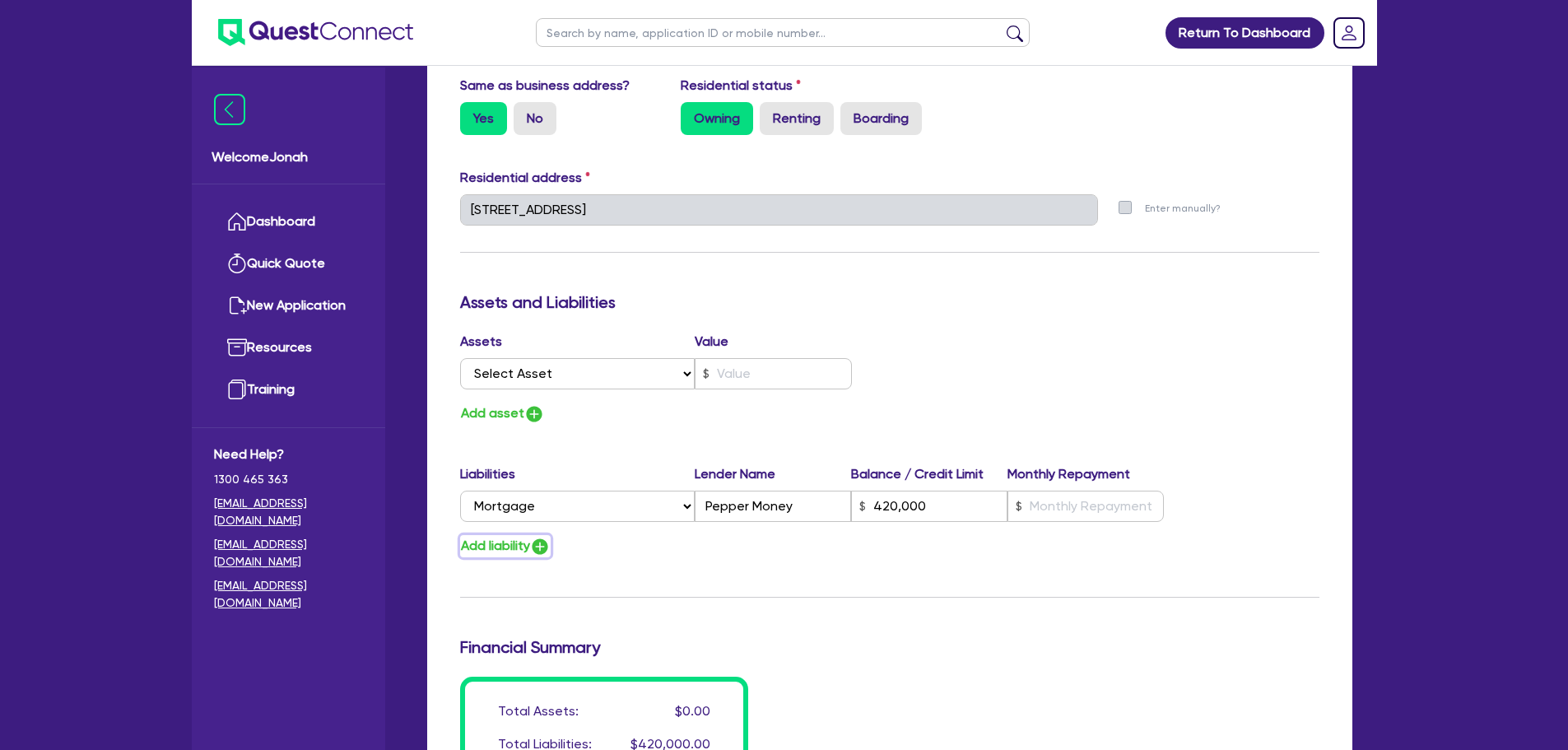
type input "420,000"
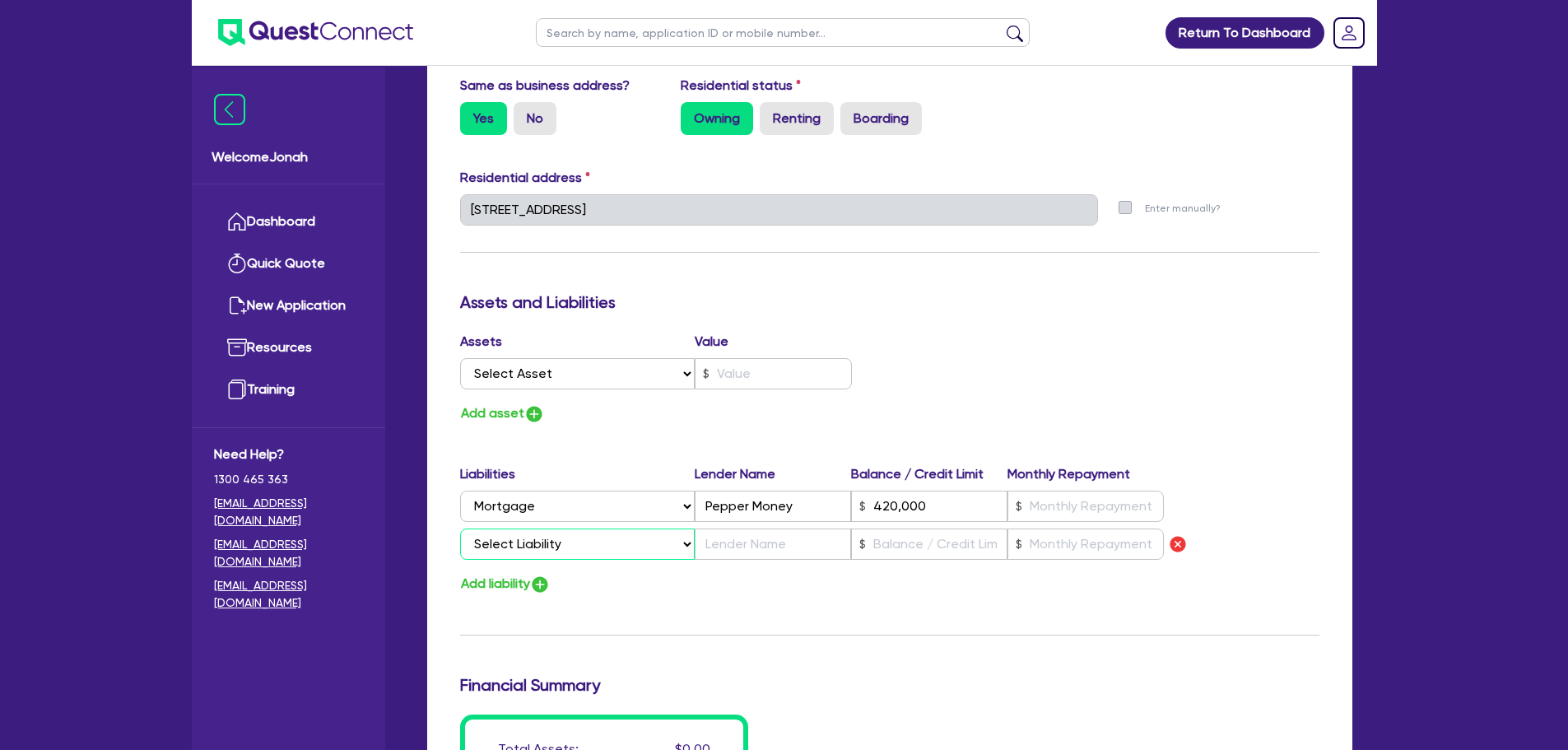
click at [520, 542] on select "Select Liability Credit card Mortgage Investment property loan Vehicle loan Tru…" at bounding box center [577, 544] width 235 height 31
select select "VEHICLE_LOAN"
click at [461, 528] on select "Select Liability Credit card Mortgage Investment property loan Vehicle loan Tru…" at bounding box center [577, 544] width 235 height 31
type input "0"
type input "0435 059 764"
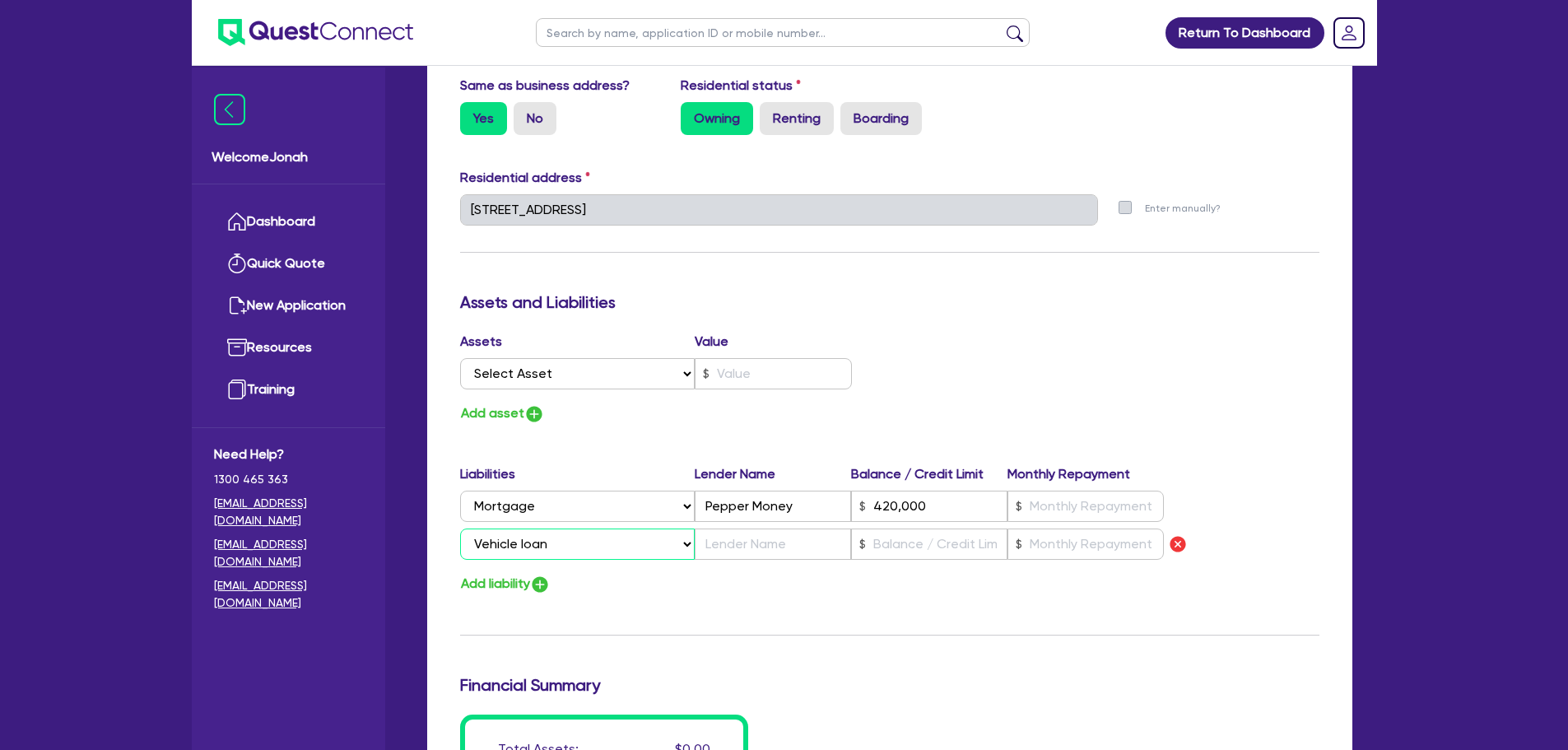
type input "420,000"
click at [811, 560] on div "Liabilities Lender Name Balance / Credit Limit Monthly Repayment Select Liabili…" at bounding box center [889, 515] width 884 height 102
click at [809, 544] on input "text" at bounding box center [772, 544] width 156 height 31
type input "0"
type input "0435 059 764"
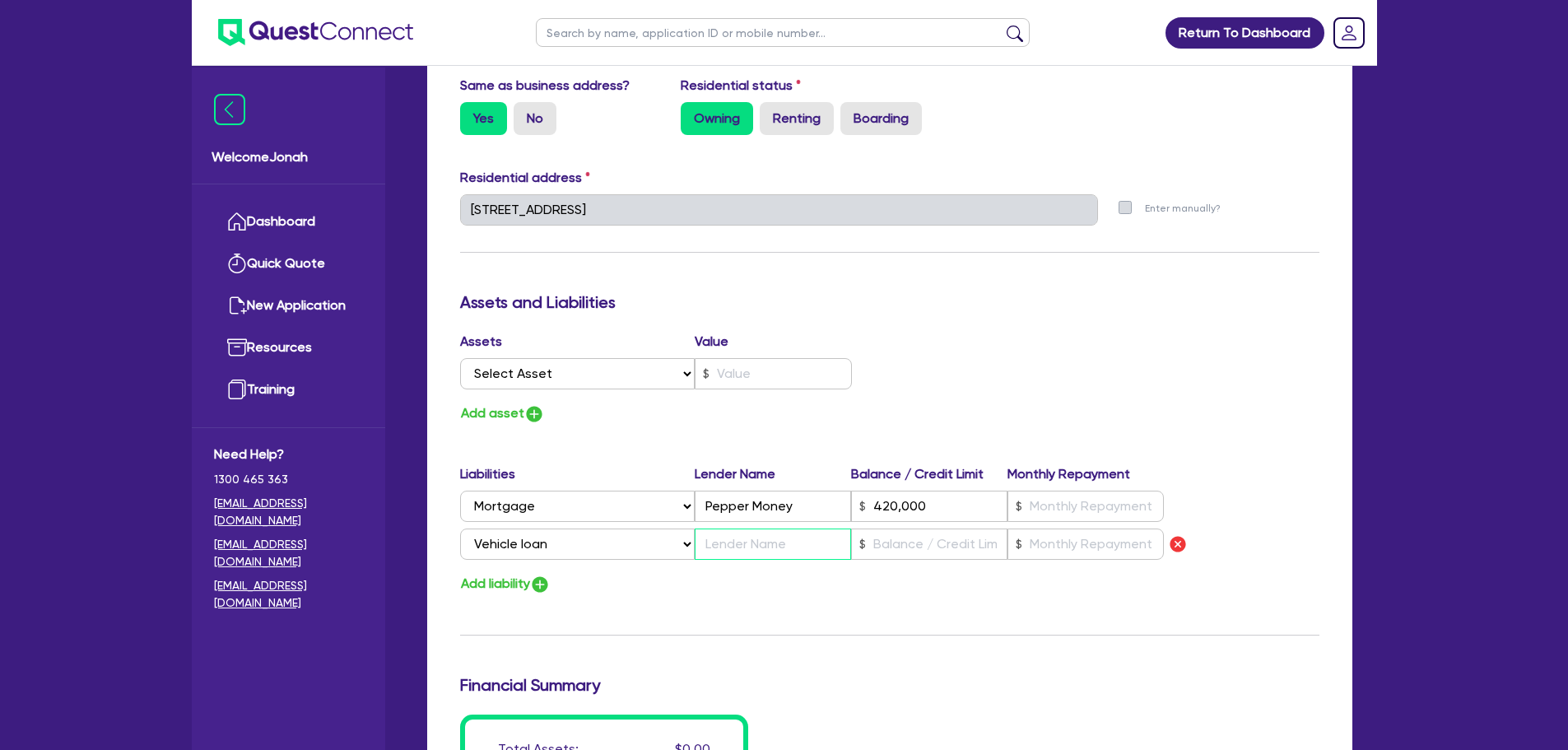
type input "420,000"
type input "A"
type input "0"
type input "0435 059 764"
type input "420,000"
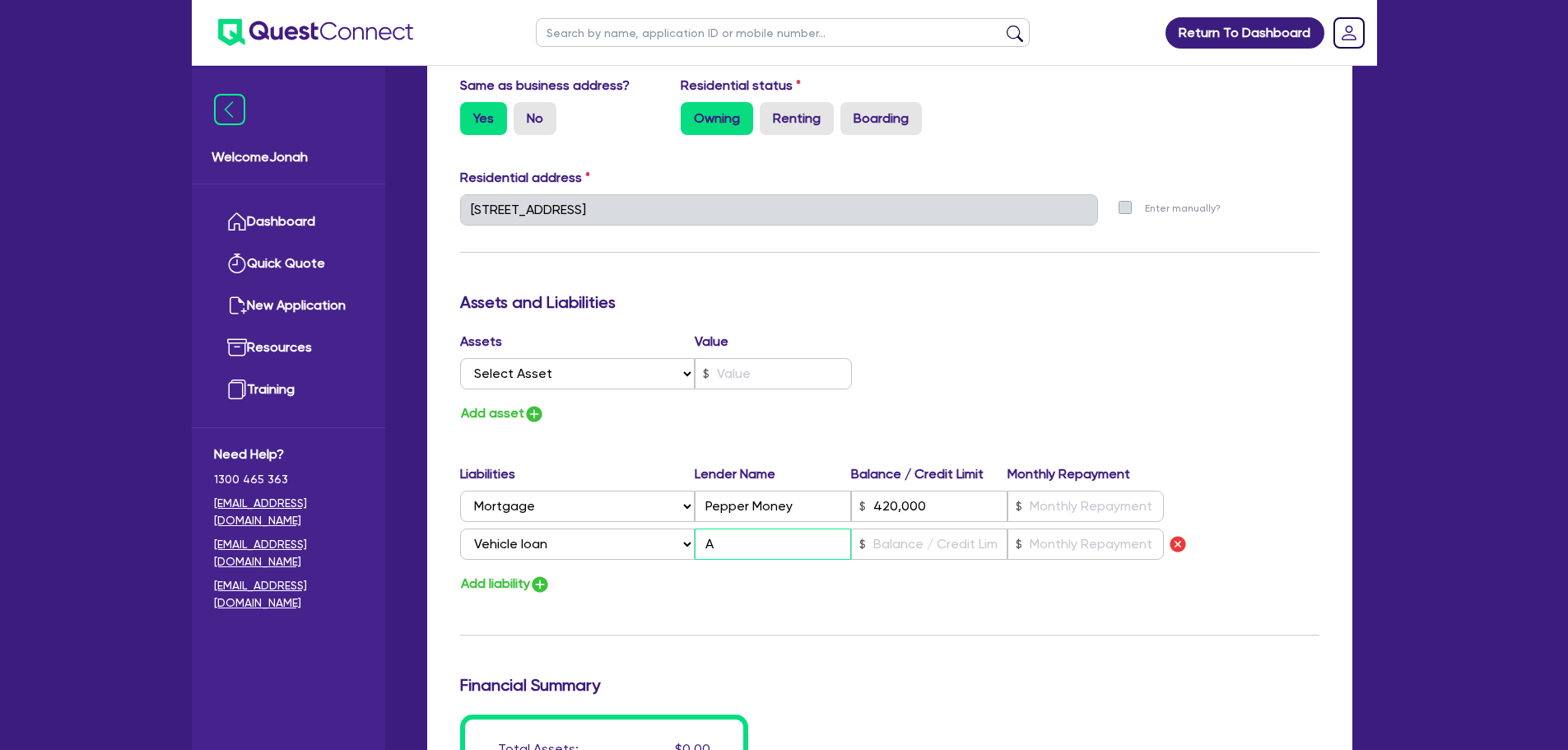
type input "An"
type input "0"
type input "0435 059 764"
type input "420,000"
type input "Ang"
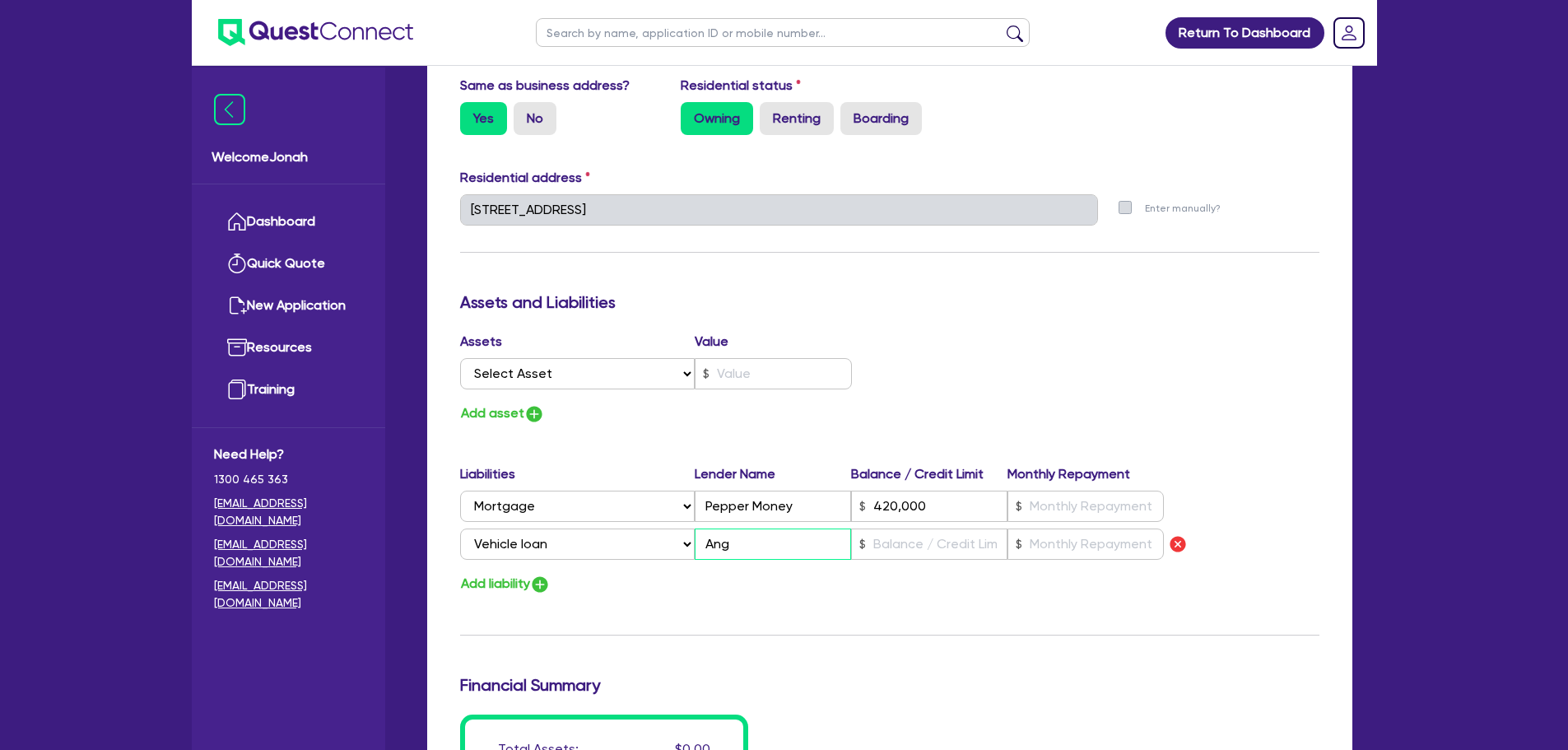
type input "0"
type input "0435 059 764"
type input "420,000"
type input "Angle"
type input "0"
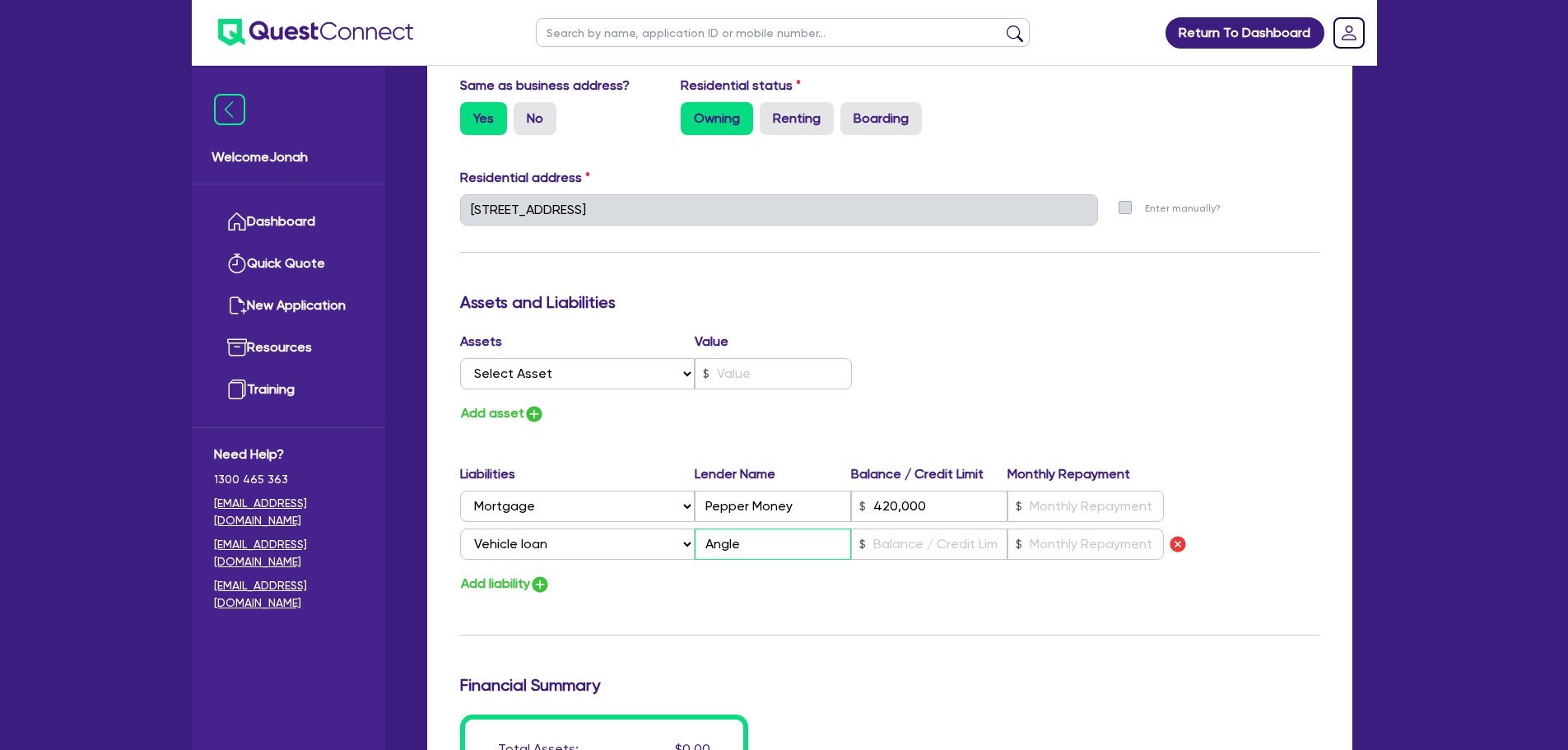
type input "0435 059 764"
type input "420,000"
type input "Angle"
type input "0"
type input "0435 059 764"
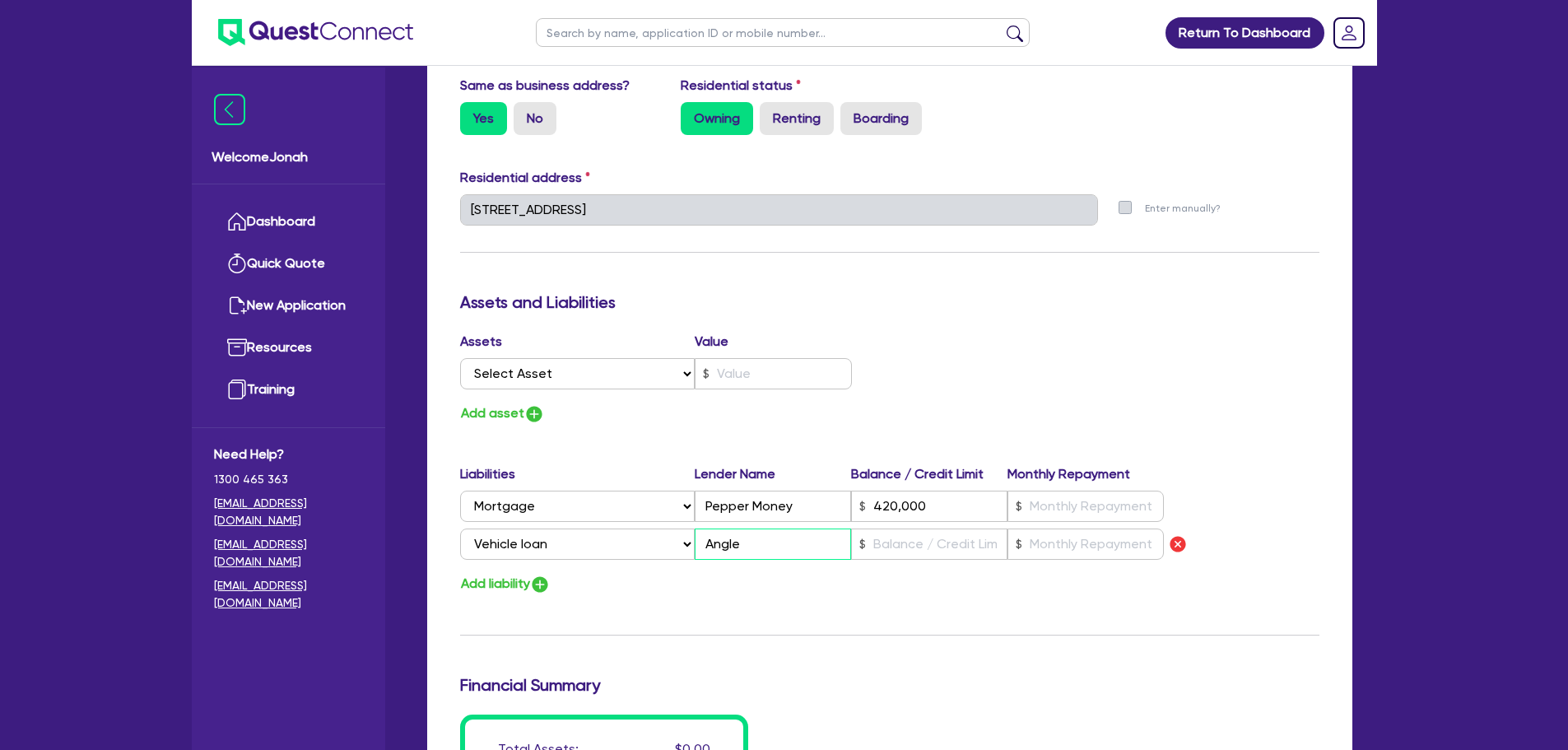
type input "420,000"
type input "0"
type input "0435 059 764"
type input "420,000"
type input "Angle i"
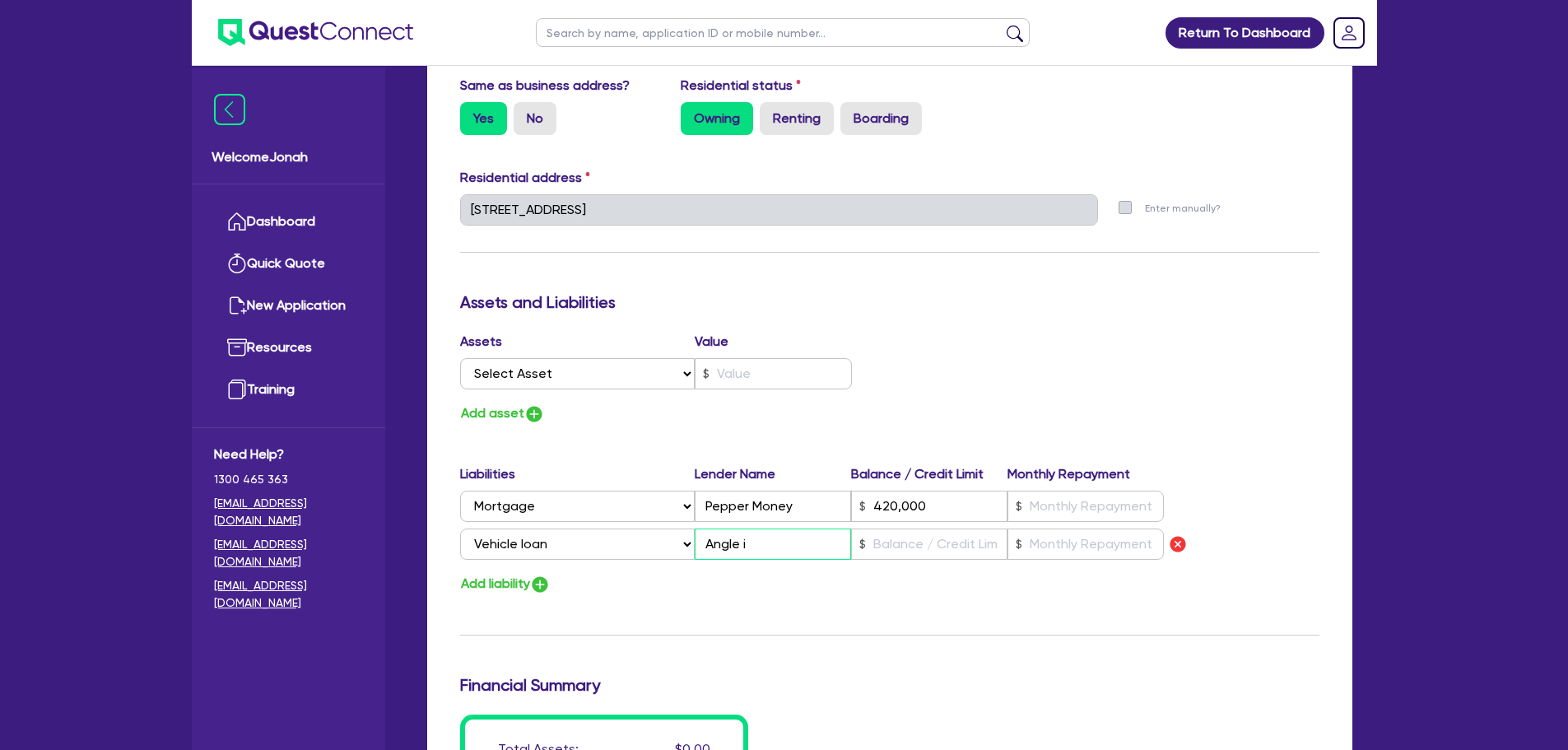
type input "0"
type input "0435 059 764"
type input "420,000"
type input "Angle"
type input "0"
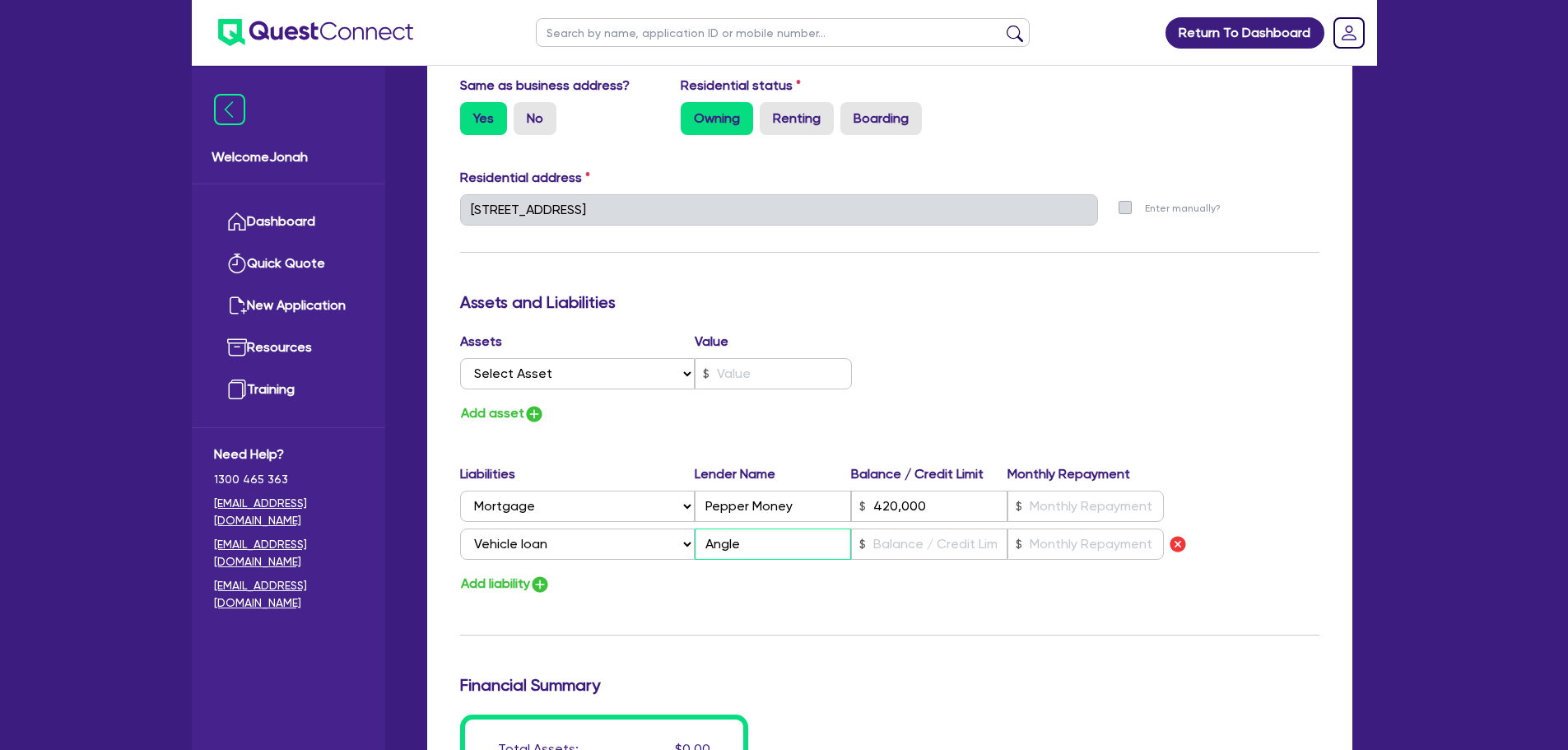
type input "0435 059 764"
type input "420,000"
type input "Angle F"
type input "0"
type input "0435 059 764"
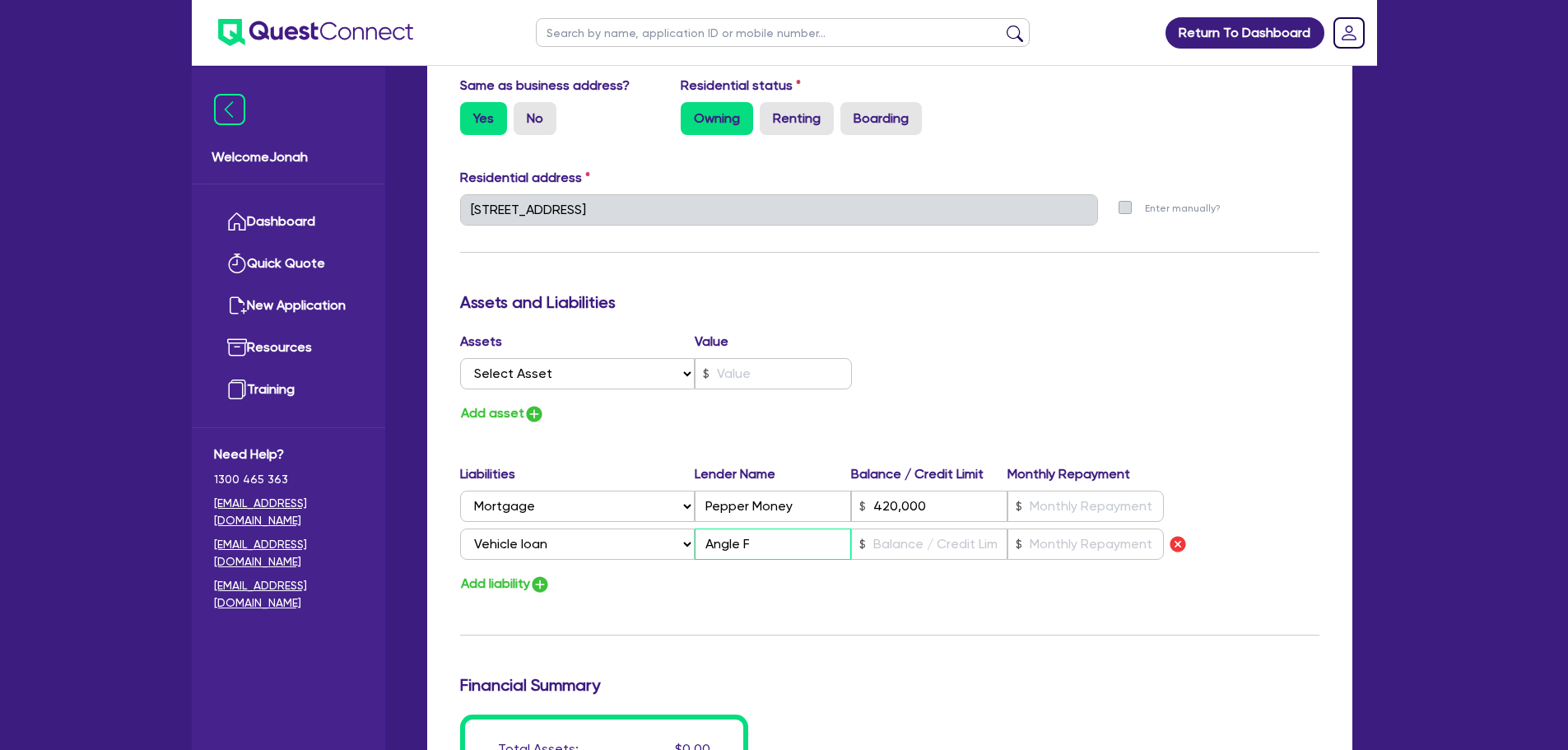
type input "420,000"
type input "Angle Fi"
type input "0"
type input "0435 059 764"
type input "420,000"
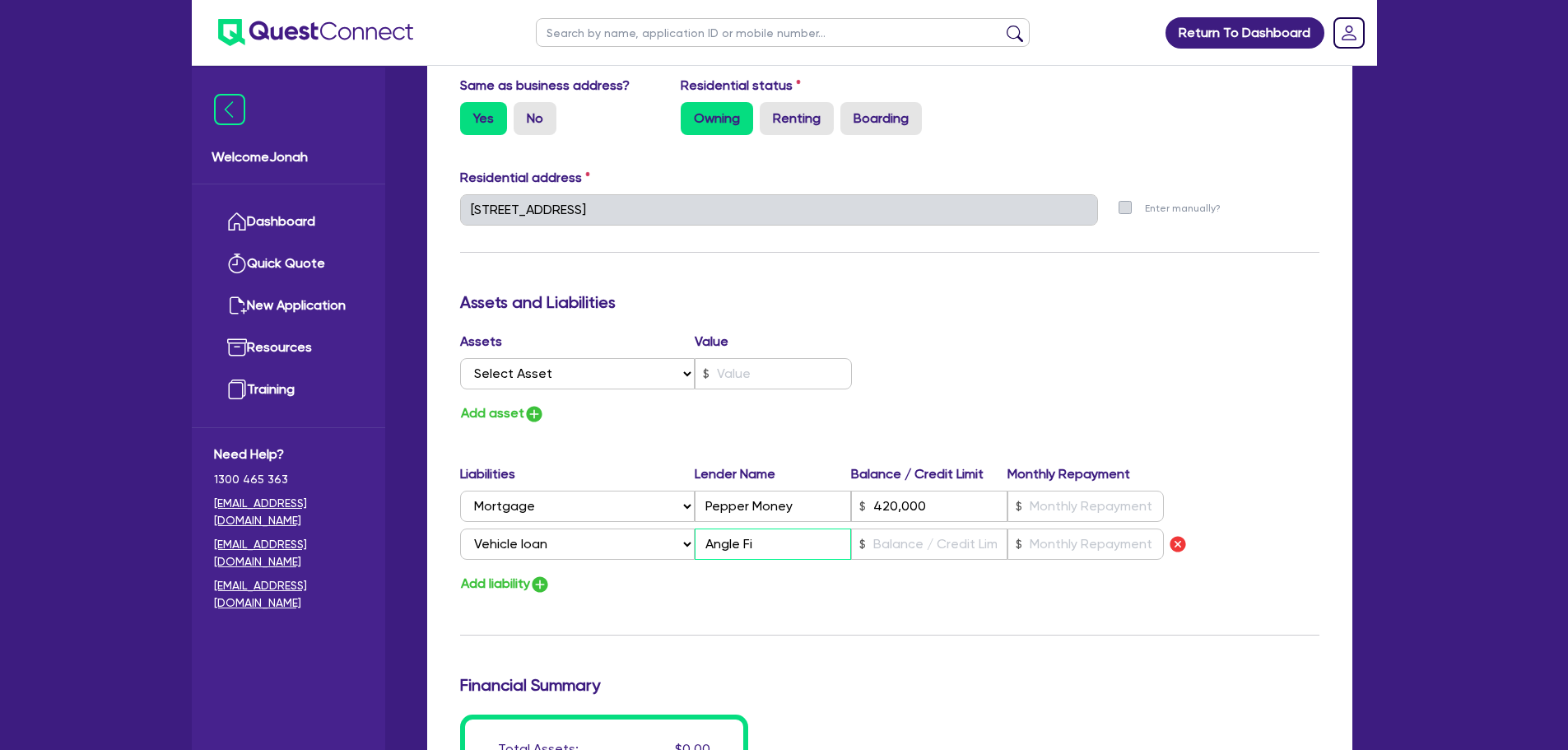
type input "Angle Fin"
type input "0"
type input "0435 059 764"
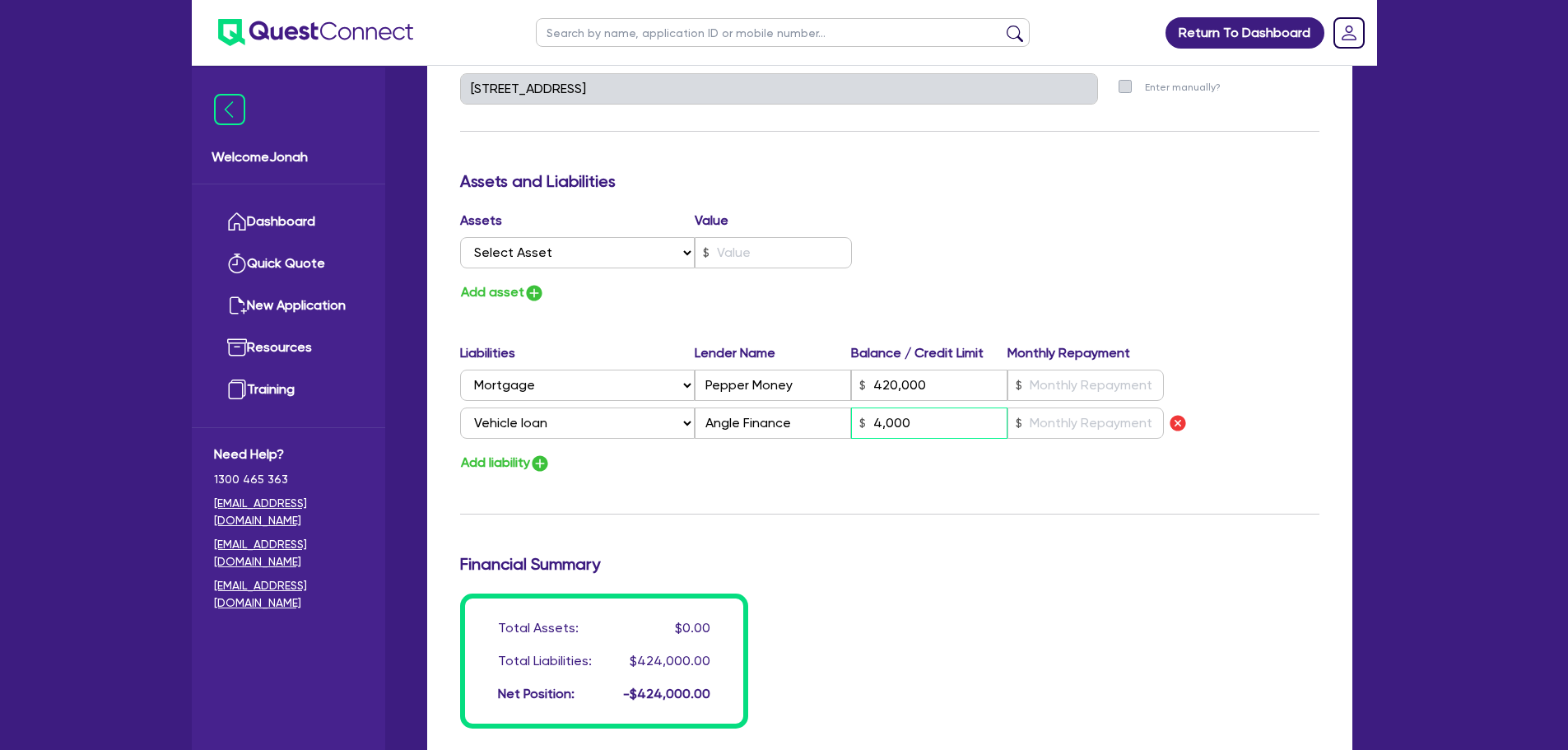
scroll to position [905, 0]
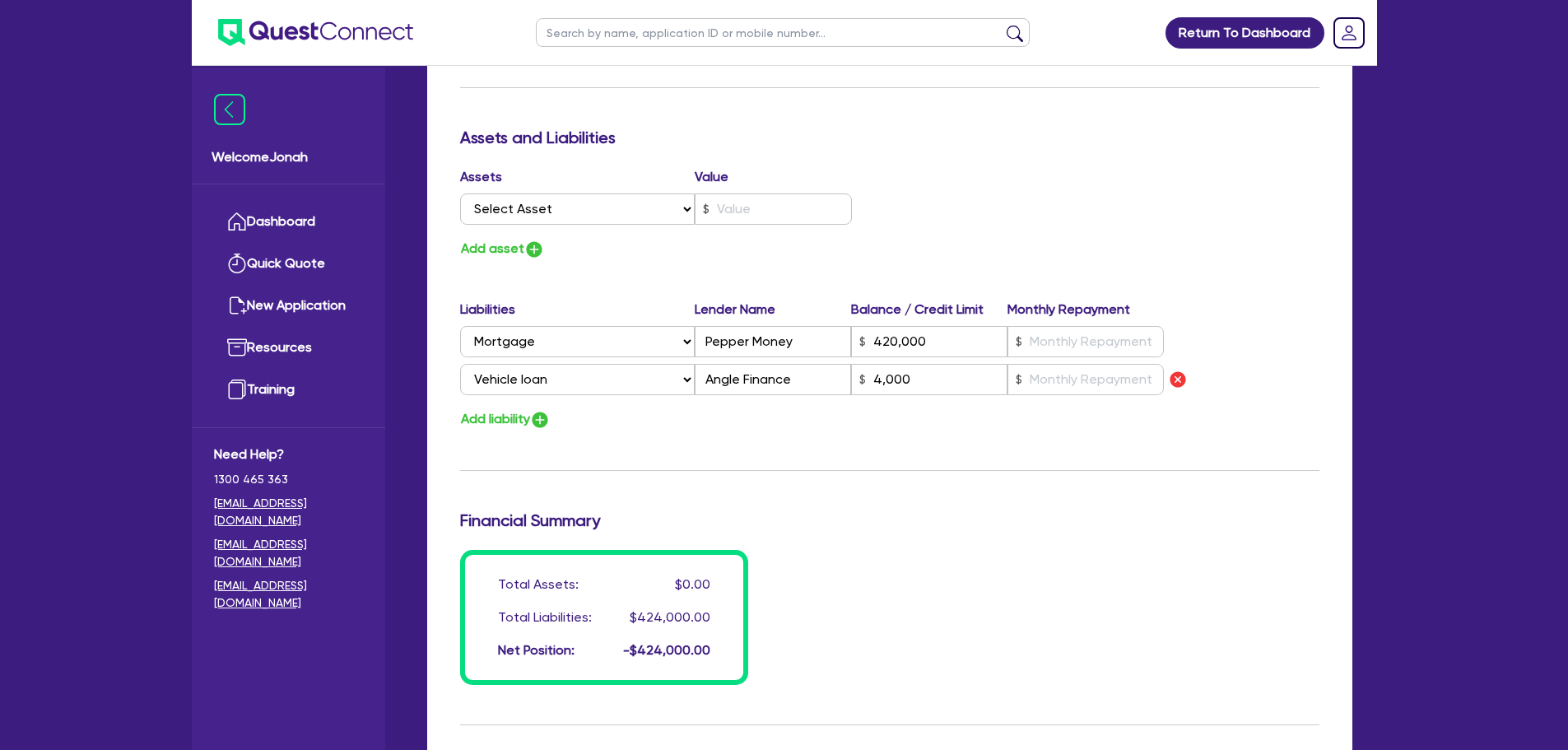
click at [852, 586] on div "Total Assets: $0.00 Total Liabilities: $424,000.00 Net Position: -$424,000.00" at bounding box center [889, 618] width 884 height 135
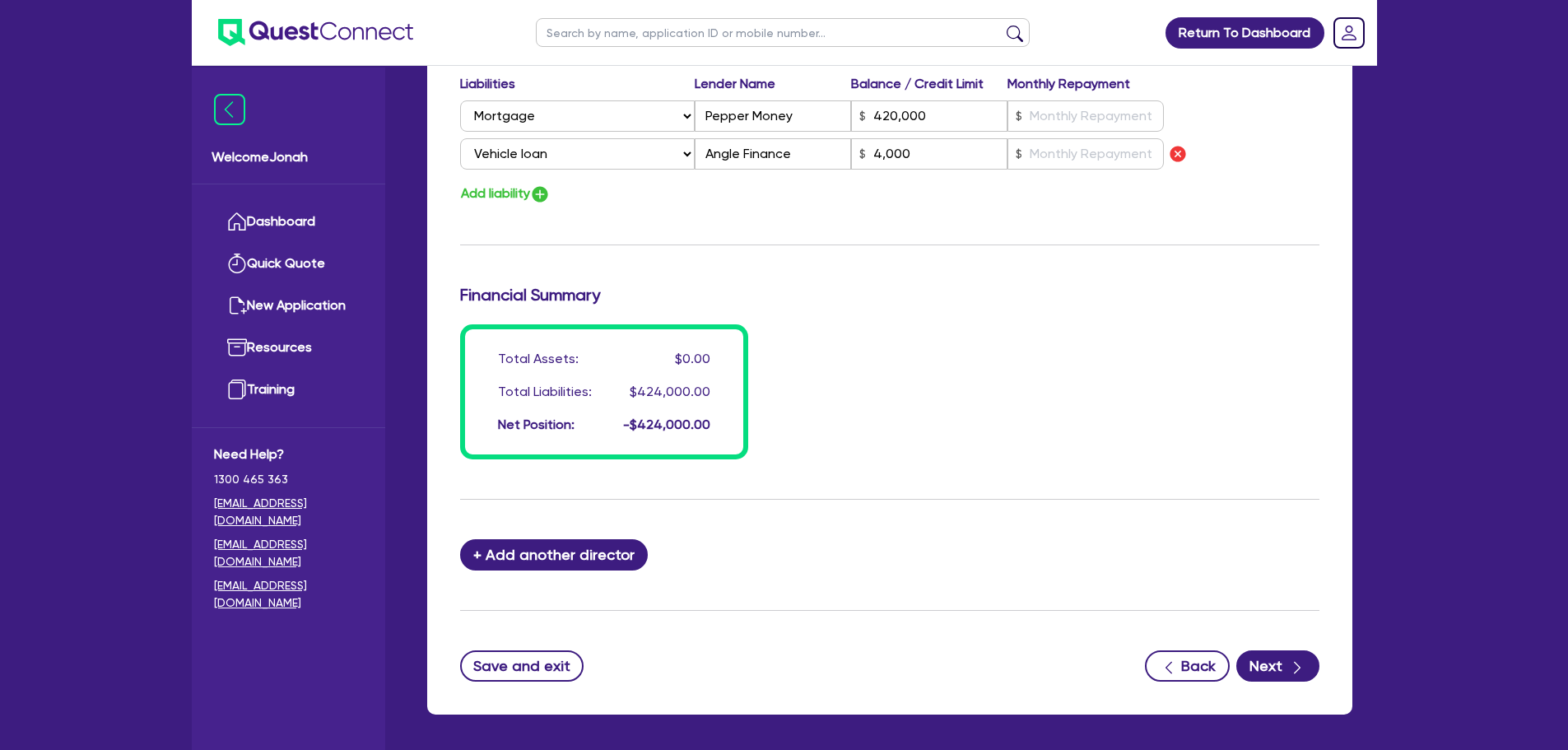
scroll to position [1196, 0]
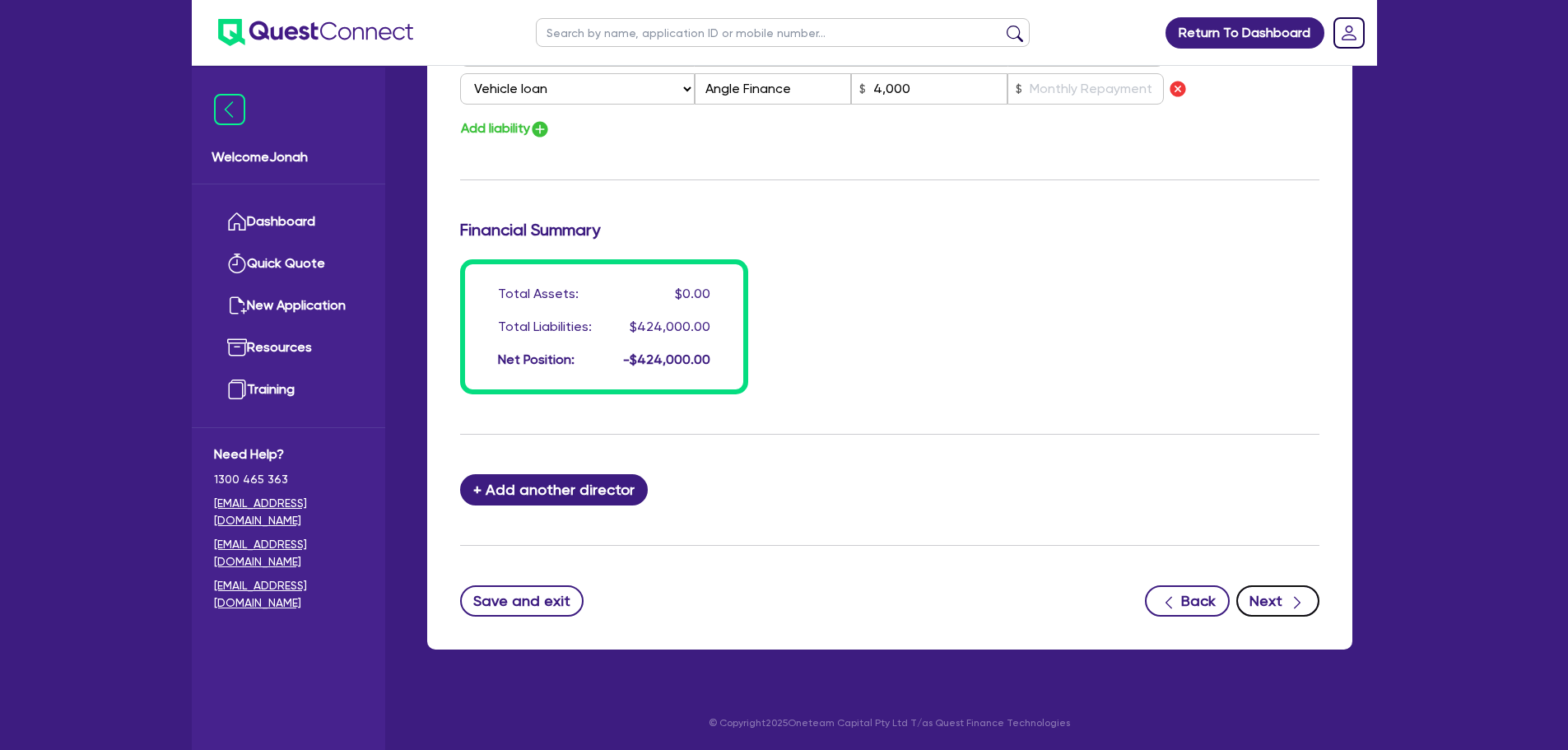
click at [1261, 604] on button "Next" at bounding box center [1277, 600] width 83 height 31
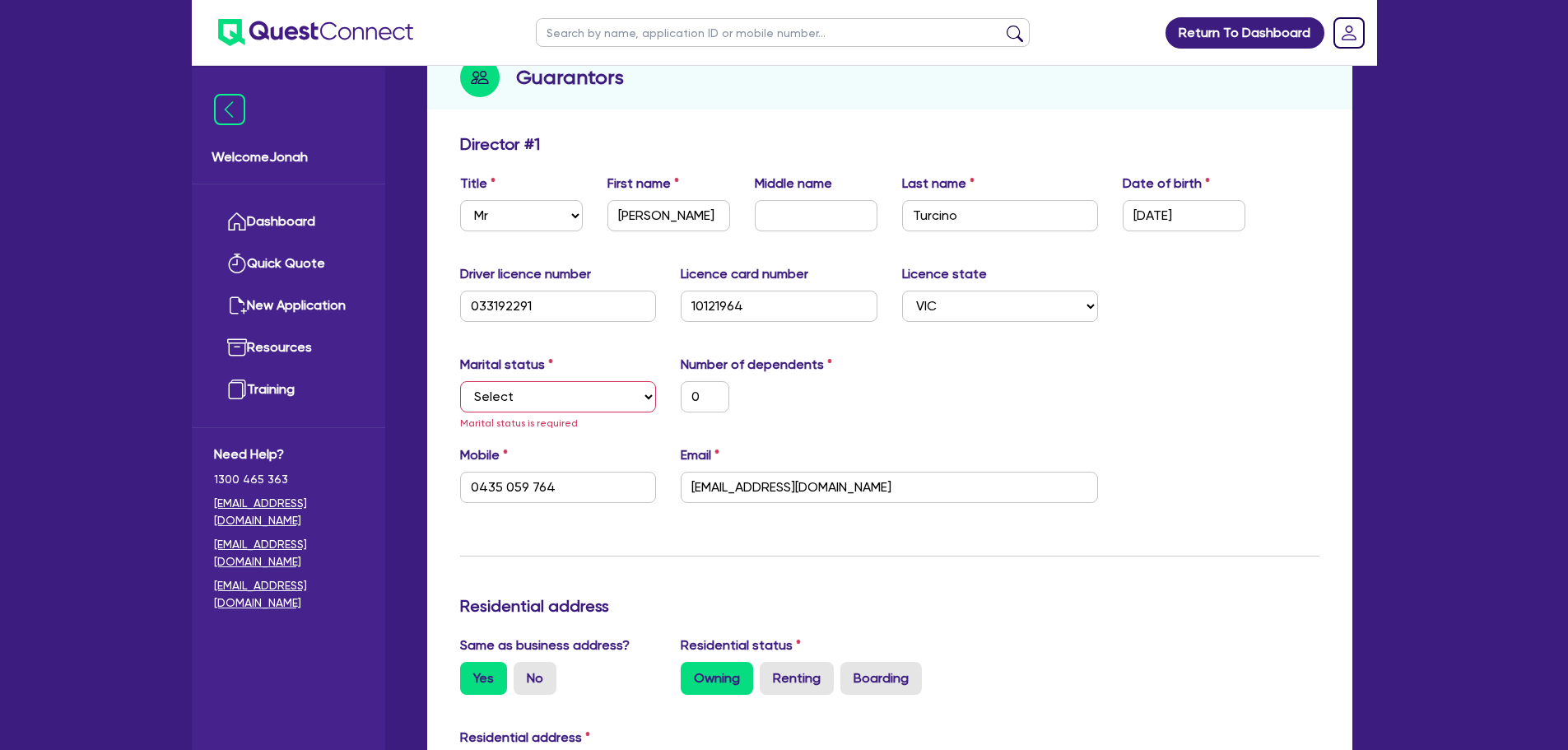
scroll to position [145, 0]
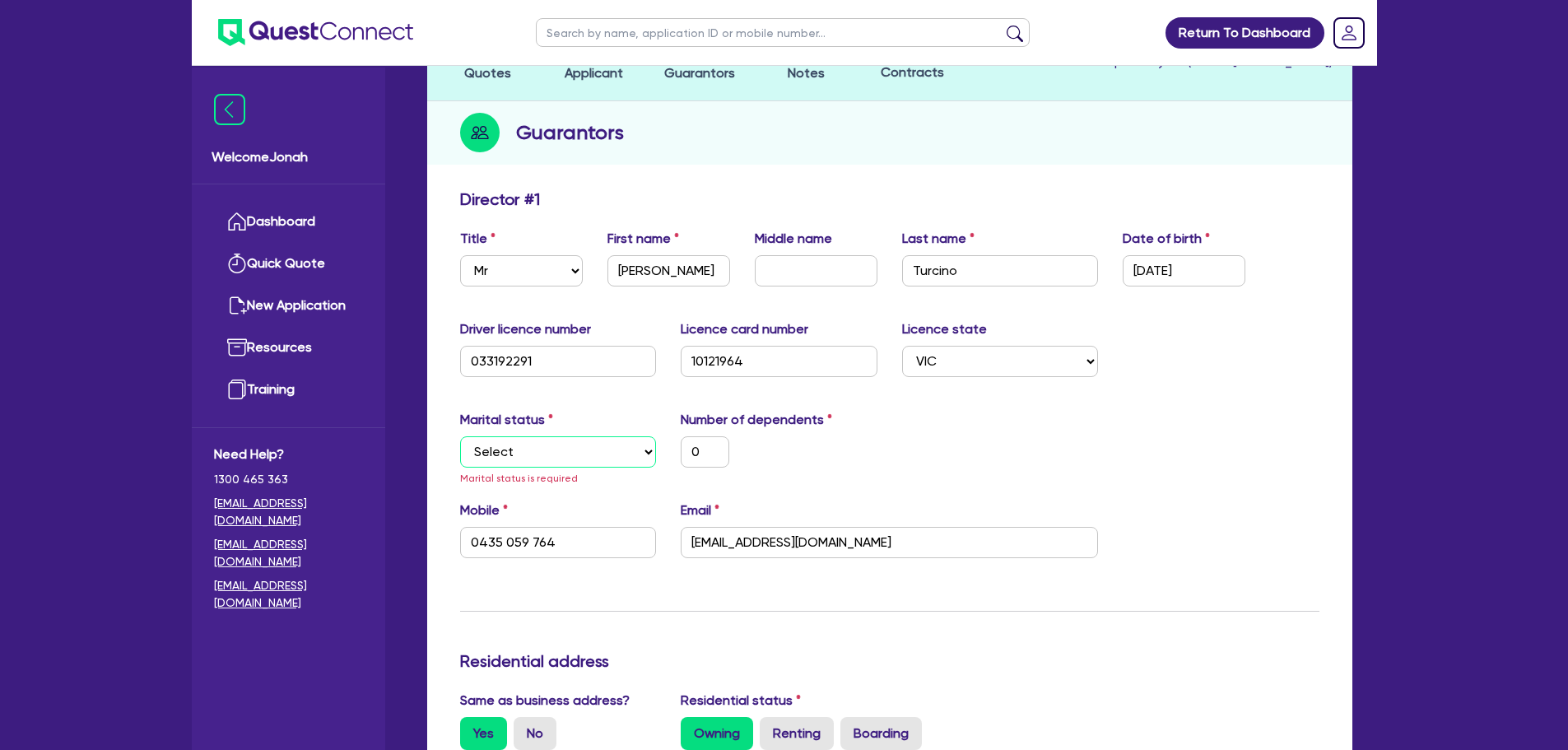
click at [609, 444] on select "Select Single Married De Facto / Partner" at bounding box center [558, 451] width 196 height 31
click at [461, 436] on select "Select Single Married De Facto / Partner" at bounding box center [558, 451] width 196 height 31
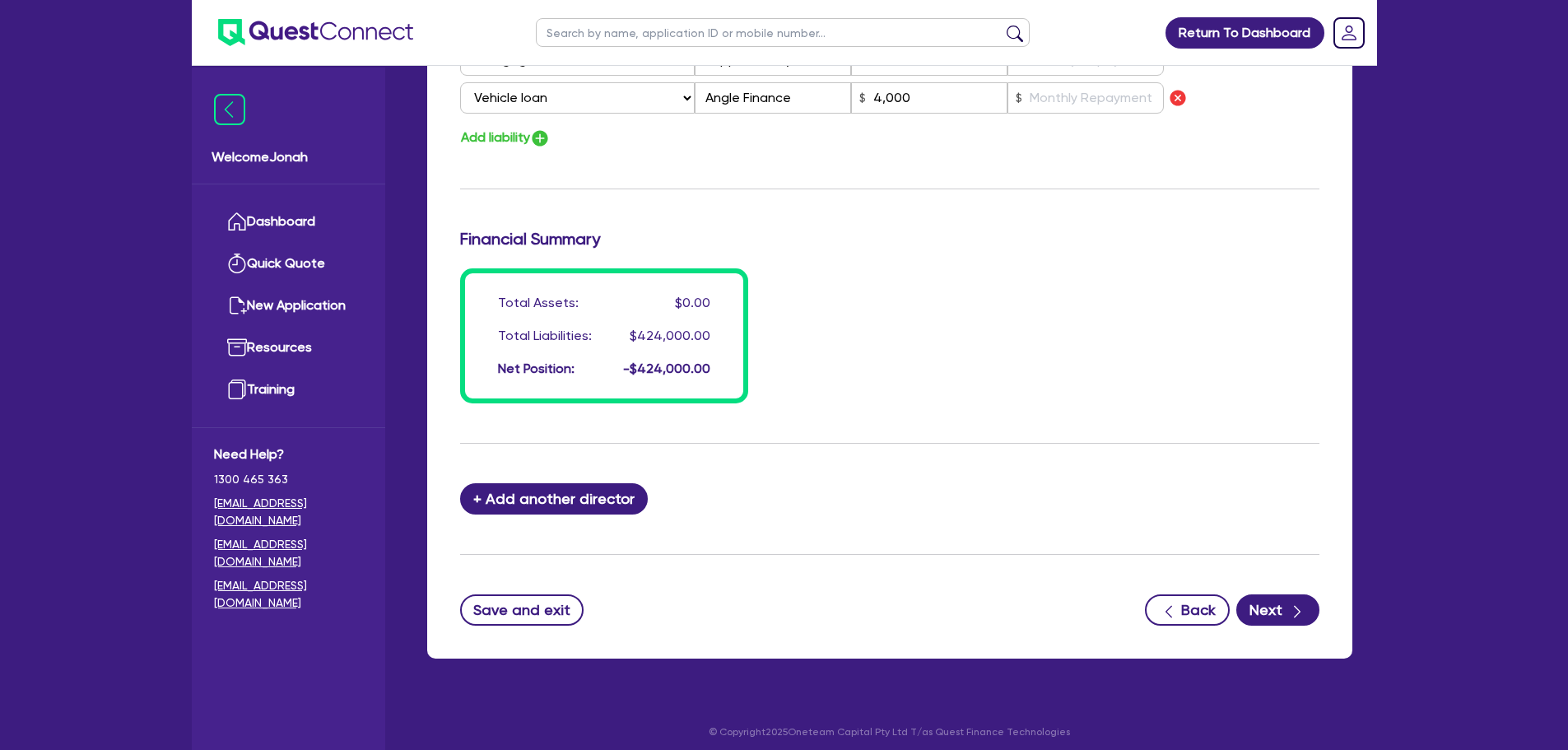
scroll to position [1196, 0]
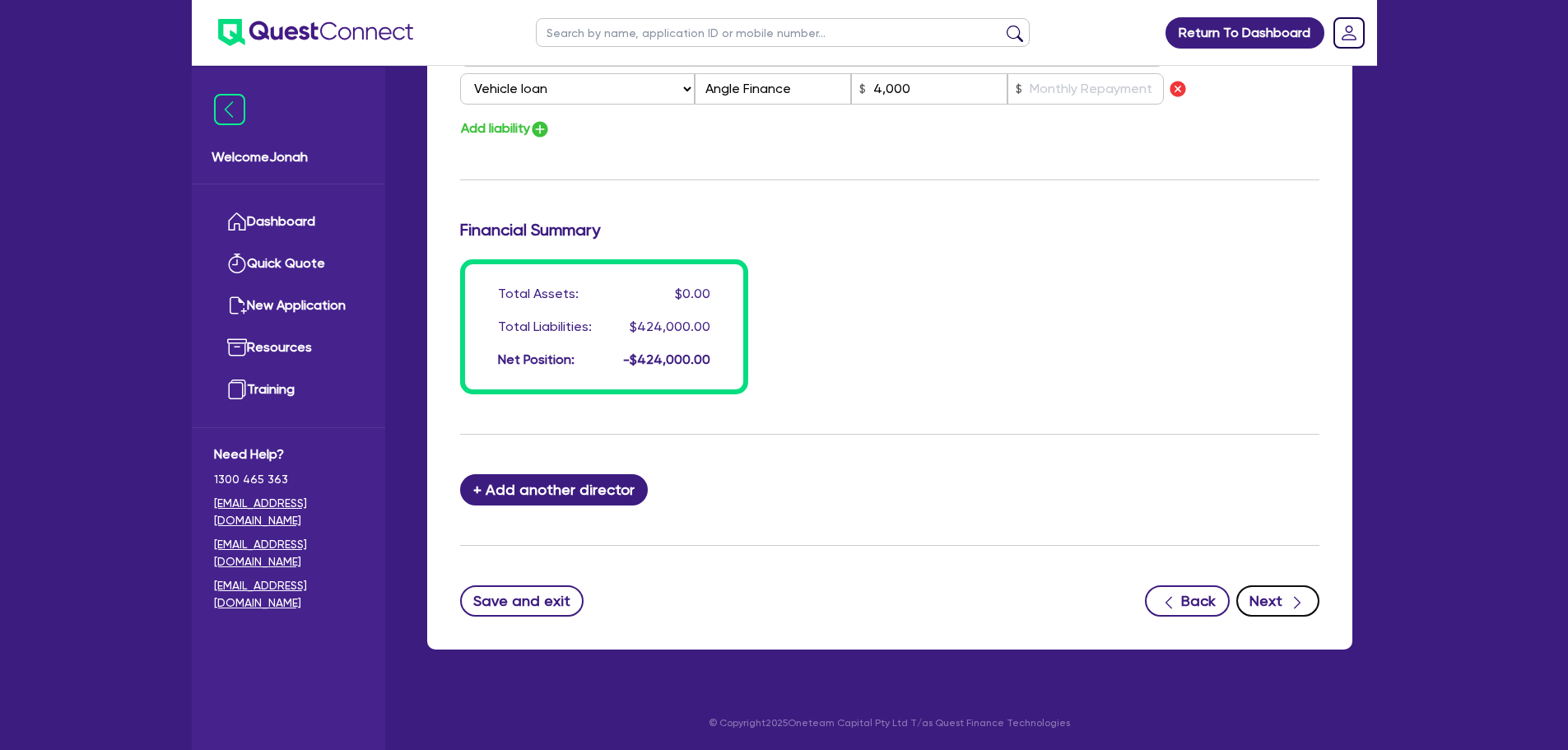
click at [1250, 598] on button "Next" at bounding box center [1277, 600] width 83 height 31
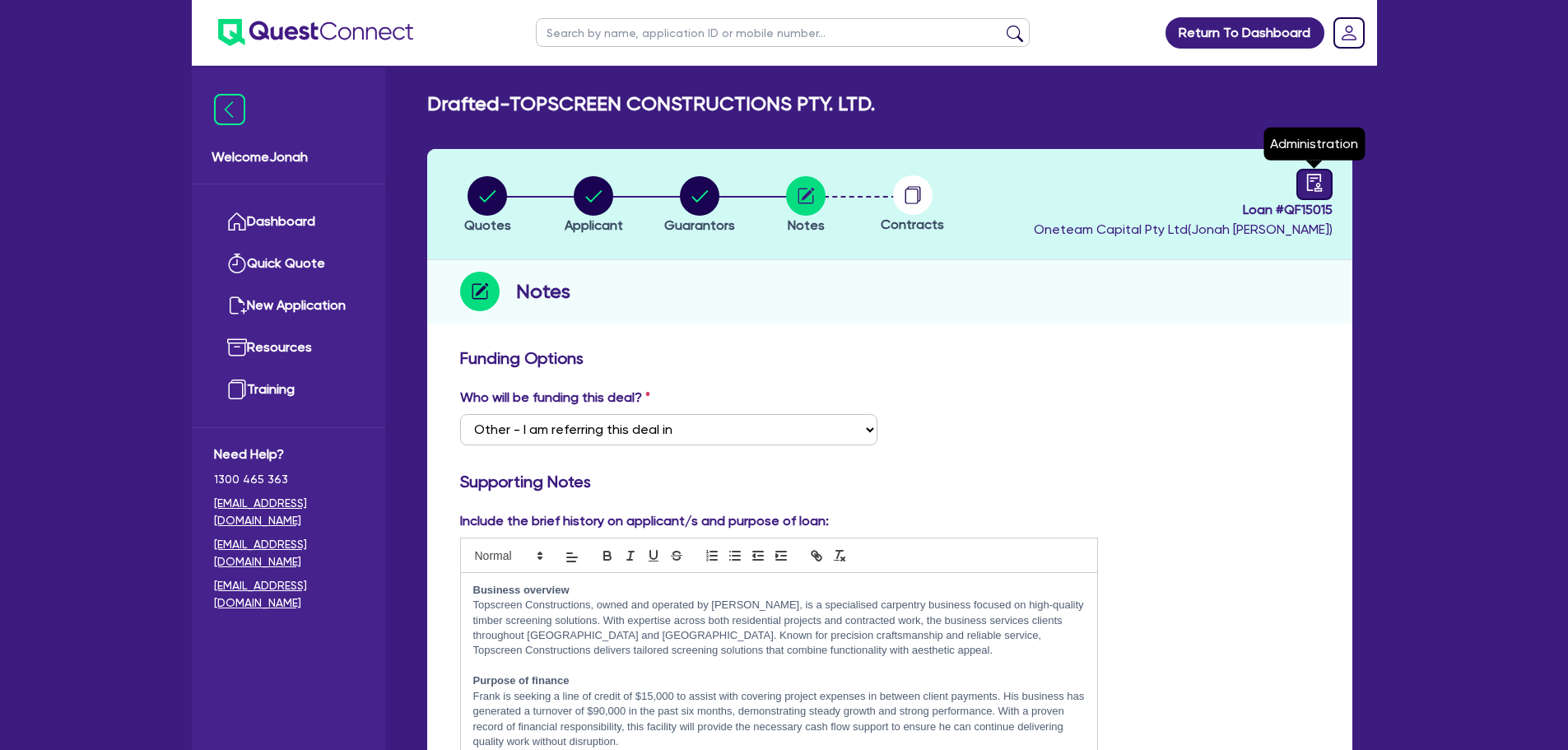
click at [1308, 195] on link at bounding box center [1315, 185] width 37 height 31
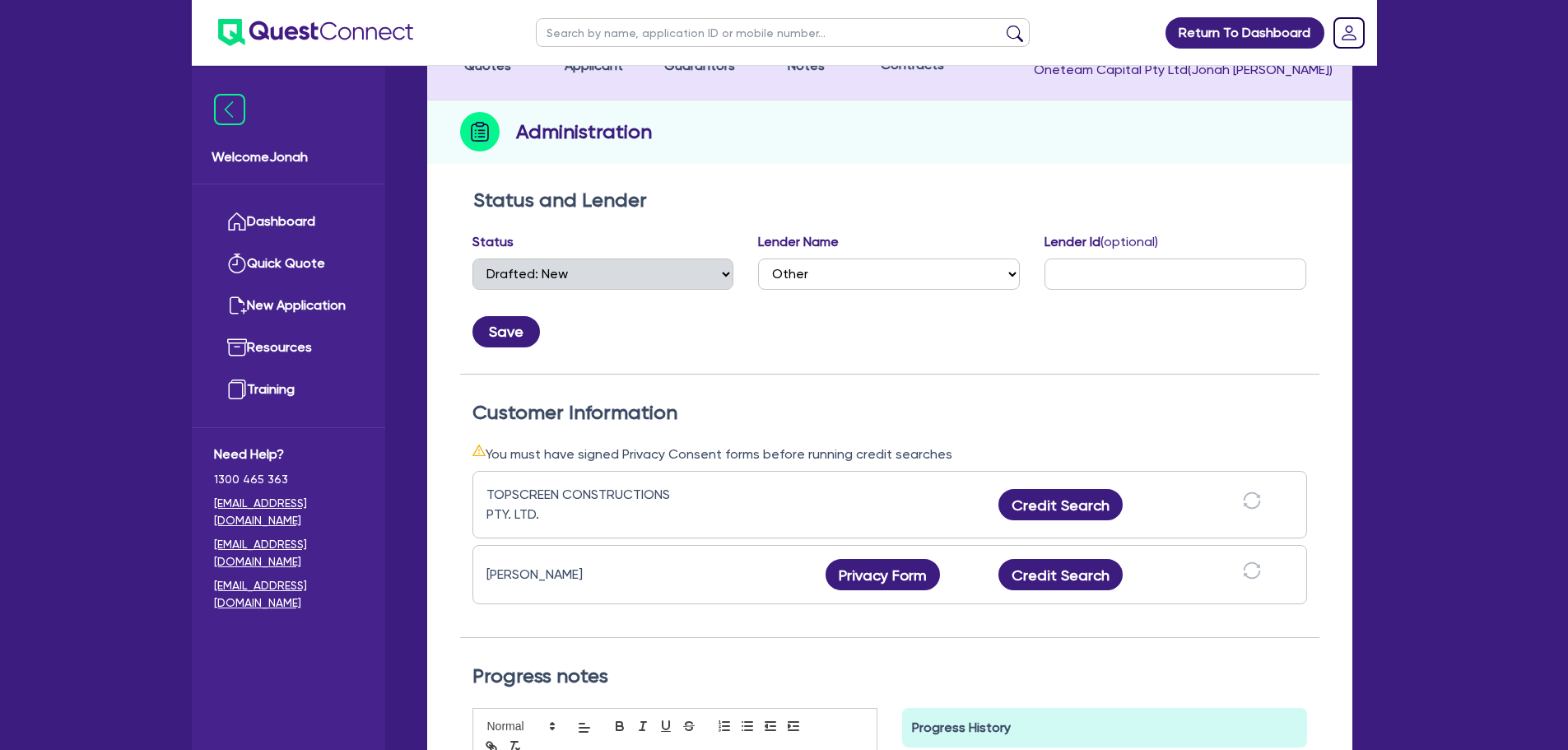
scroll to position [247, 0]
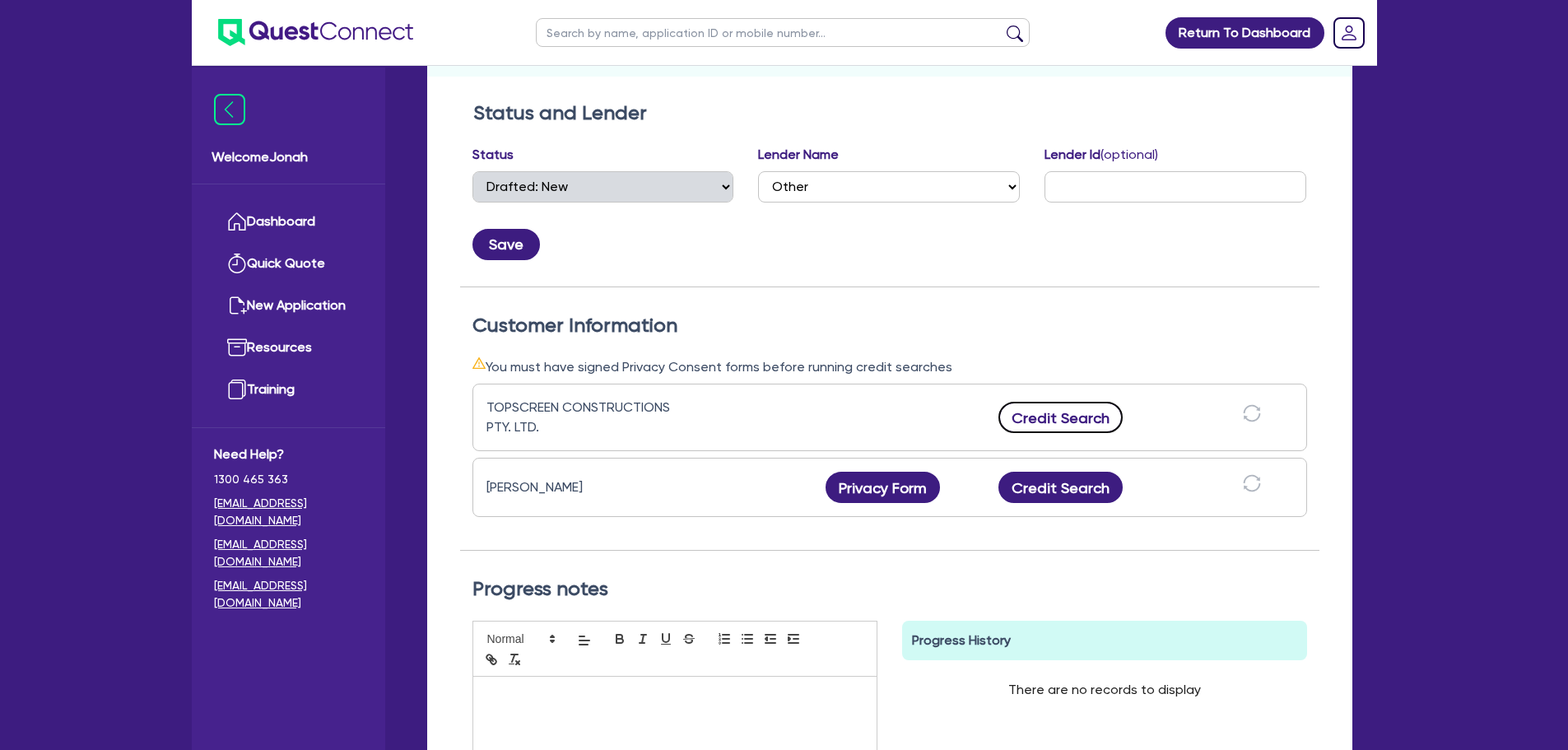
click at [1097, 417] on button "Credit Search" at bounding box center [1061, 417] width 125 height 31
click at [1106, 490] on button "Credit Search" at bounding box center [1061, 487] width 125 height 31
click at [1024, 479] on button "Credit Report" at bounding box center [1060, 487] width 151 height 31
click at [1110, 413] on icon "download" at bounding box center [1112, 417] width 16 height 16
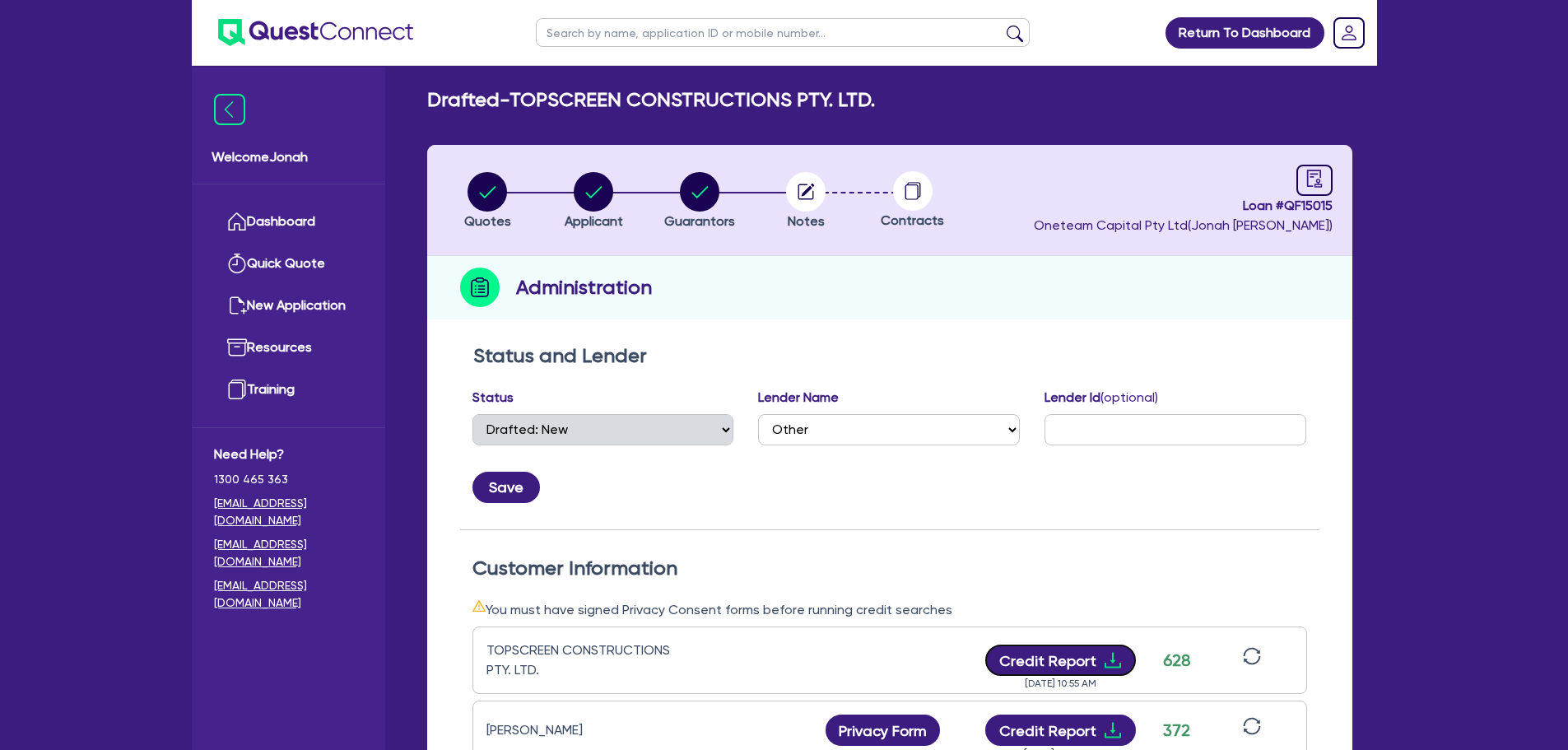
scroll to position [0, 0]
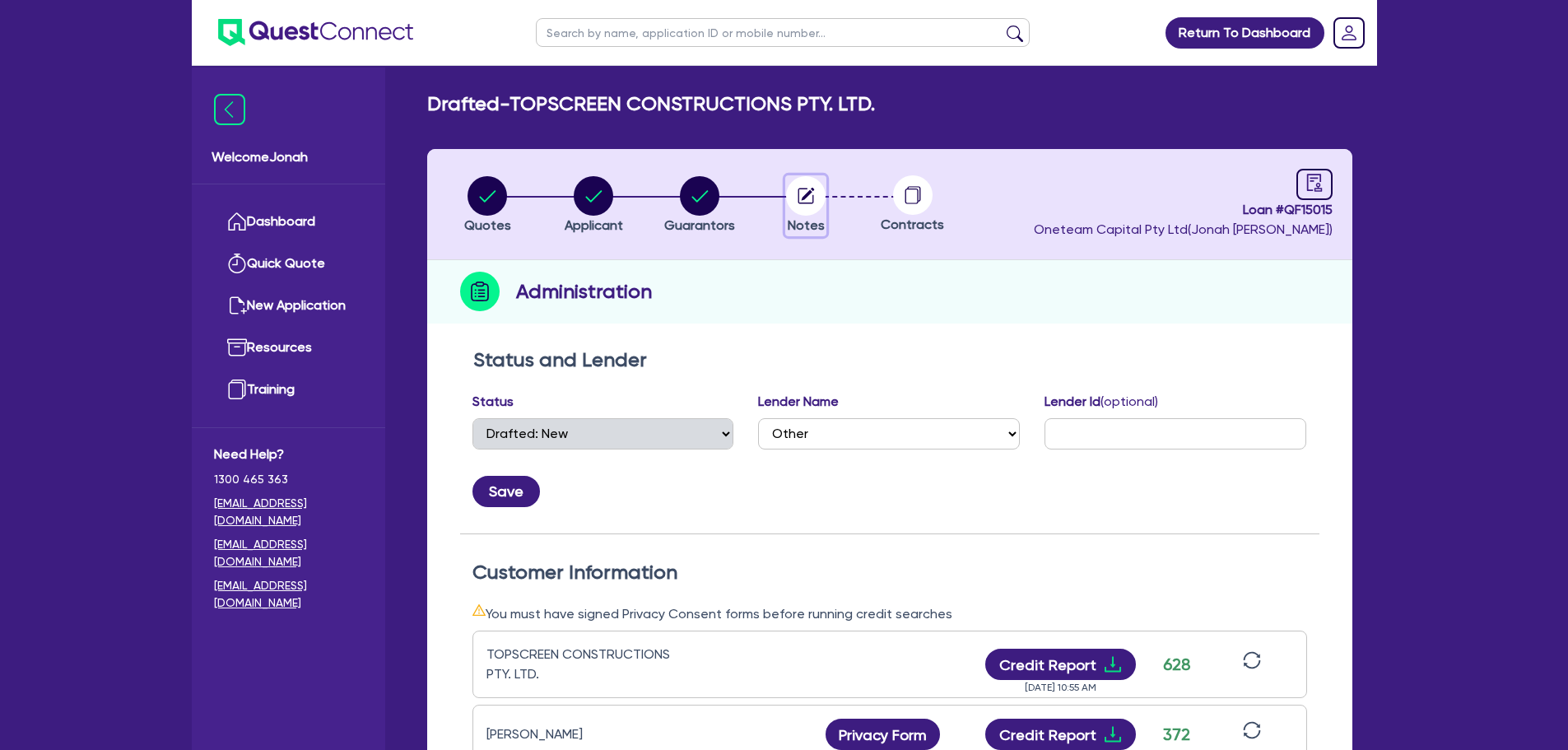
click at [802, 192] on circle "button" at bounding box center [805, 195] width 39 height 39
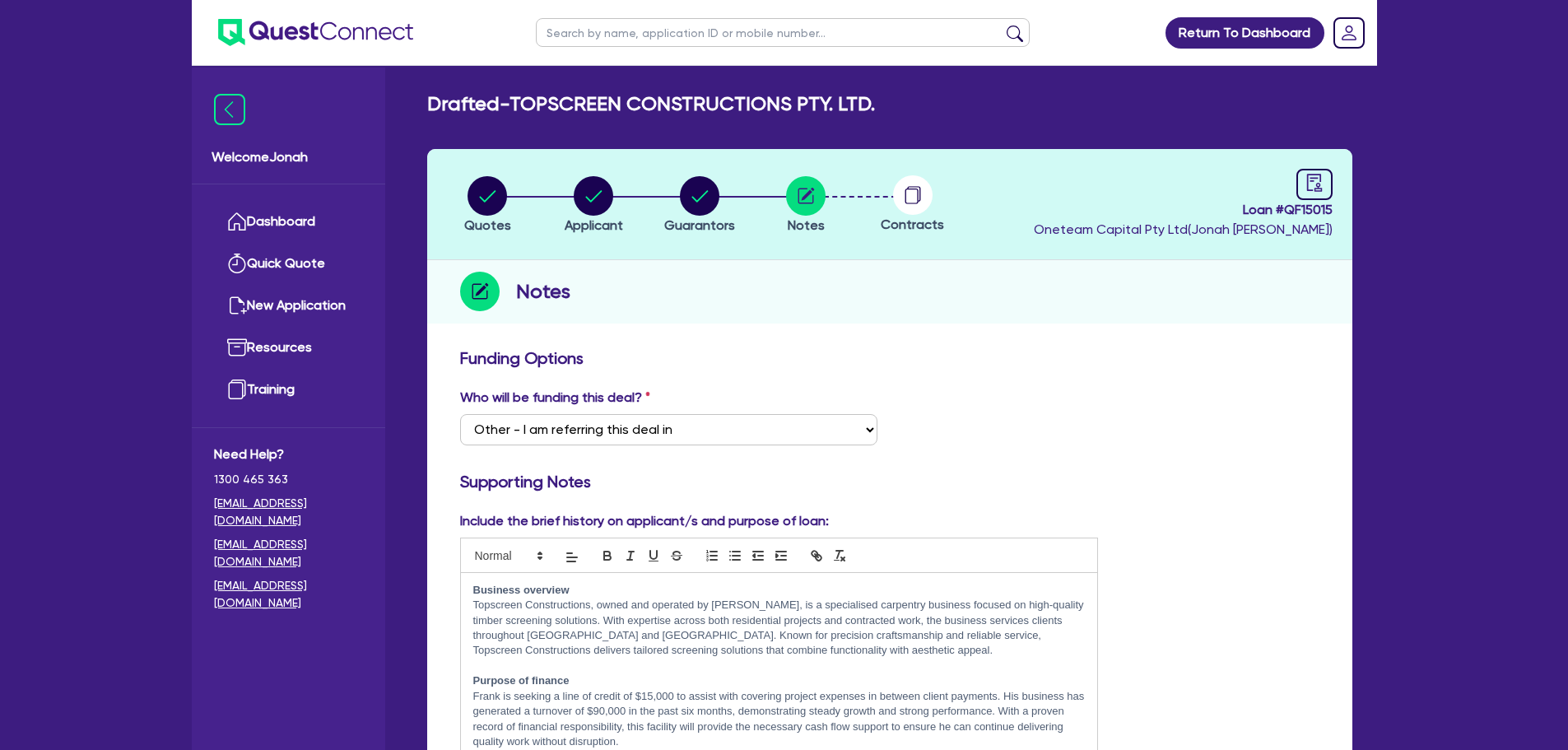
drag, startPoint x: 31, startPoint y: 186, endPoint x: 44, endPoint y: 73, distance: 113.7
click at [579, 41] on input "text" at bounding box center [782, 33] width 493 height 29
click at [745, 26] on input "text" at bounding box center [782, 33] width 493 height 29
click at [967, 95] on div "Drafted - TOPSCREEN CONSTRUCTIONS PTY. LTD." at bounding box center [889, 104] width 949 height 24
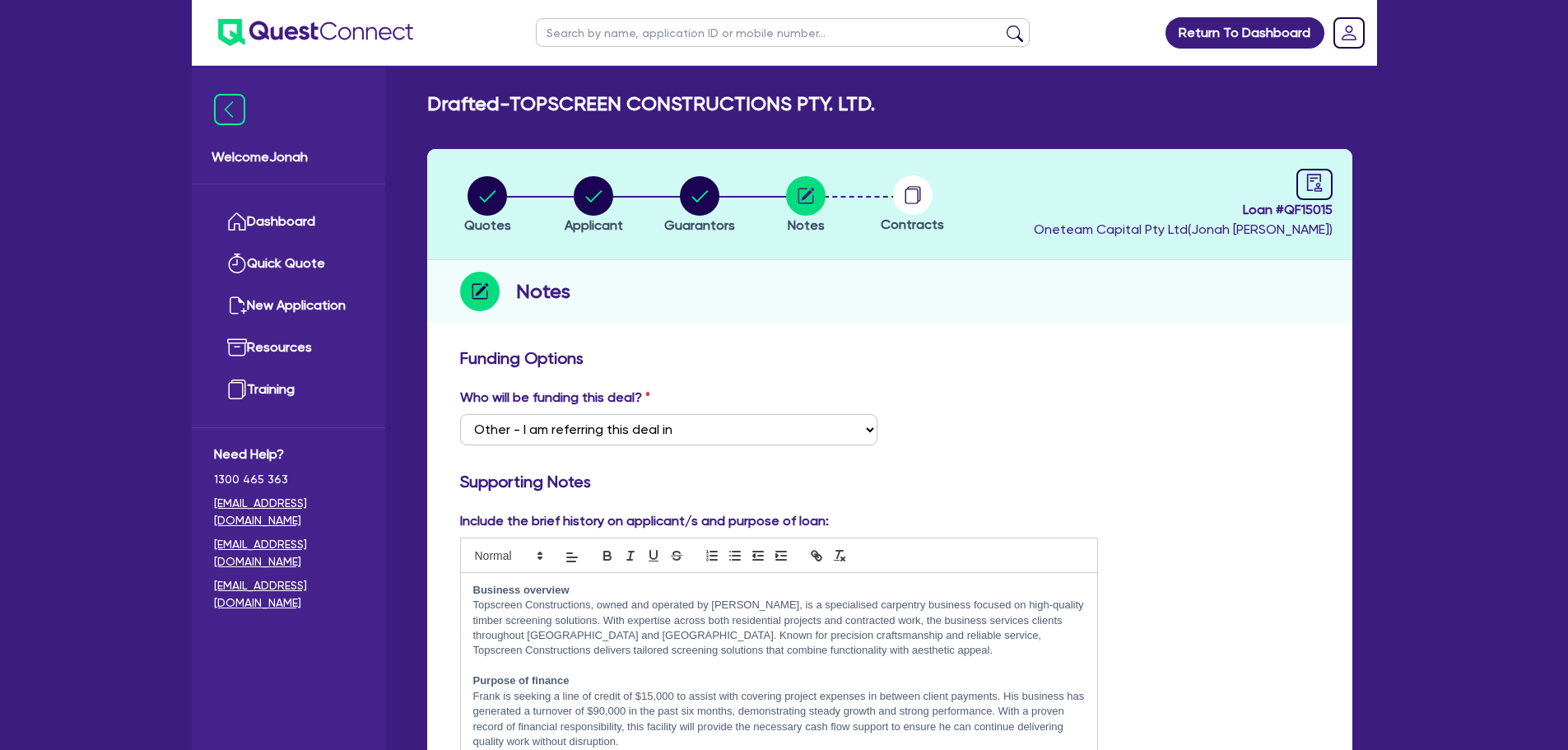
click at [666, 36] on input "text" at bounding box center [782, 33] width 493 height 29
click button "submit" at bounding box center [1014, 36] width 26 height 23
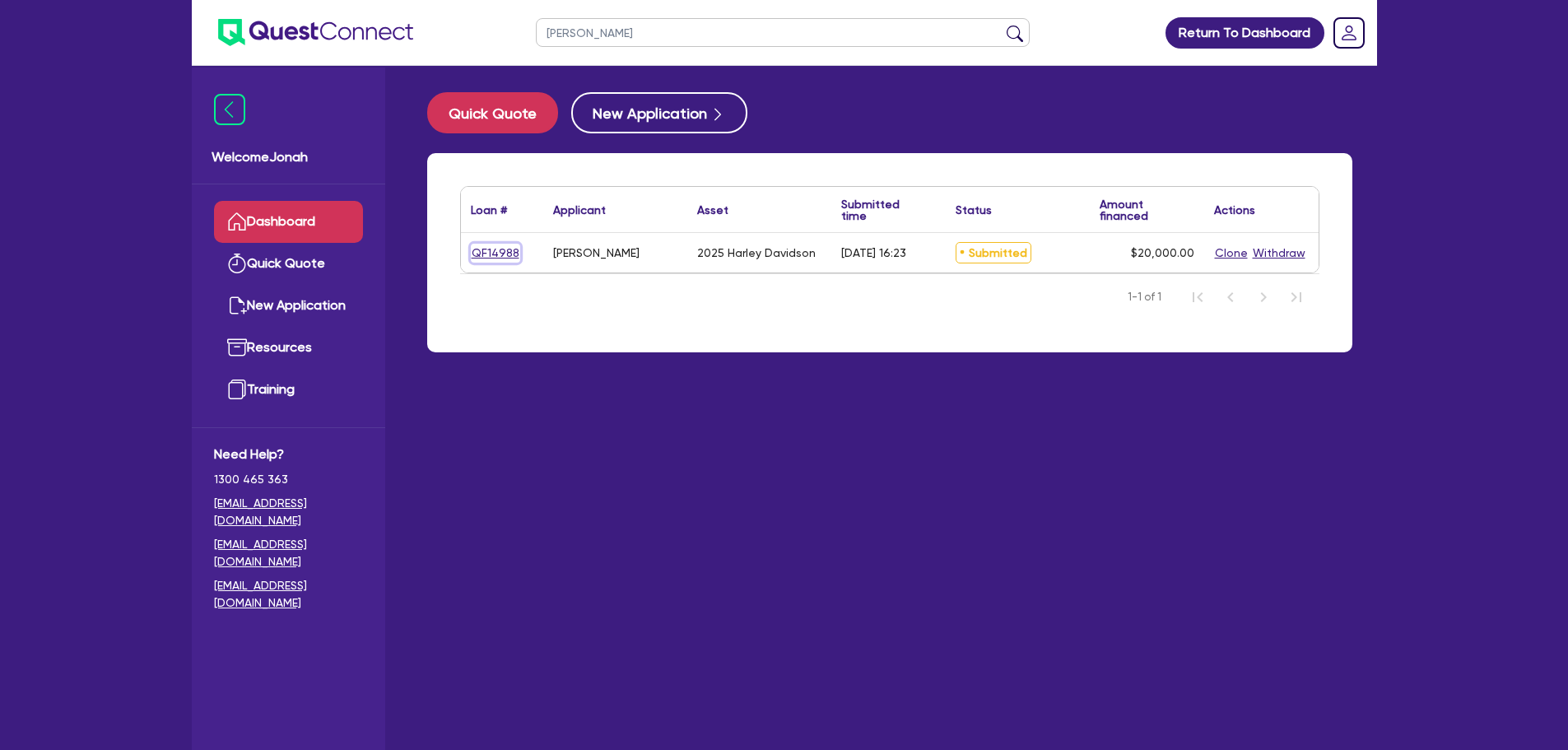
click at [485, 253] on link "QF14988" at bounding box center [495, 253] width 49 height 19
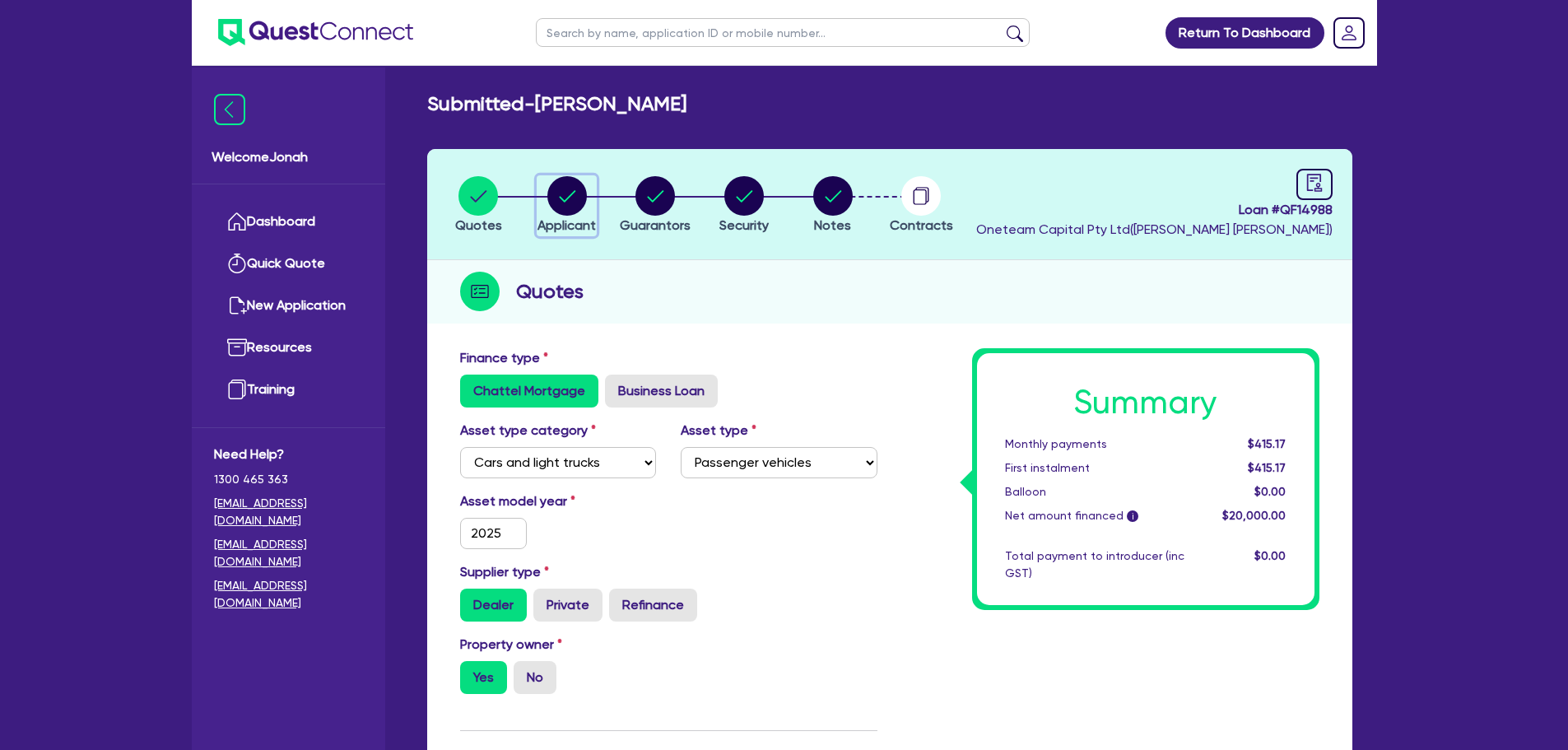
click at [567, 199] on icon "button" at bounding box center [567, 195] width 16 height 12
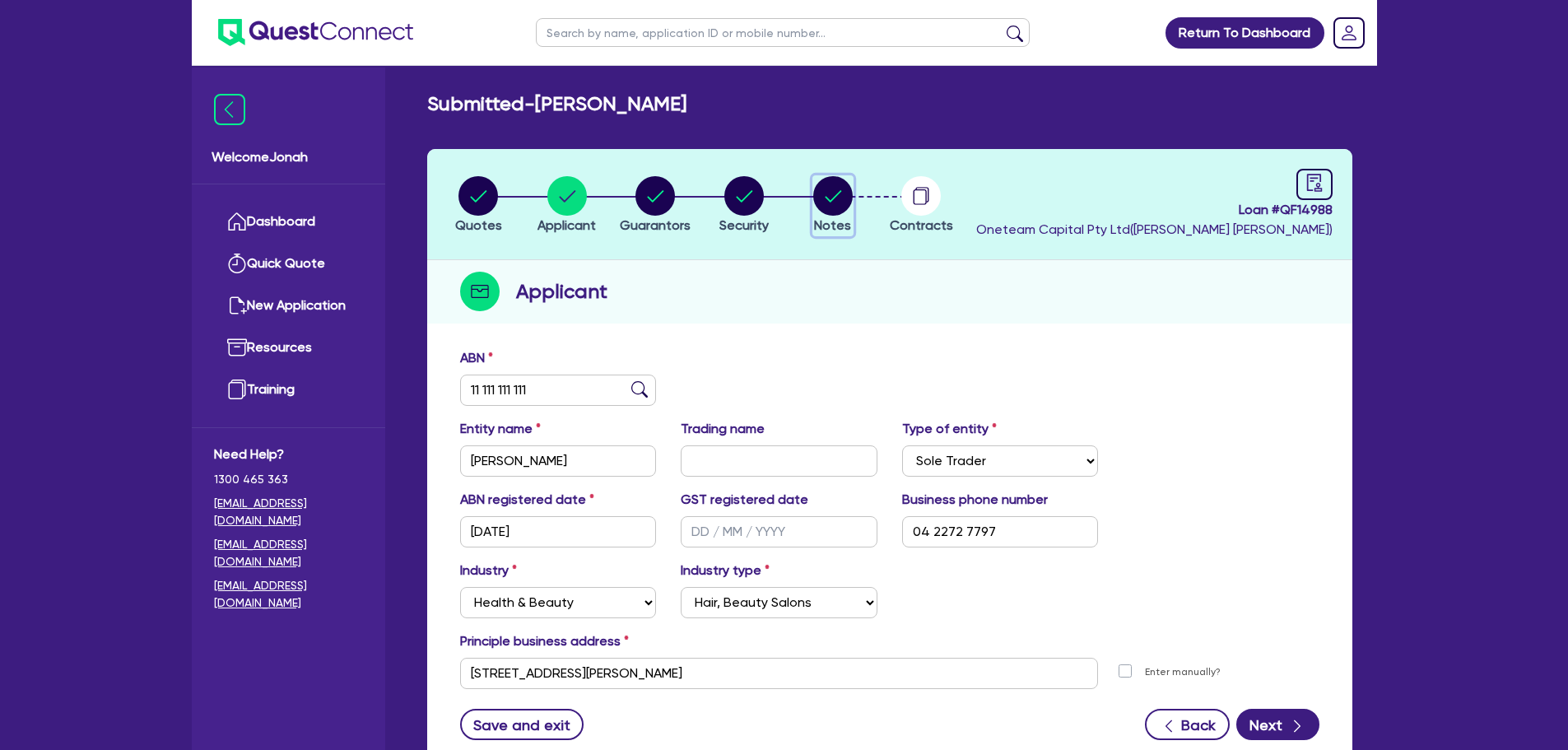
click at [840, 206] on circle "button" at bounding box center [832, 195] width 39 height 39
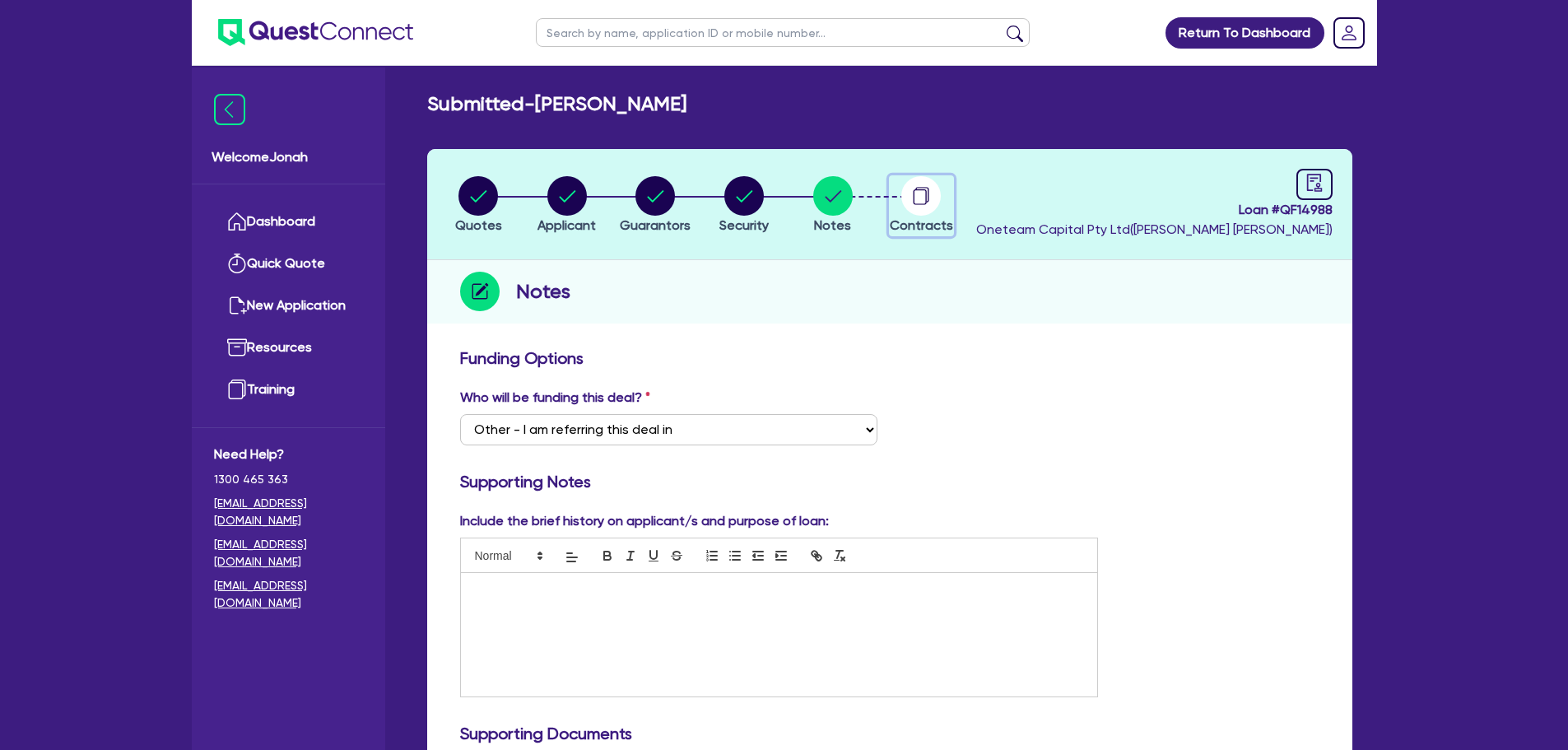
click at [909, 190] on circle "button" at bounding box center [920, 195] width 39 height 39
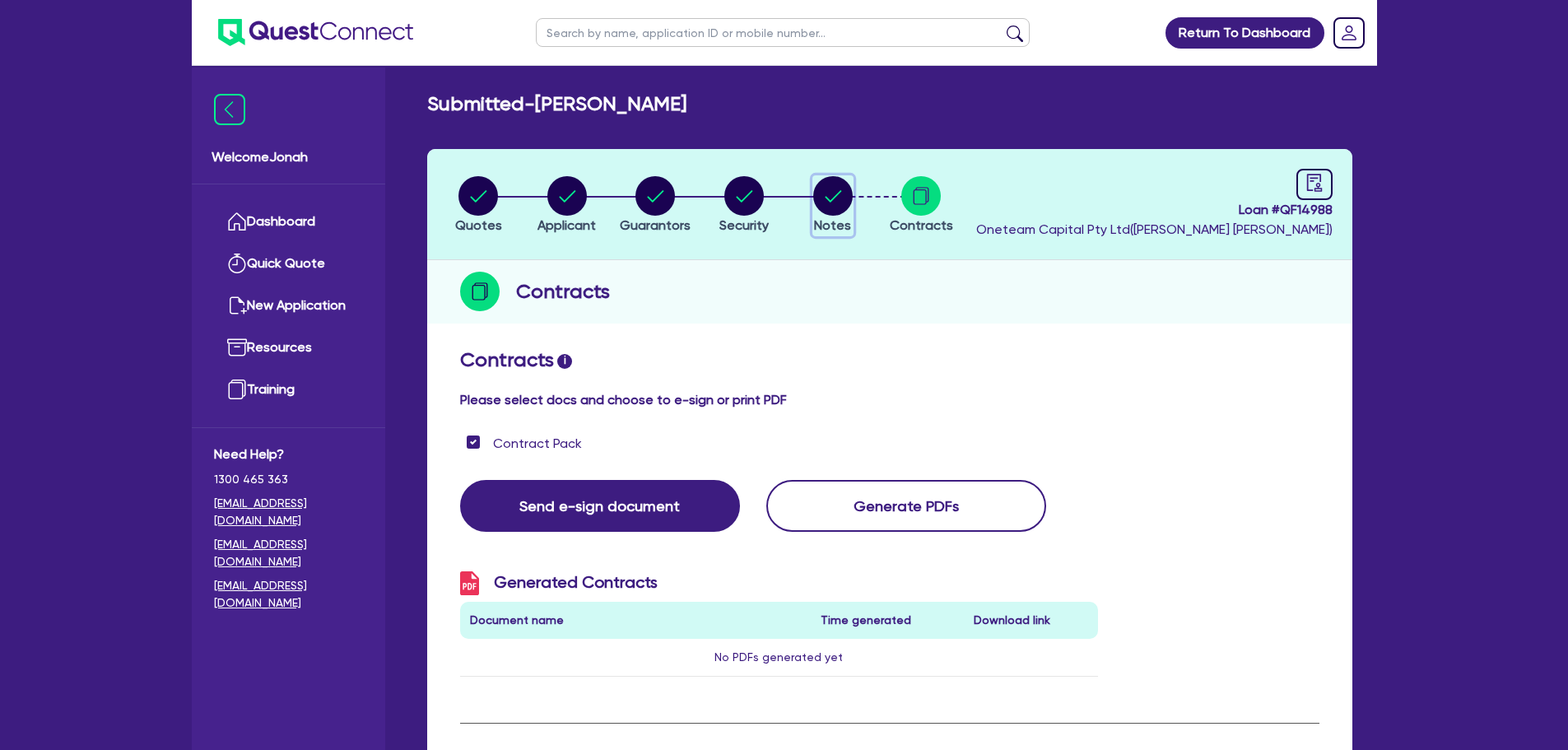
click at [832, 198] on circle "button" at bounding box center [832, 195] width 39 height 39
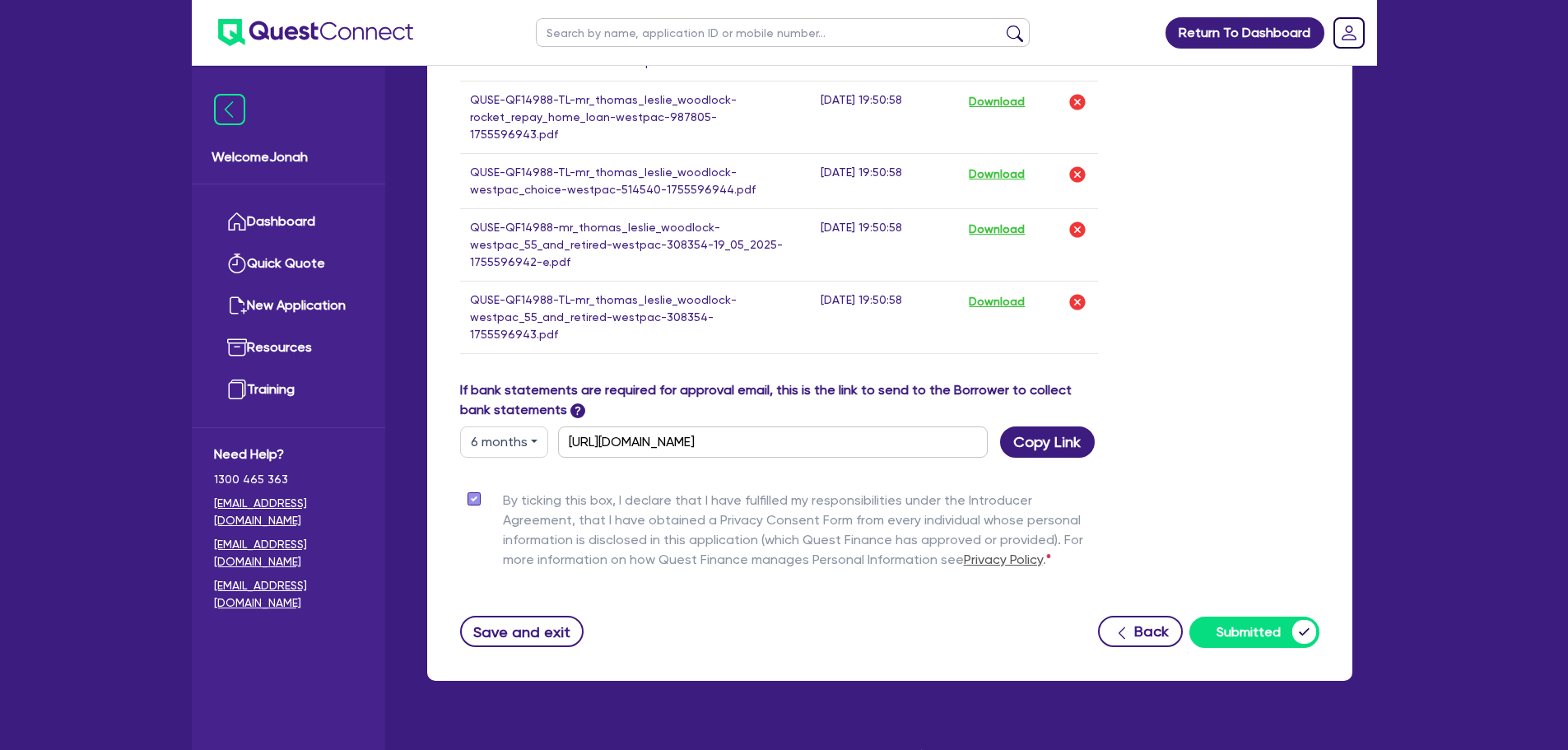
scroll to position [2342, 0]
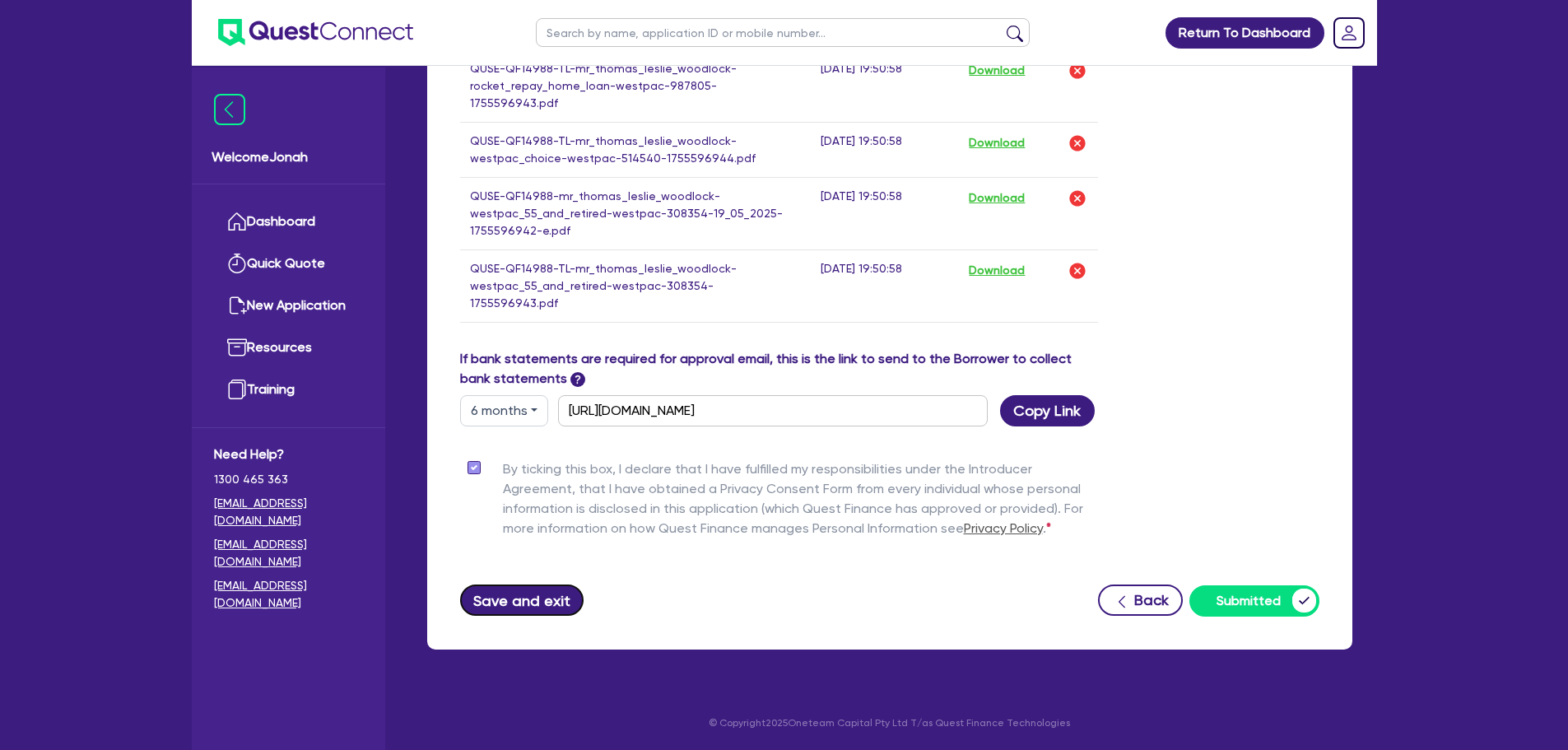
click at [513, 596] on button "Save and exit" at bounding box center [523, 600] width 124 height 31
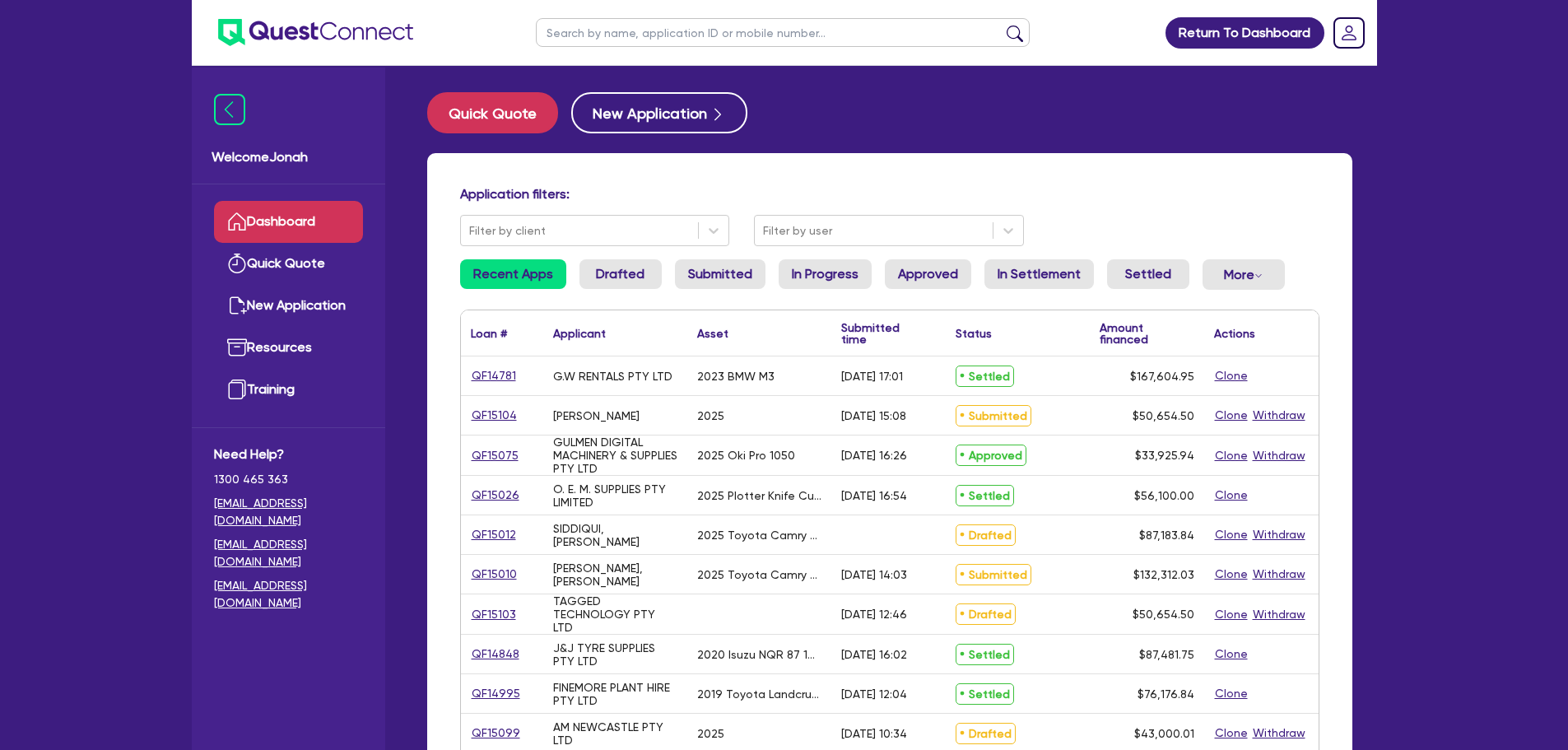
click at [672, 29] on input "text" at bounding box center [782, 33] width 493 height 29
click at [1001, 25] on button "submit" at bounding box center [1014, 36] width 26 height 23
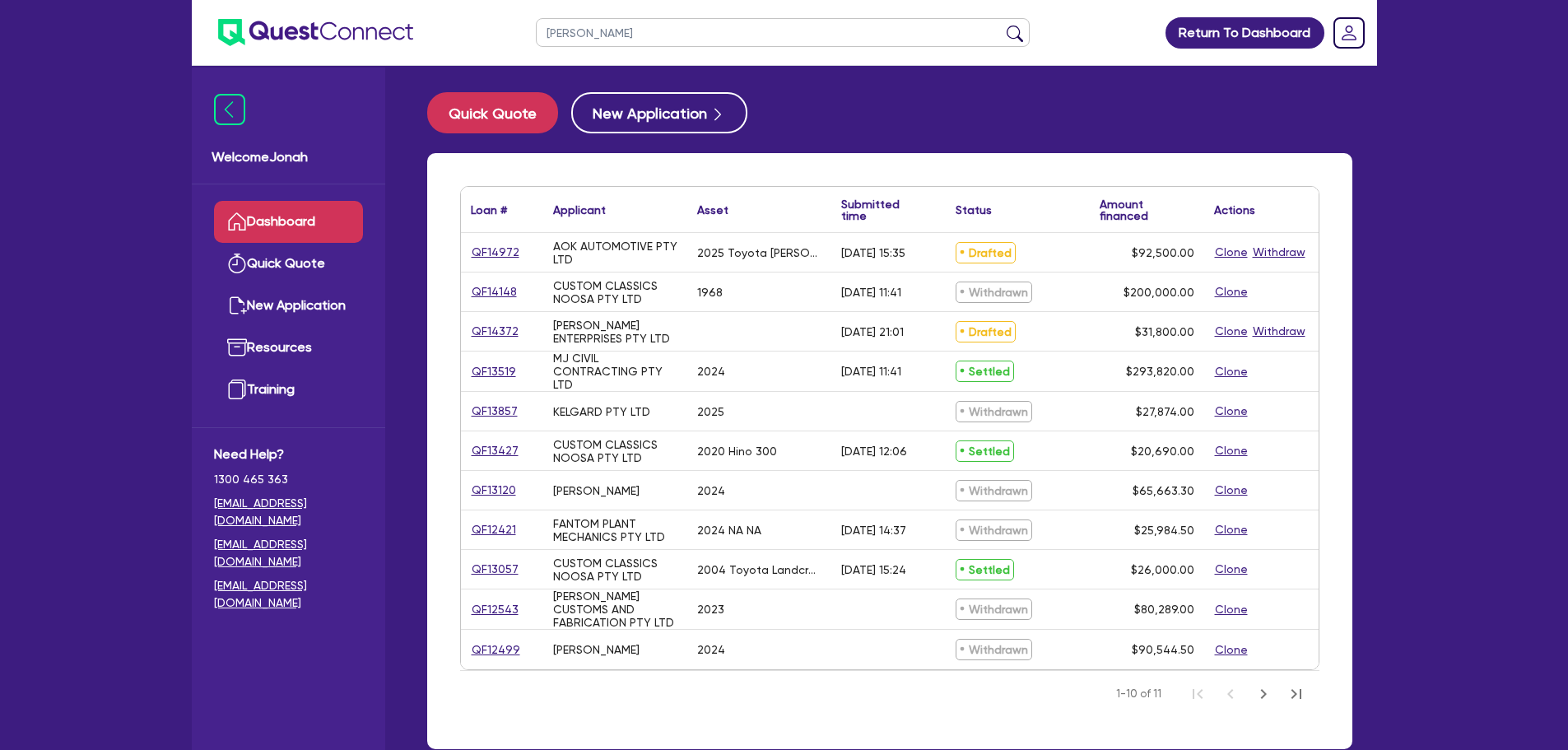
click at [1001, 25] on button "submit" at bounding box center [1014, 36] width 26 height 23
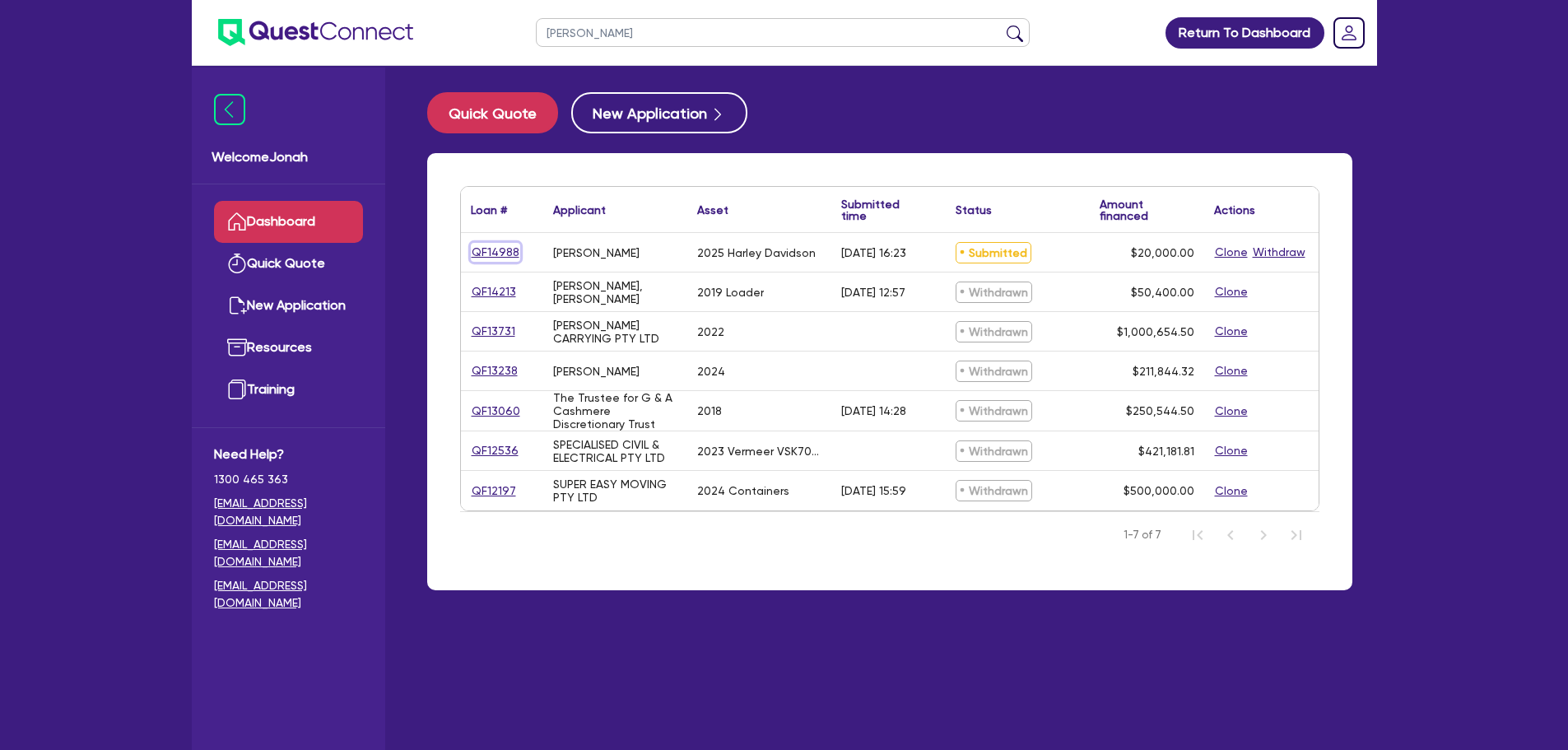
click at [512, 253] on link "QF14988" at bounding box center [495, 252] width 49 height 19
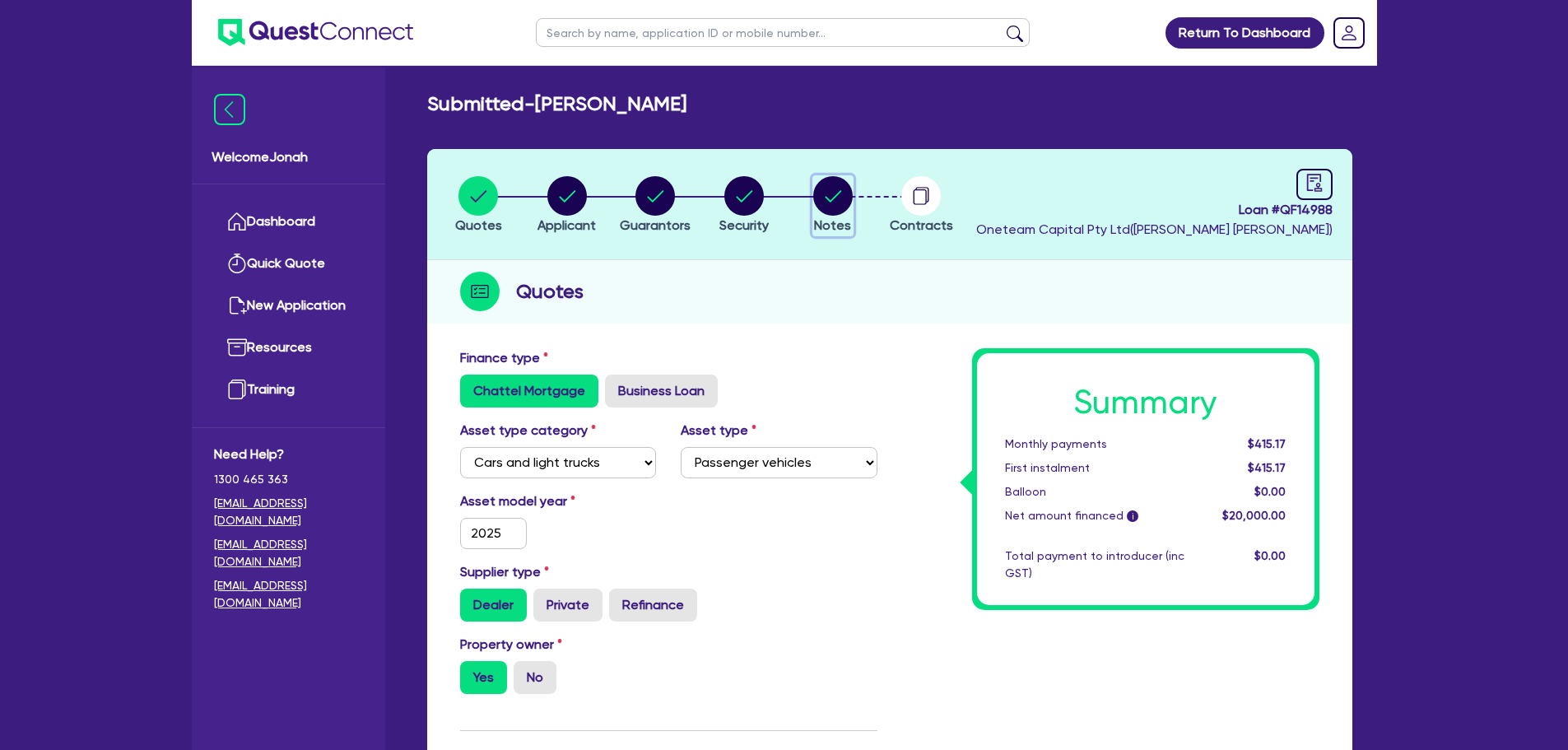
click at [817, 196] on circle "button" at bounding box center [832, 195] width 39 height 39
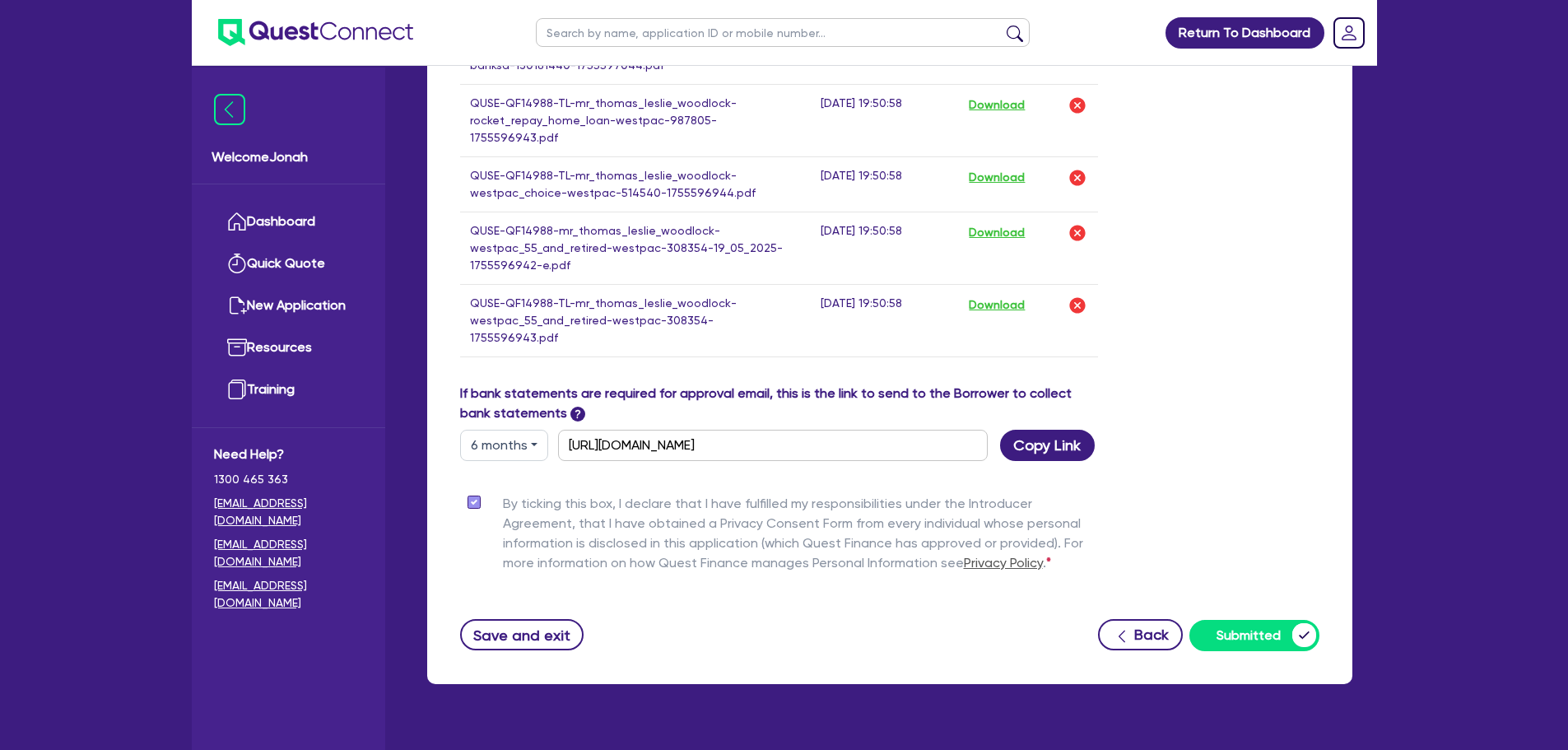
scroll to position [2384, 0]
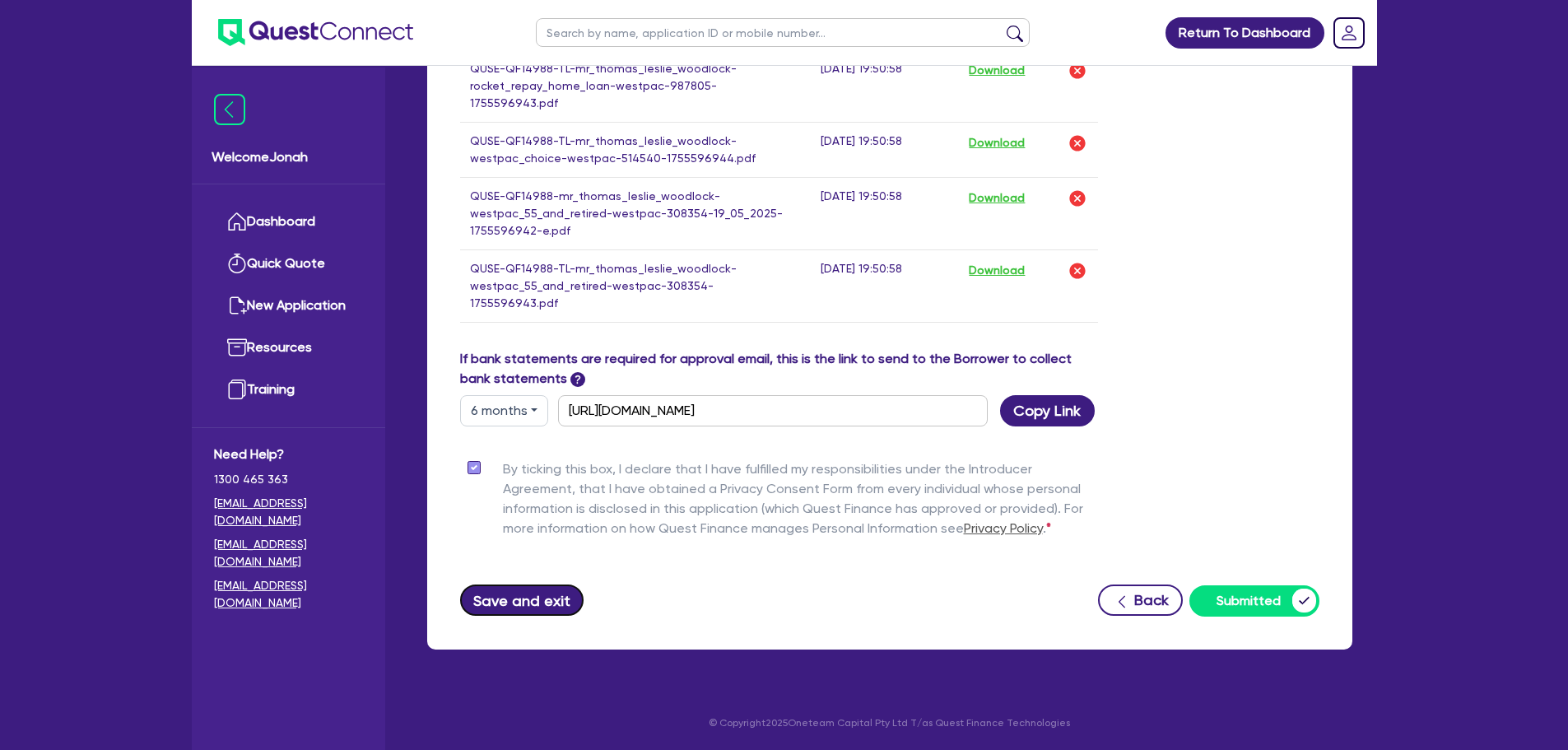
click at [543, 599] on button "Save and exit" at bounding box center [523, 600] width 124 height 31
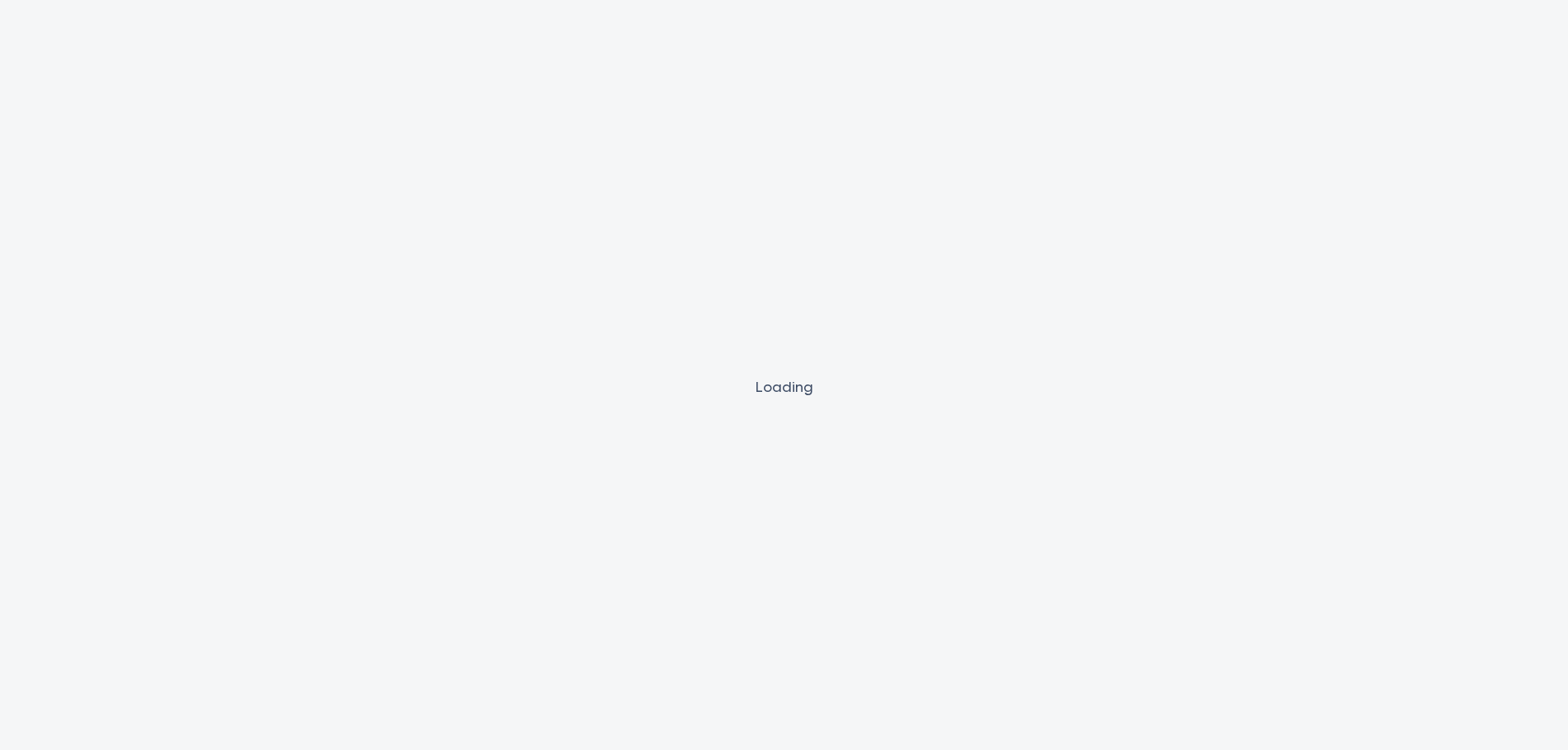
select select "Other"
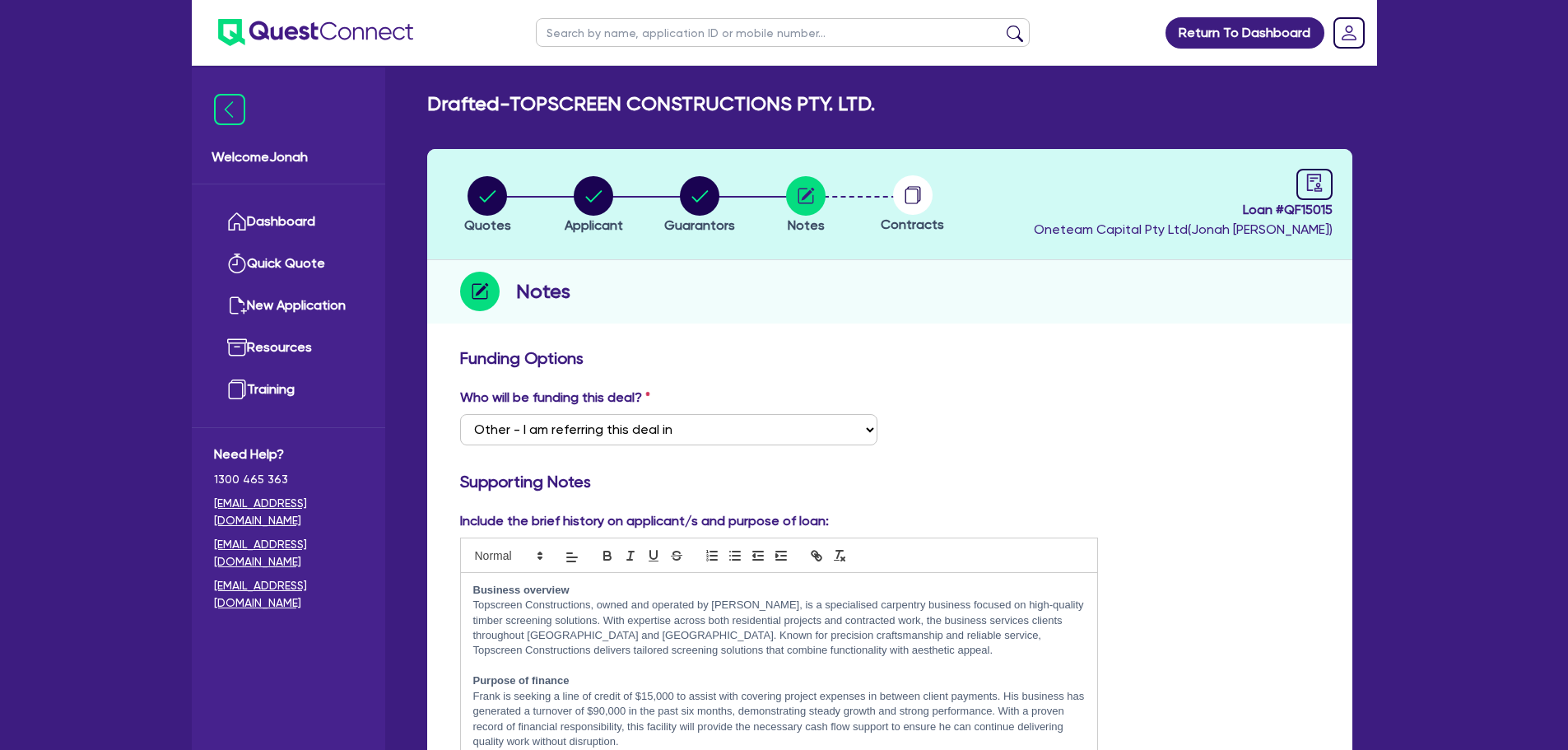
click at [635, 32] on input "text" at bounding box center [782, 33] width 493 height 29
click at [505, 35] on header "Return To Dashboard Edit Profile Logout" at bounding box center [784, 33] width 1185 height 66
click at [313, 227] on link "Dashboard" at bounding box center [288, 222] width 149 height 42
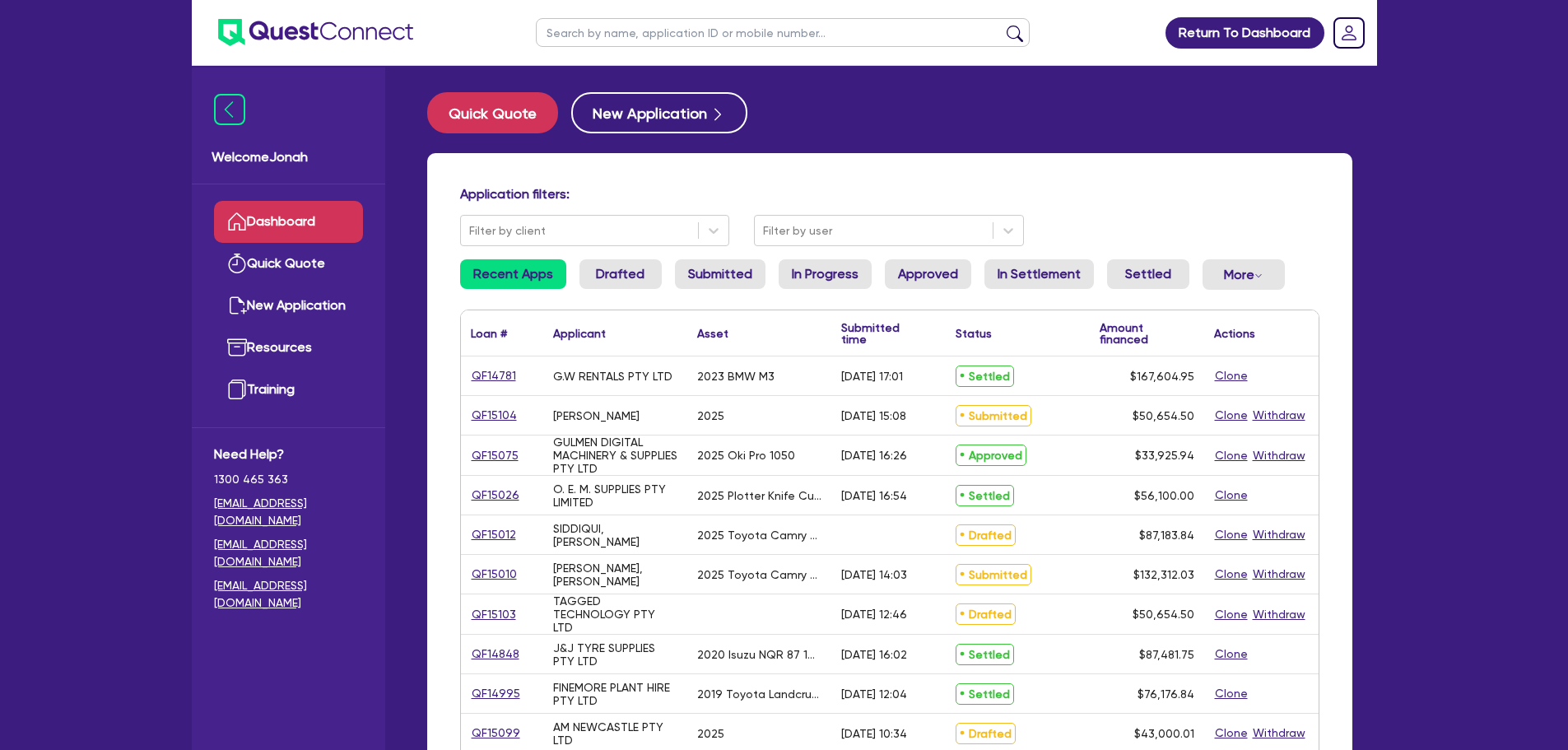
click at [626, 31] on input "text" at bounding box center [782, 33] width 493 height 29
type input "[PERSON_NAME]"
click at [1019, 29] on button "submit" at bounding box center [1014, 36] width 26 height 23
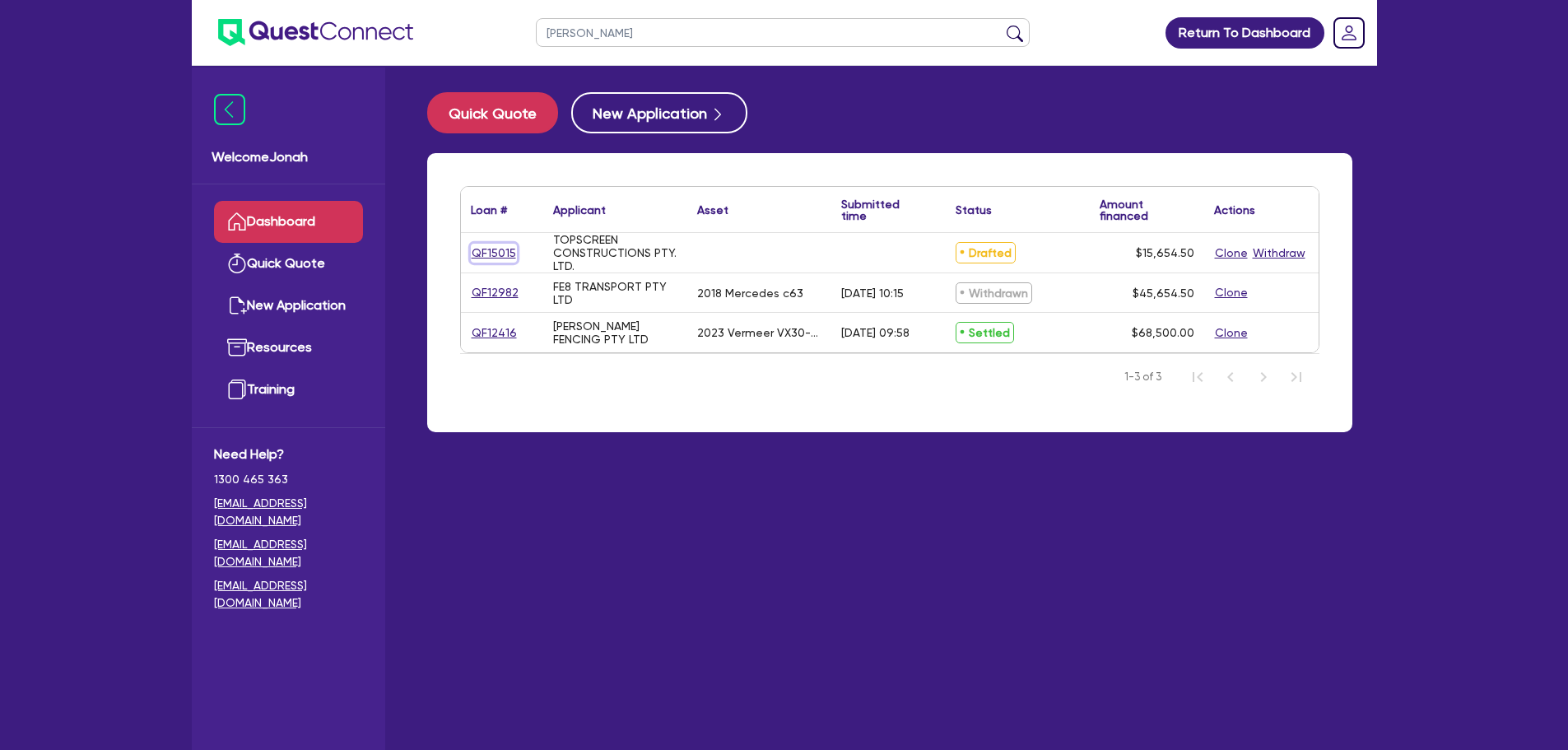
click at [502, 249] on link "QF15015" at bounding box center [493, 253] width 46 height 19
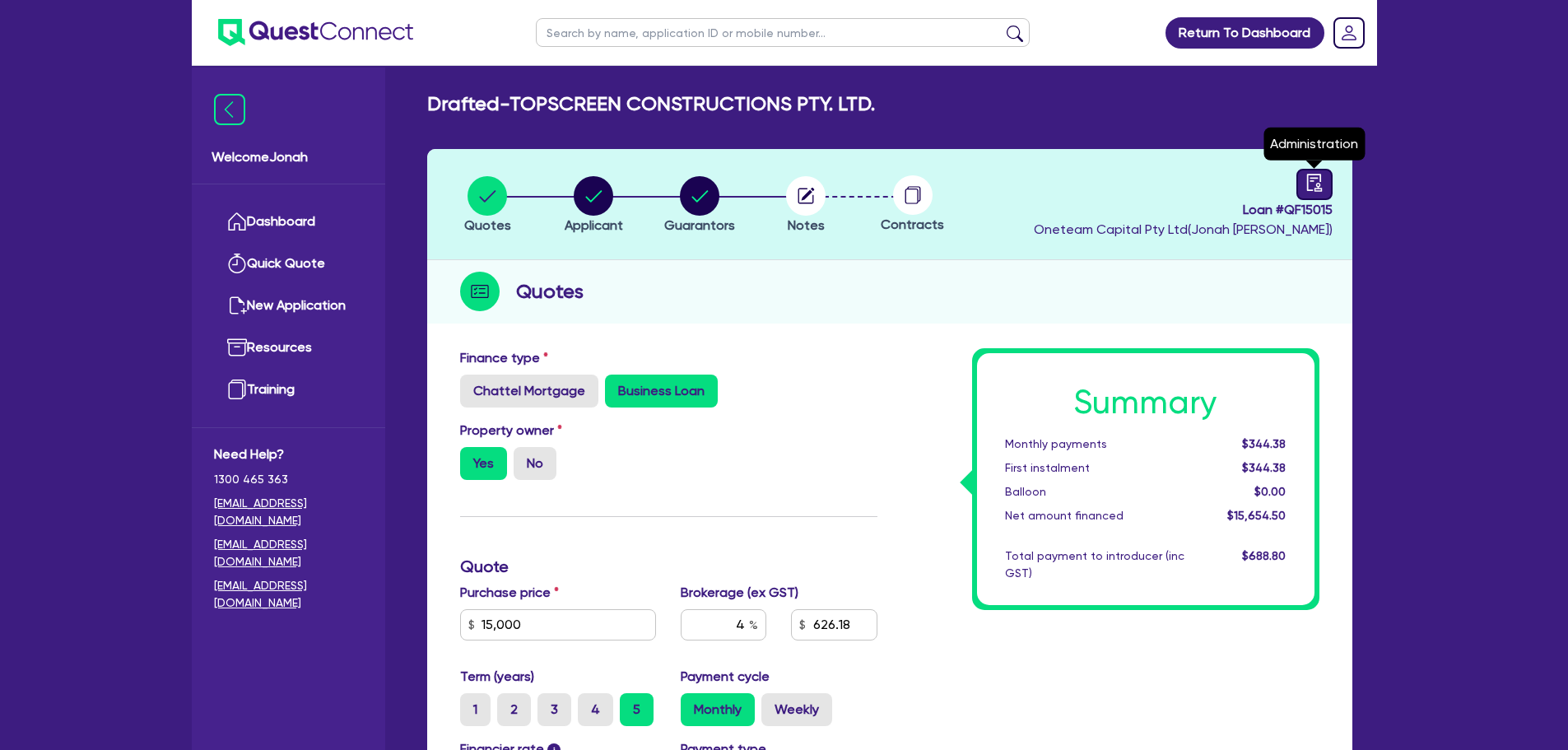
click at [1298, 177] on link at bounding box center [1315, 185] width 37 height 31
select select "DRAFTED_NEW"
select select "Other"
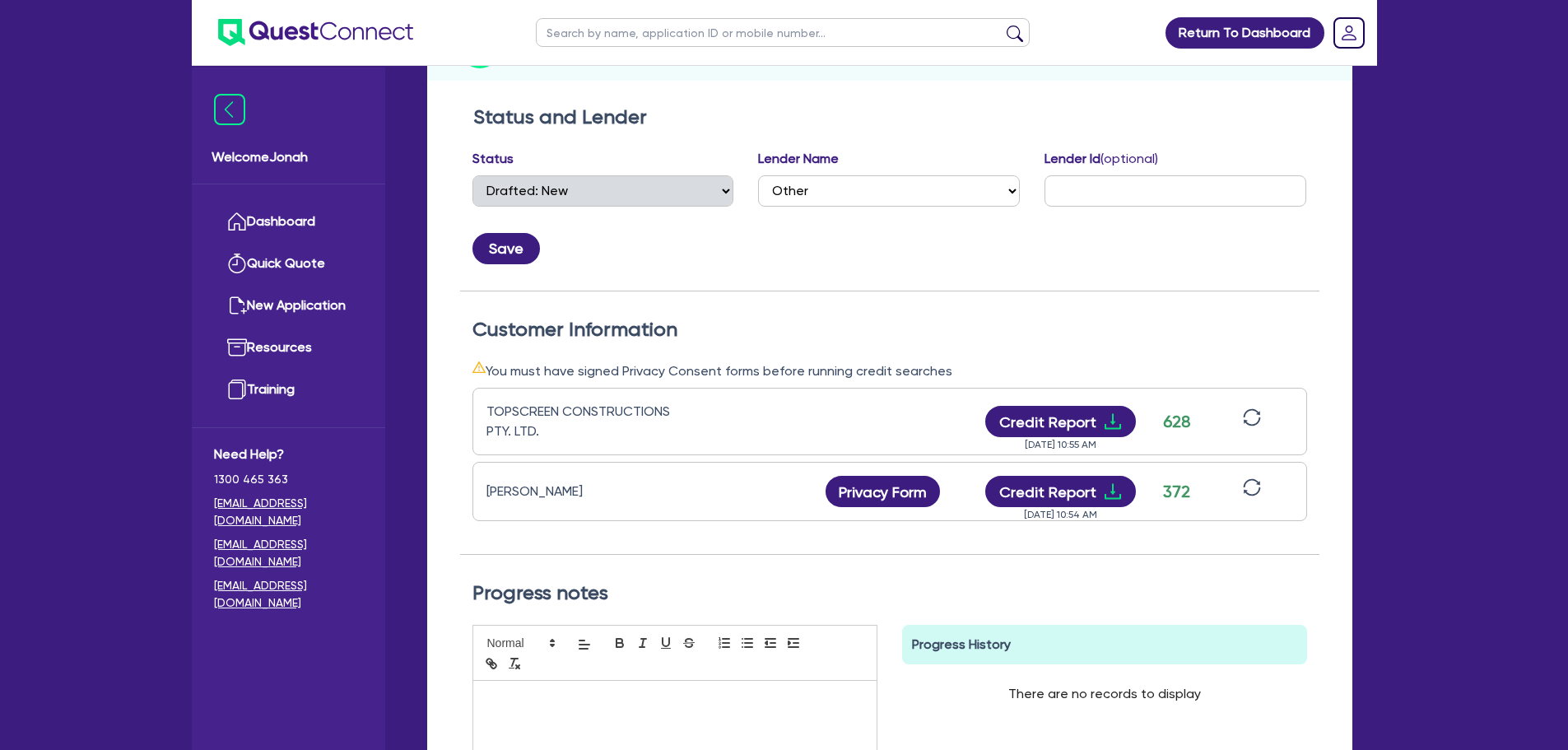
scroll to position [247, 0]
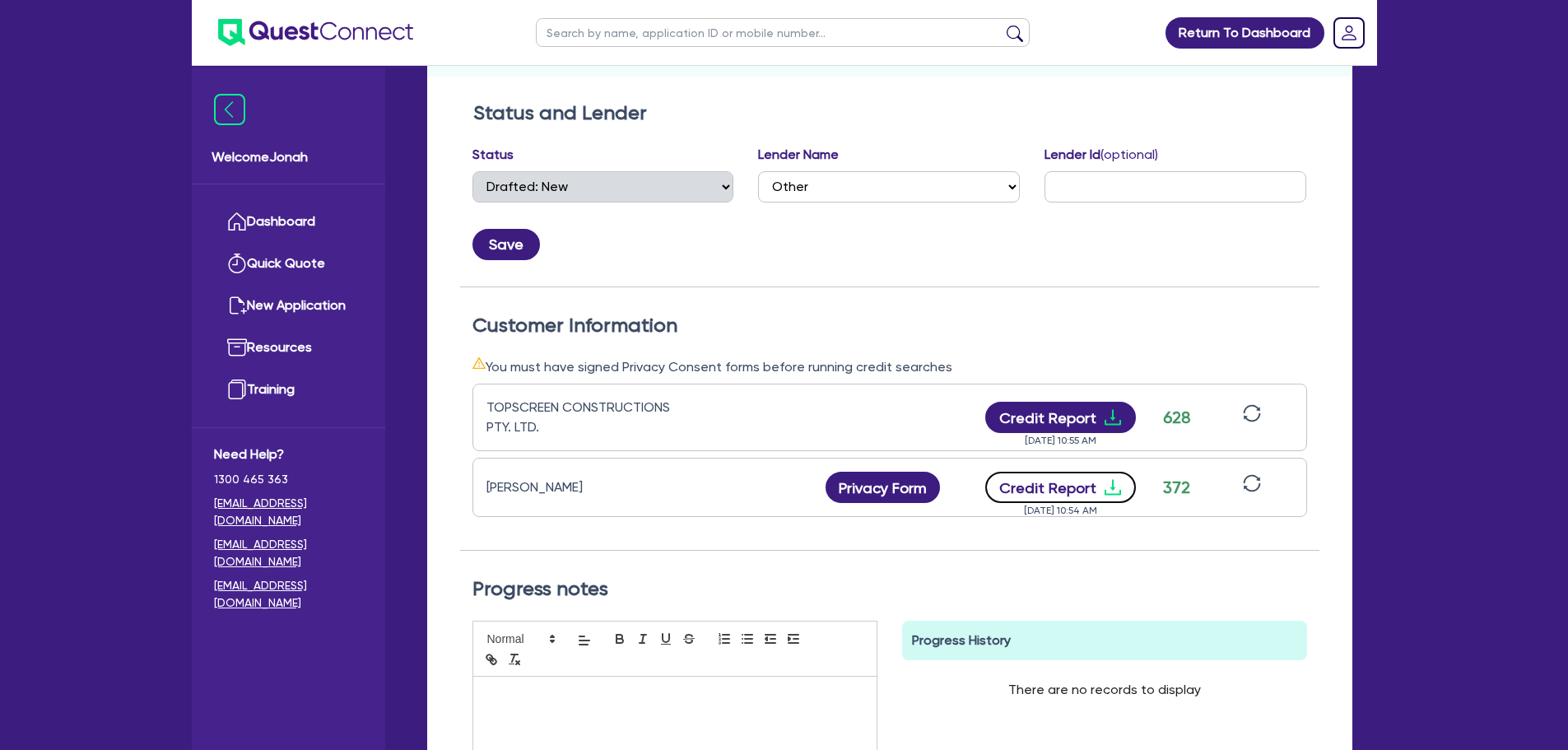
click at [1081, 495] on button "Credit Report" at bounding box center [1060, 487] width 151 height 31
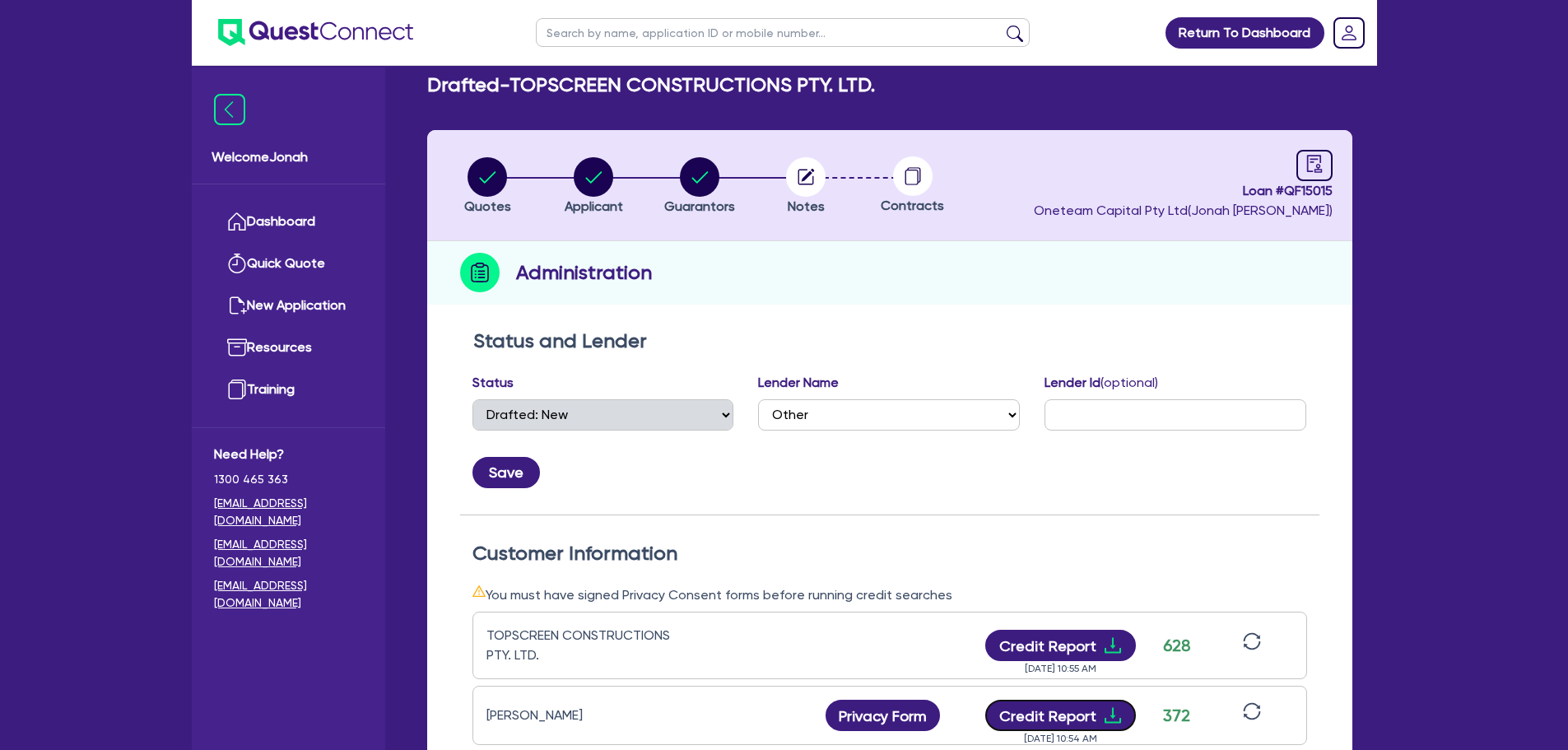
scroll to position [0, 0]
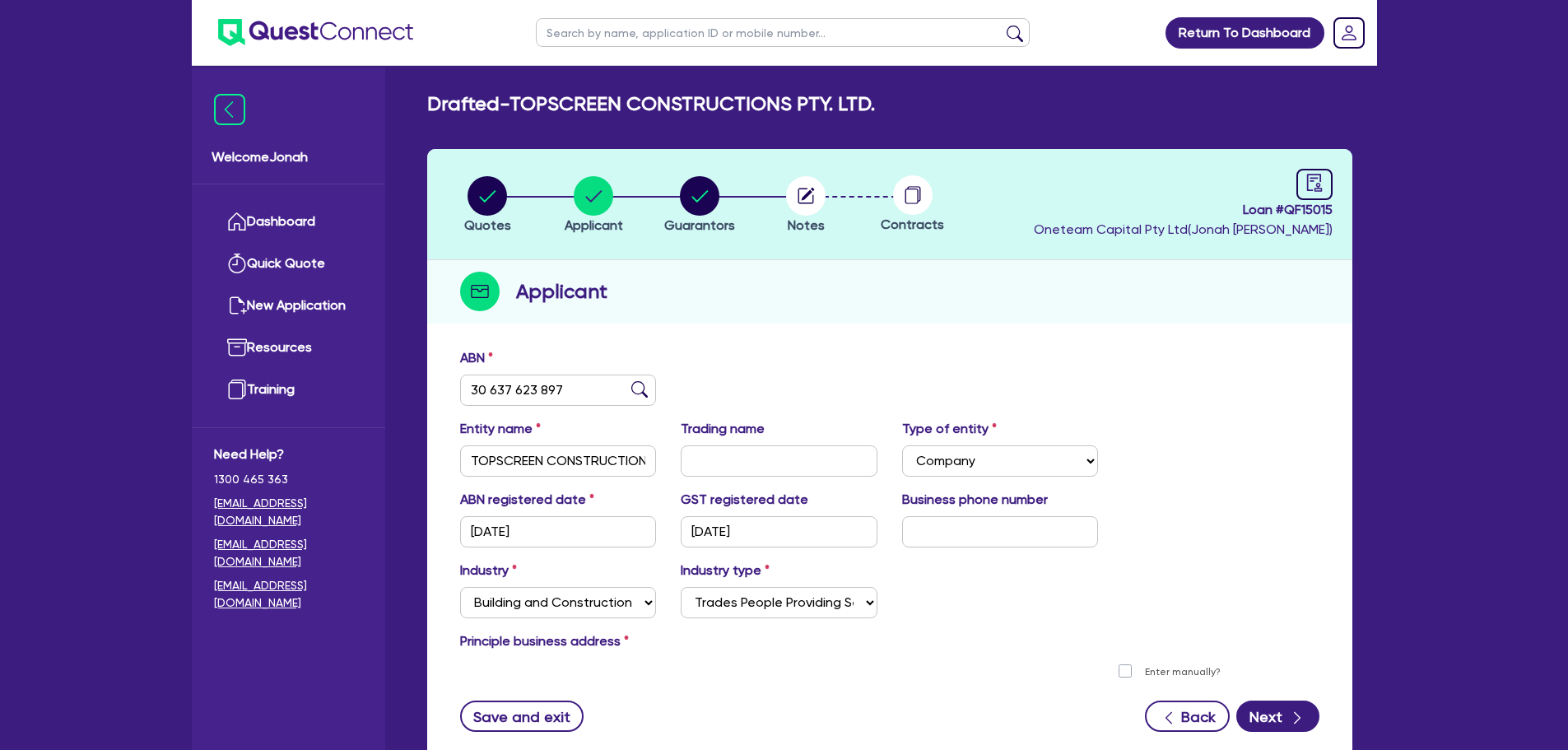
select select "COMPANY"
select select "BUILDING_CONSTRUCTION"
select select "TRADES_SERVICES_BUSINESSES_GOVERNMENT"
